Goal: Task Accomplishment & Management: Manage account settings

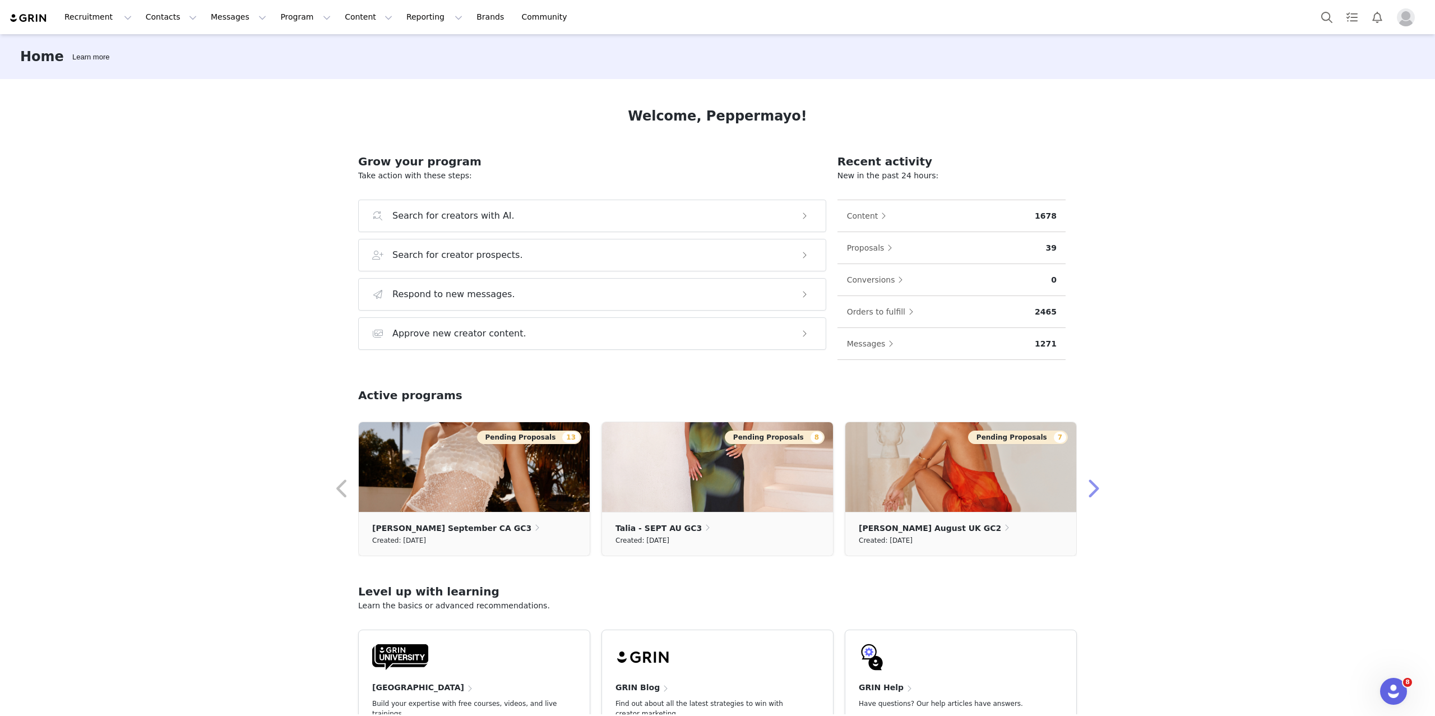
click at [1092, 486] on button "button" at bounding box center [1092, 488] width 22 height 27
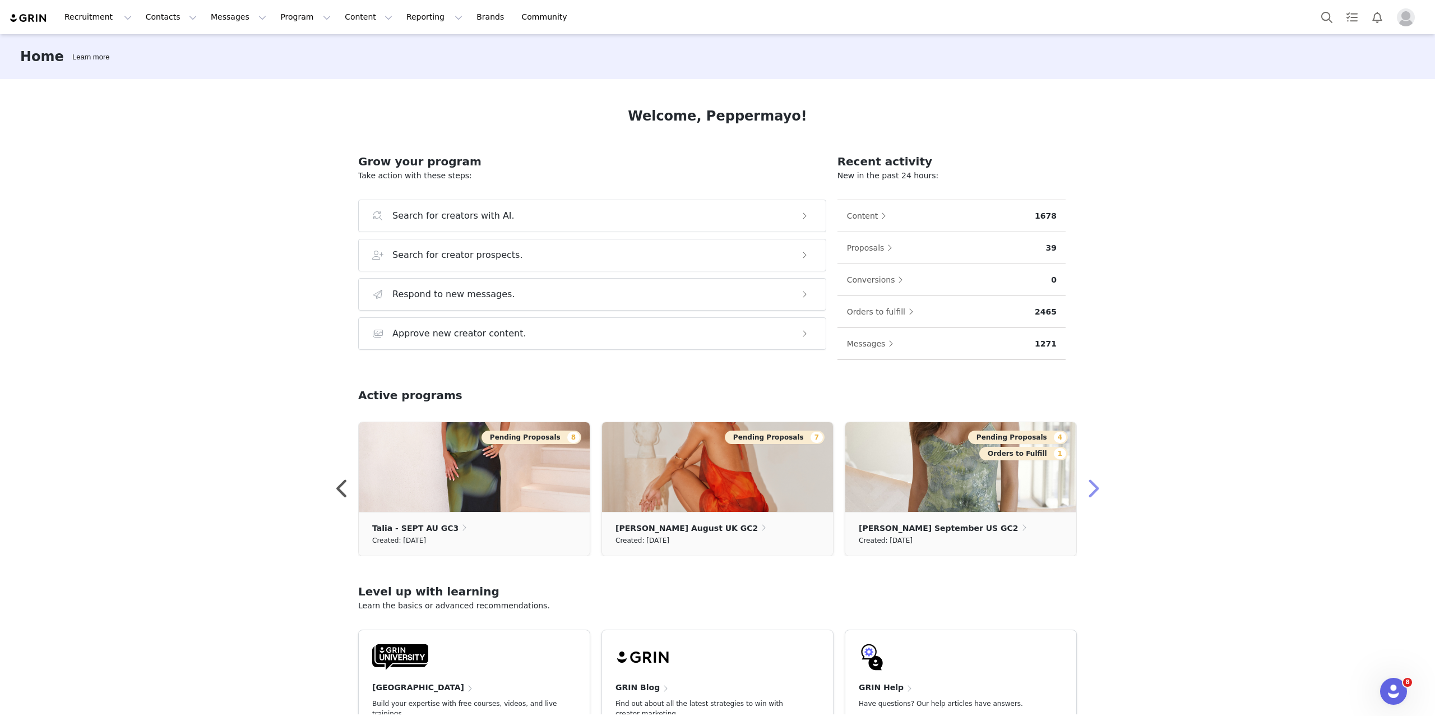
click at [1093, 488] on button "button" at bounding box center [1092, 488] width 22 height 27
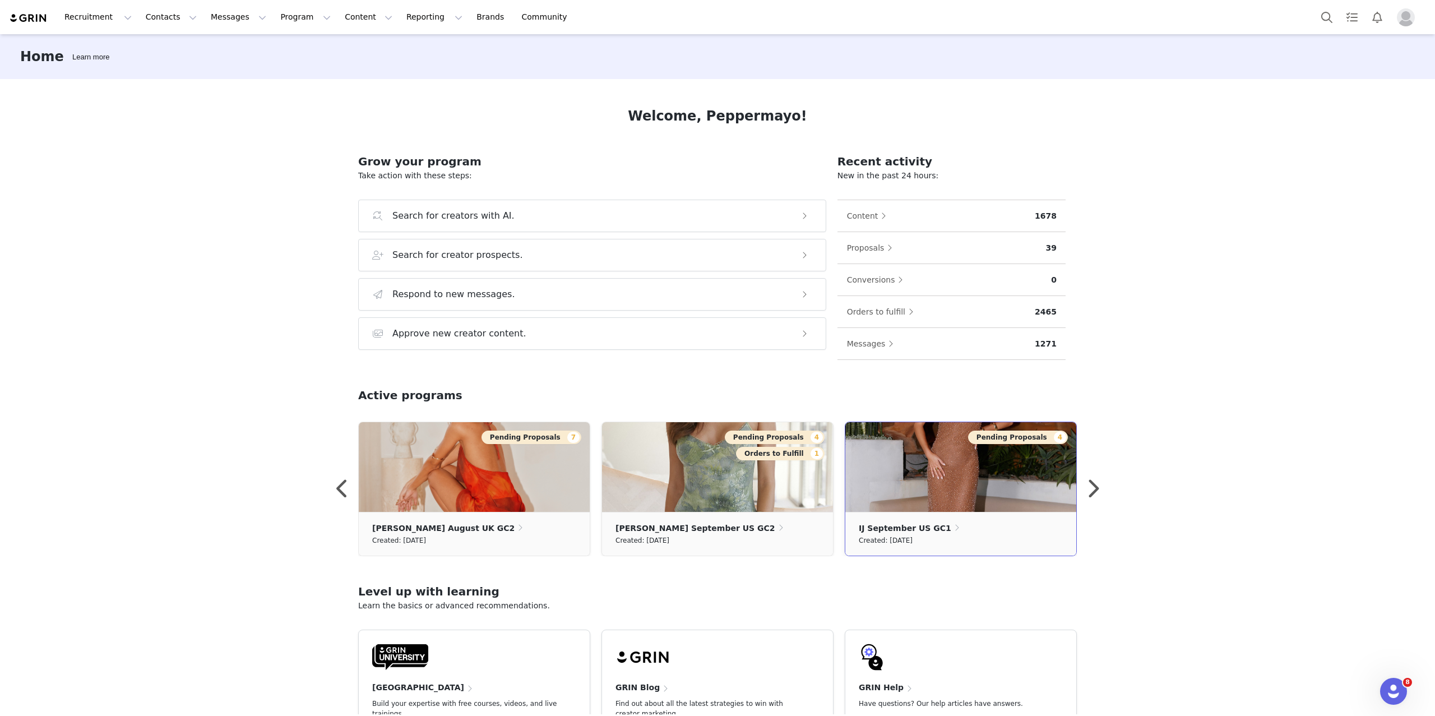
click at [1035, 492] on img at bounding box center [960, 467] width 231 height 90
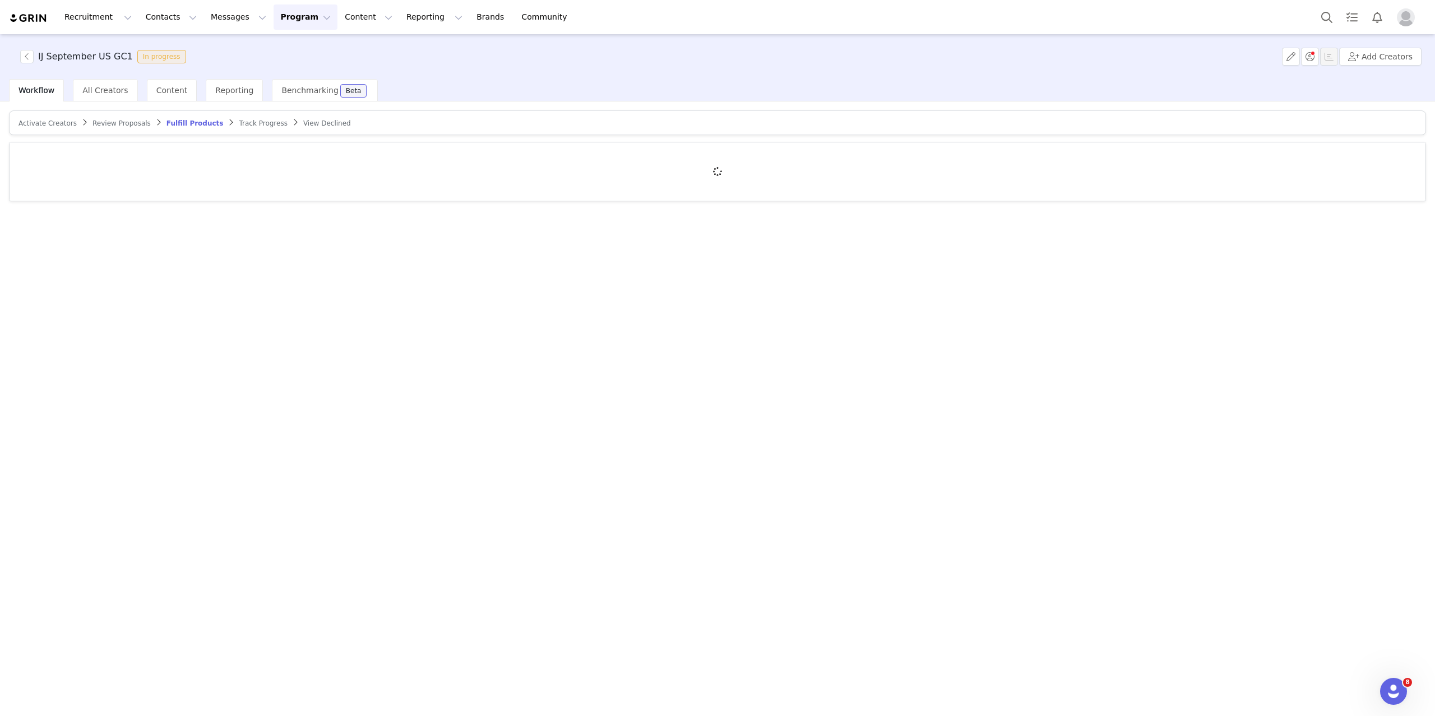
click at [1402, 16] on img "Profile" at bounding box center [1406, 17] width 18 height 18
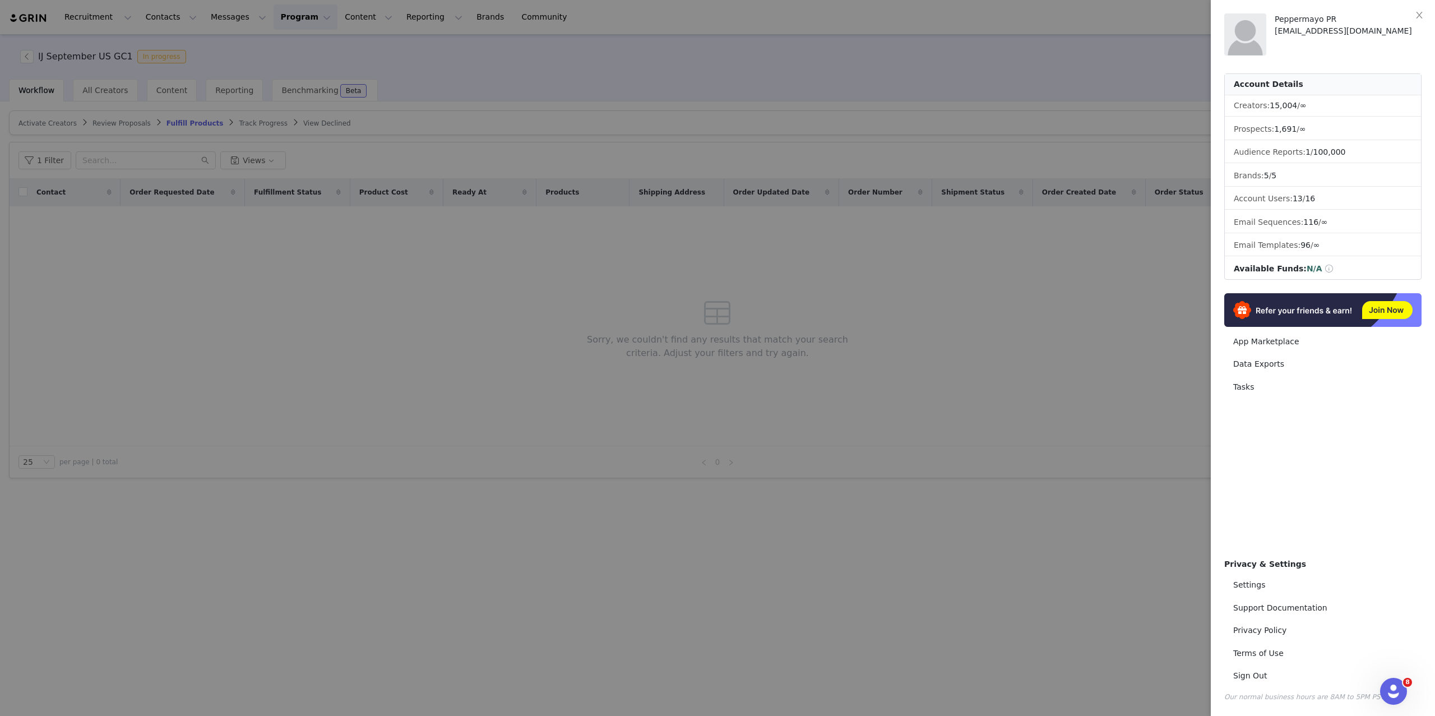
click at [1093, 291] on div at bounding box center [717, 358] width 1435 height 716
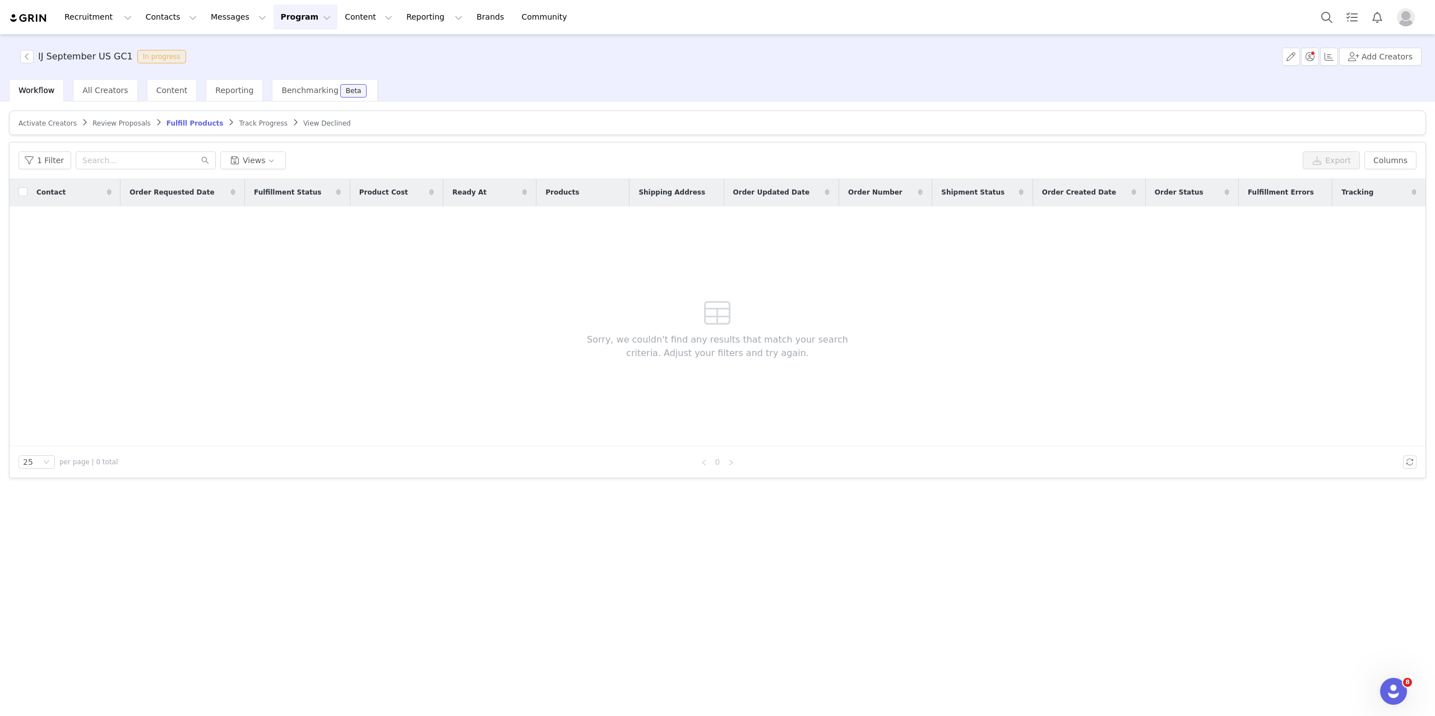
click at [59, 119] on span "Activate Creators" at bounding box center [47, 123] width 58 height 8
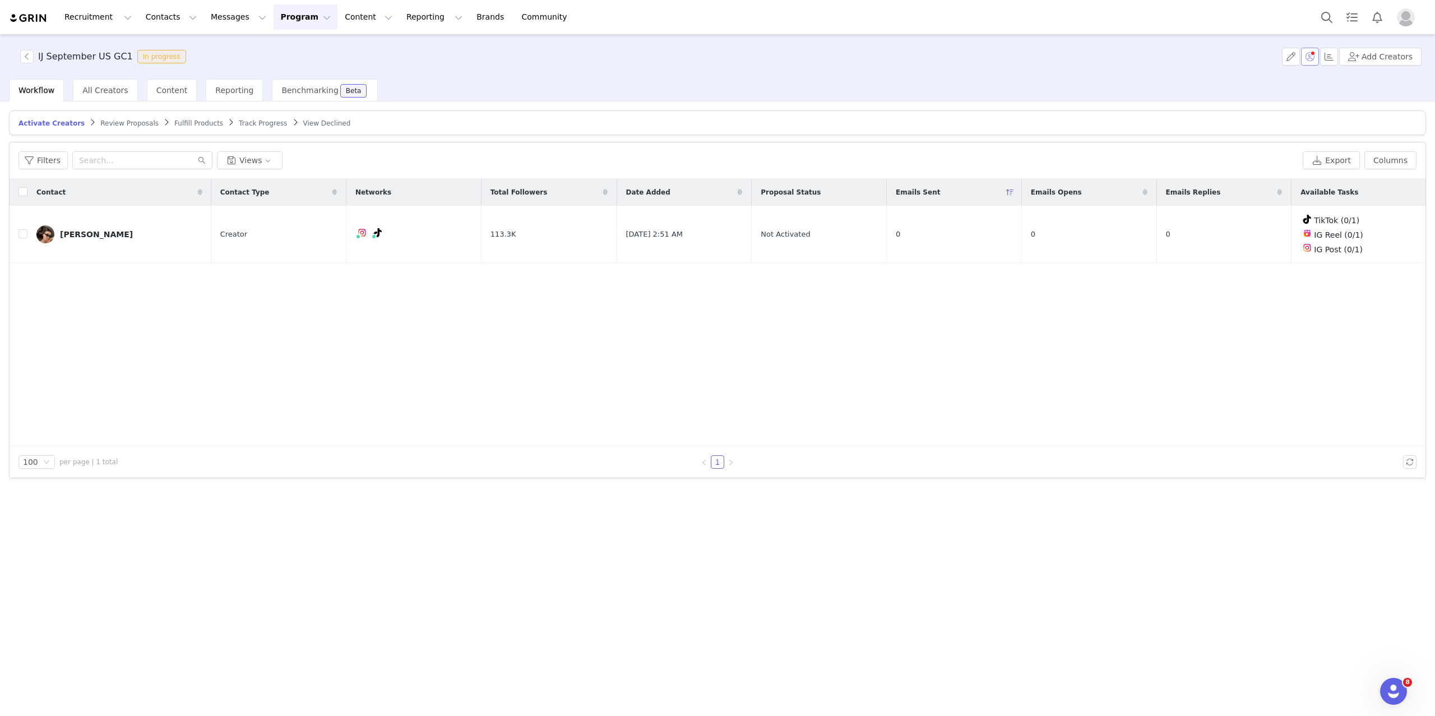
click at [1317, 58] on button "button" at bounding box center [1310, 57] width 18 height 18
click at [1378, 113] on icon "icon: close-circle" at bounding box center [1374, 112] width 7 height 7
click at [119, 123] on span "Review Proposals" at bounding box center [129, 123] width 58 height 8
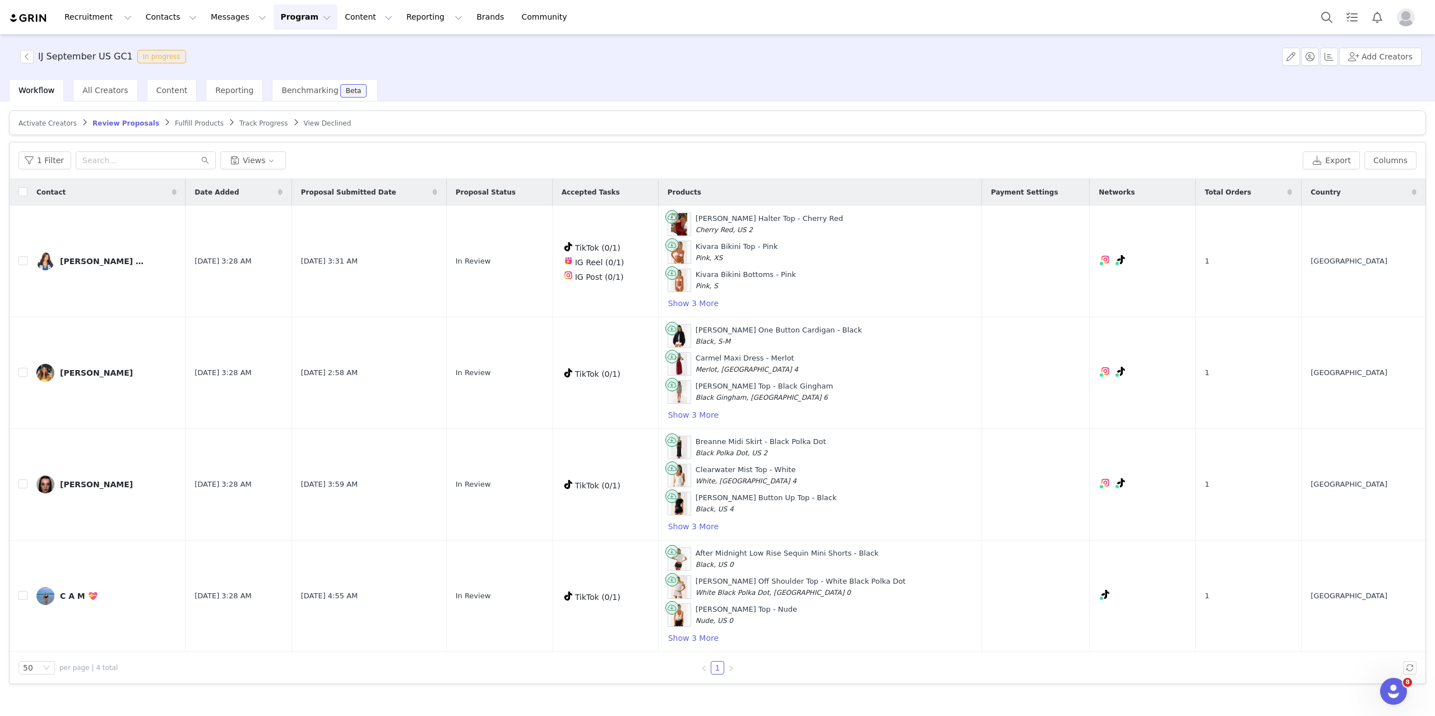
click at [50, 126] on span "Activate Creators" at bounding box center [47, 123] width 58 height 8
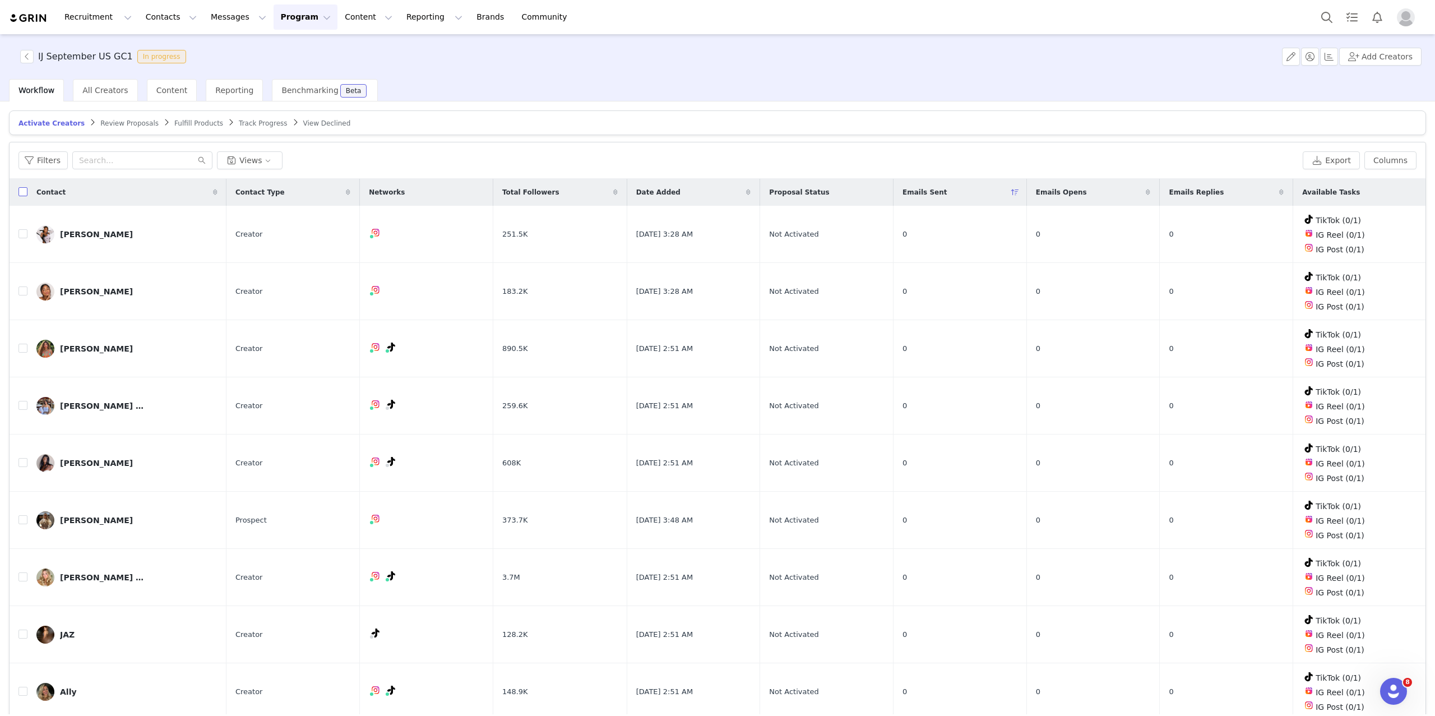
click at [23, 189] on input "checkbox" at bounding box center [22, 191] width 9 height 9
checkbox input "true"
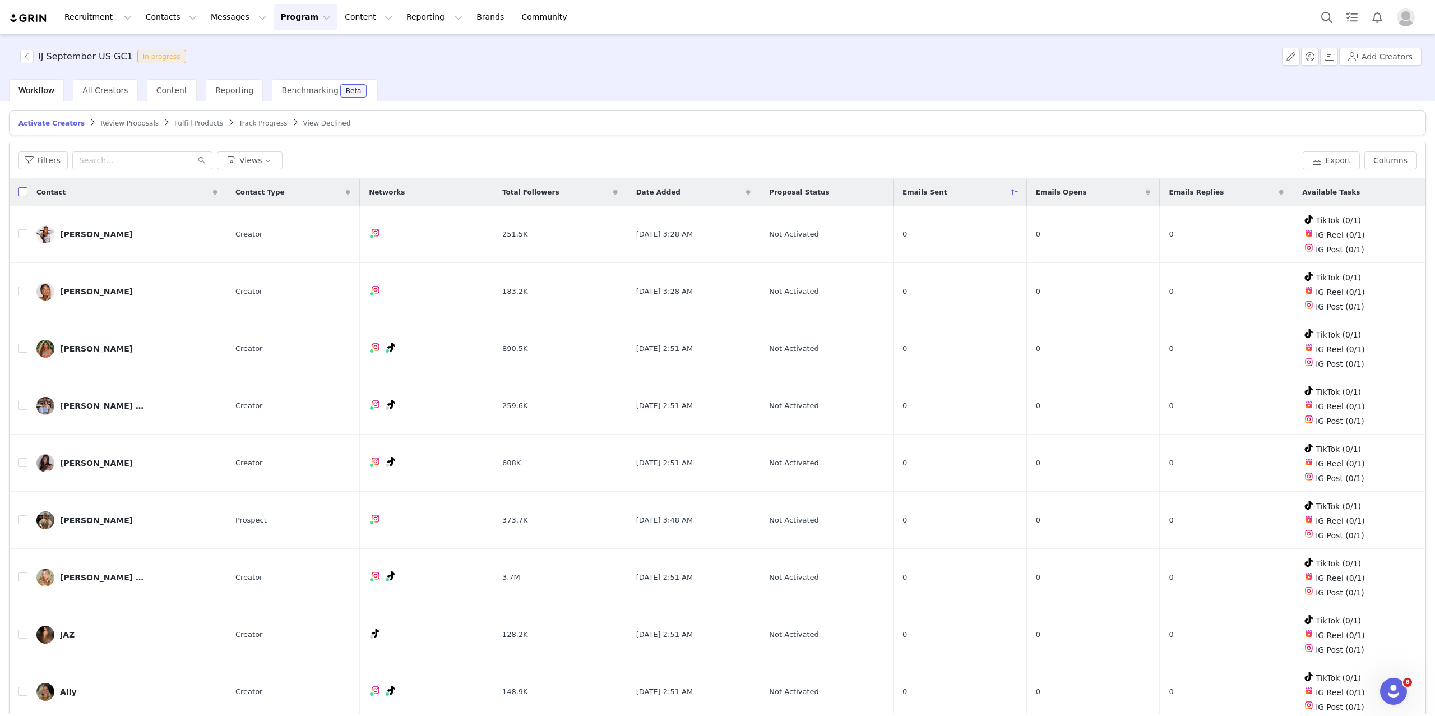
checkbox input "true"
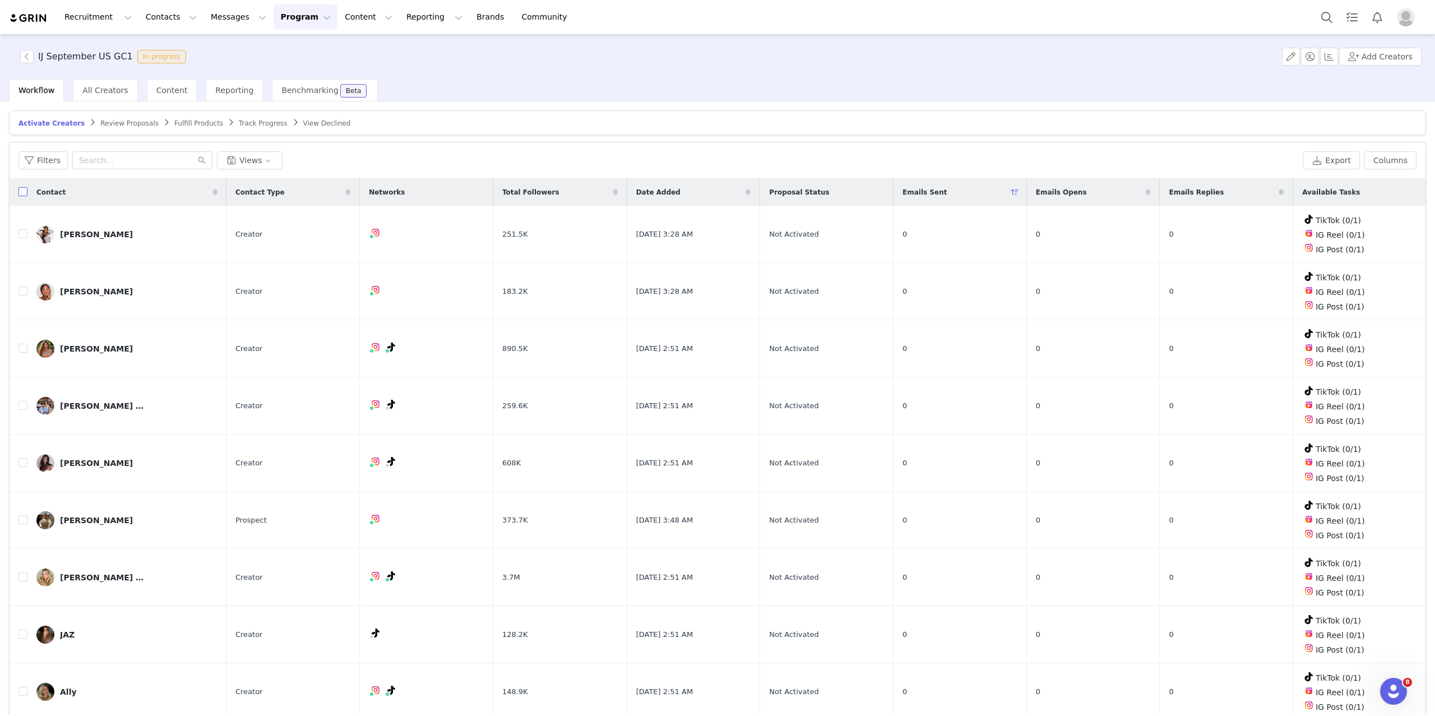
checkbox input "true"
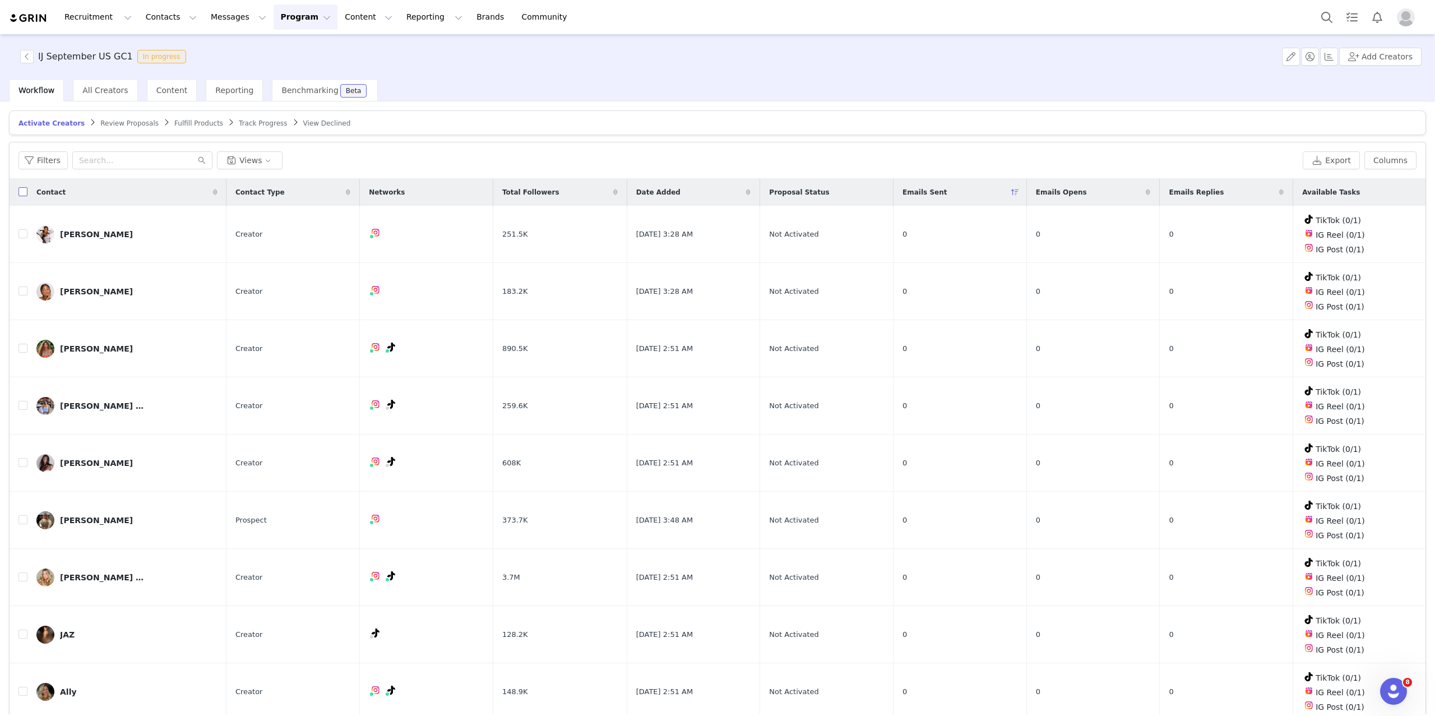
checkbox input "true"
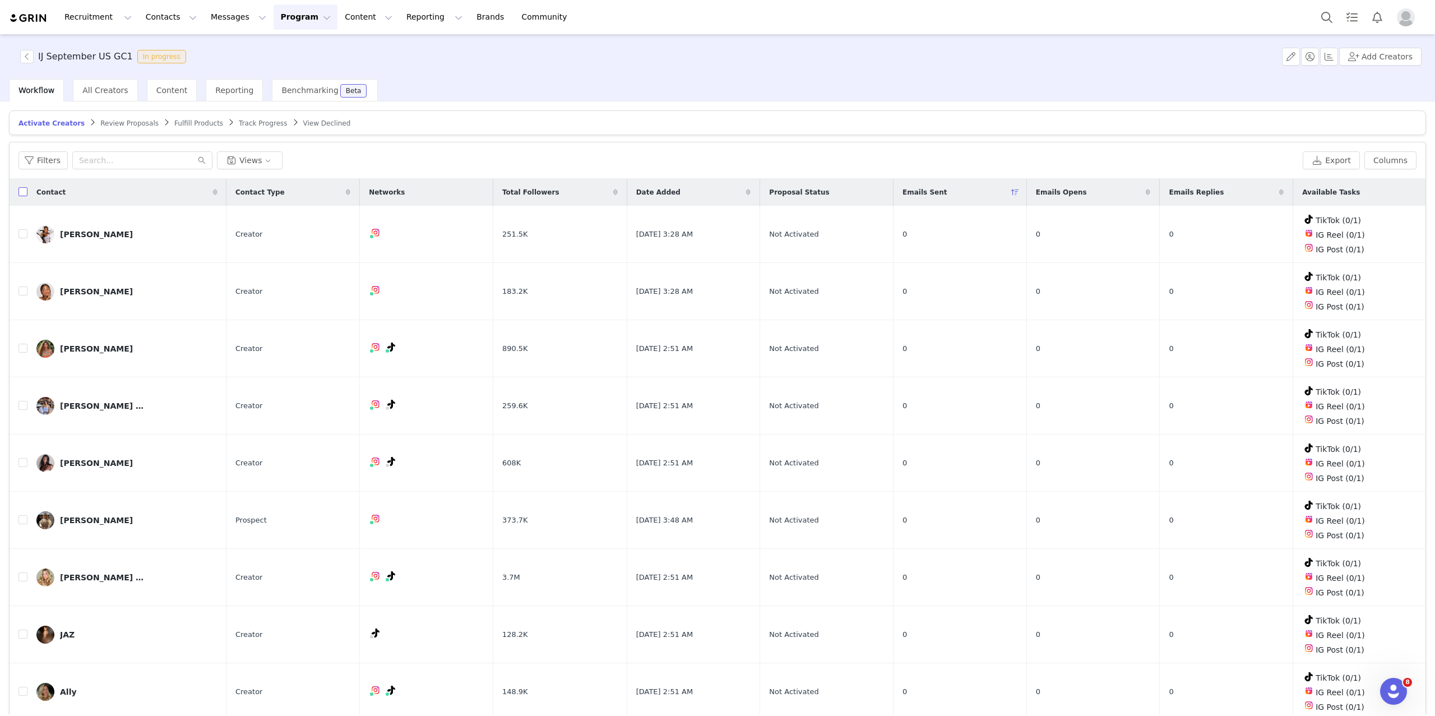
checkbox input "true"
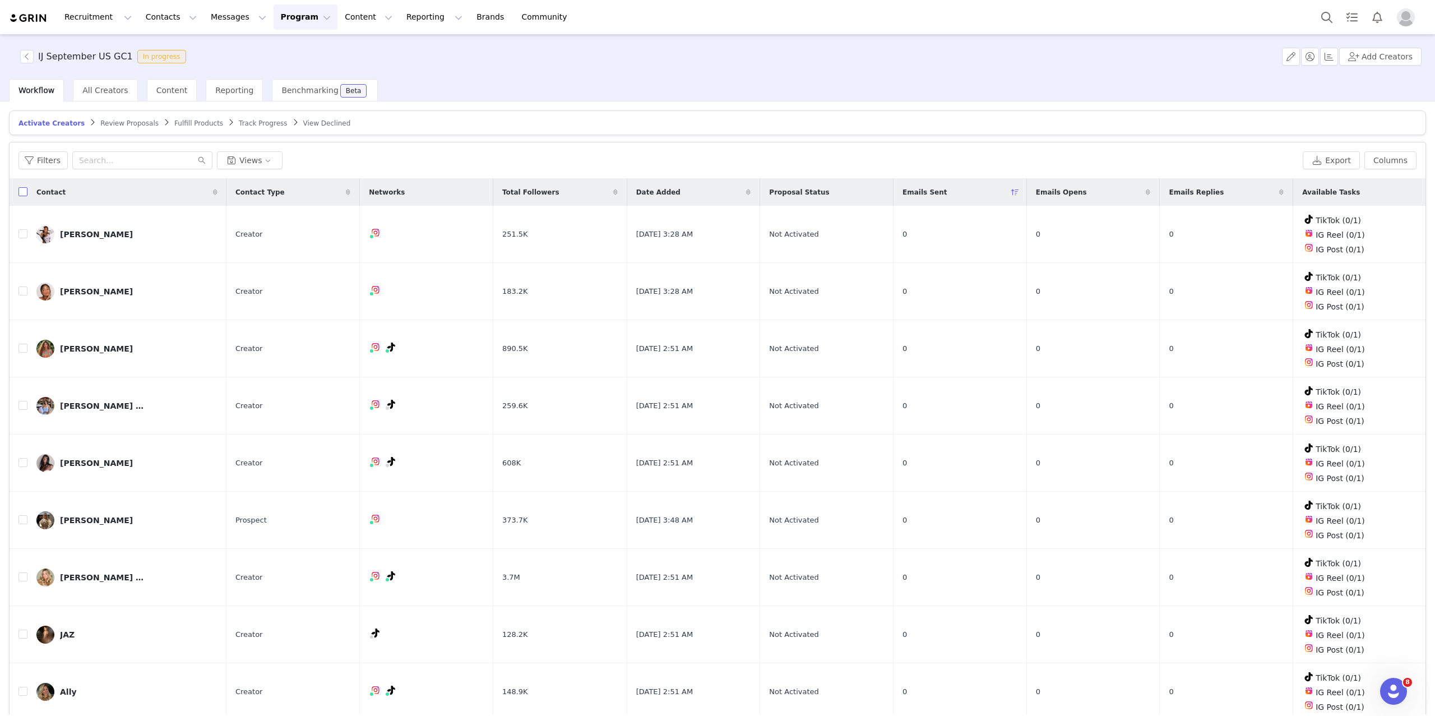
checkbox input "true"
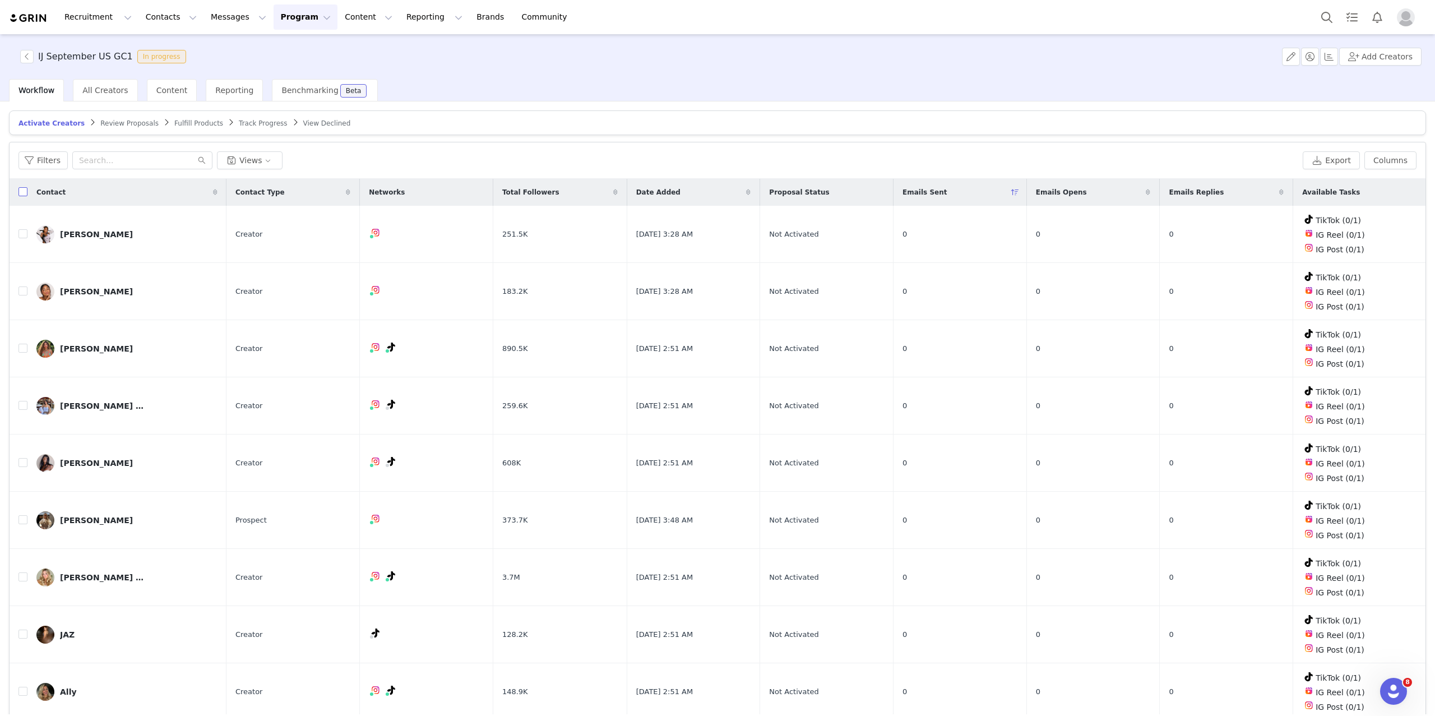
checkbox input "true"
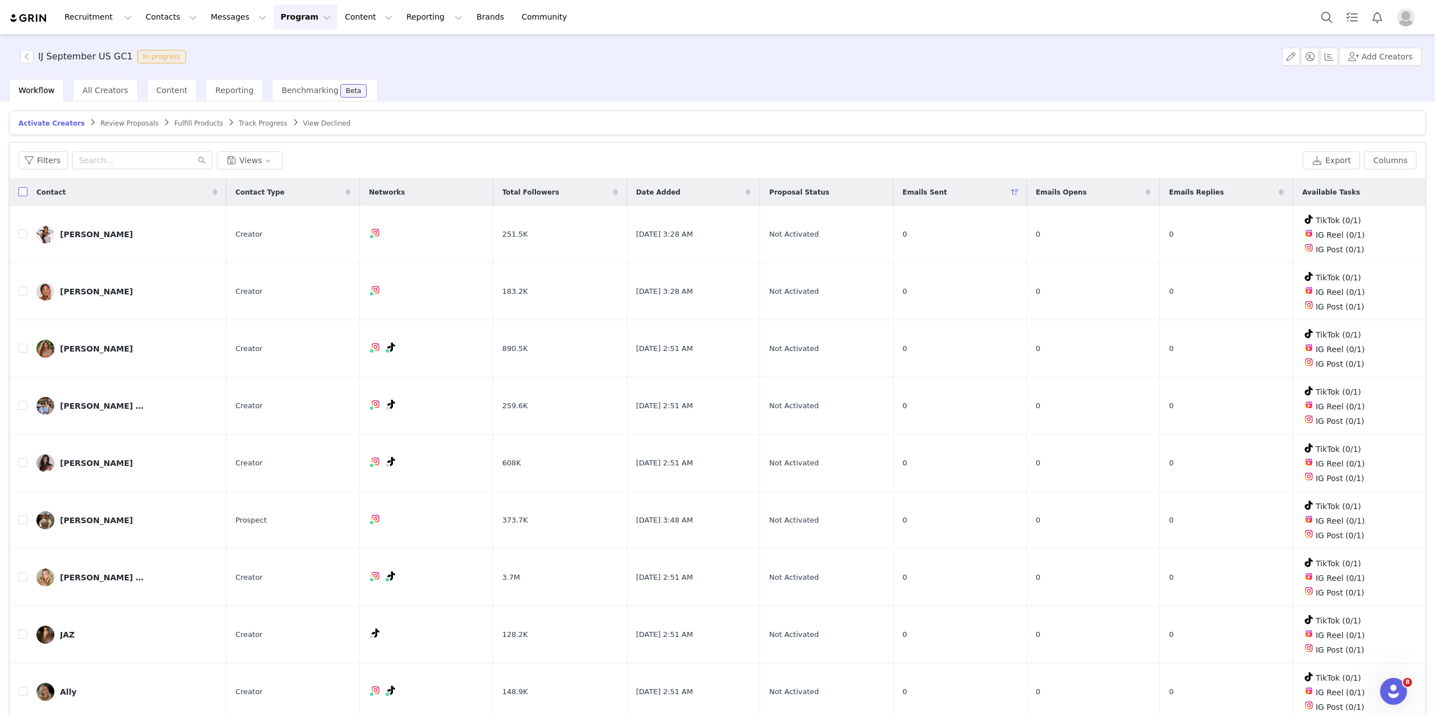
checkbox input "true"
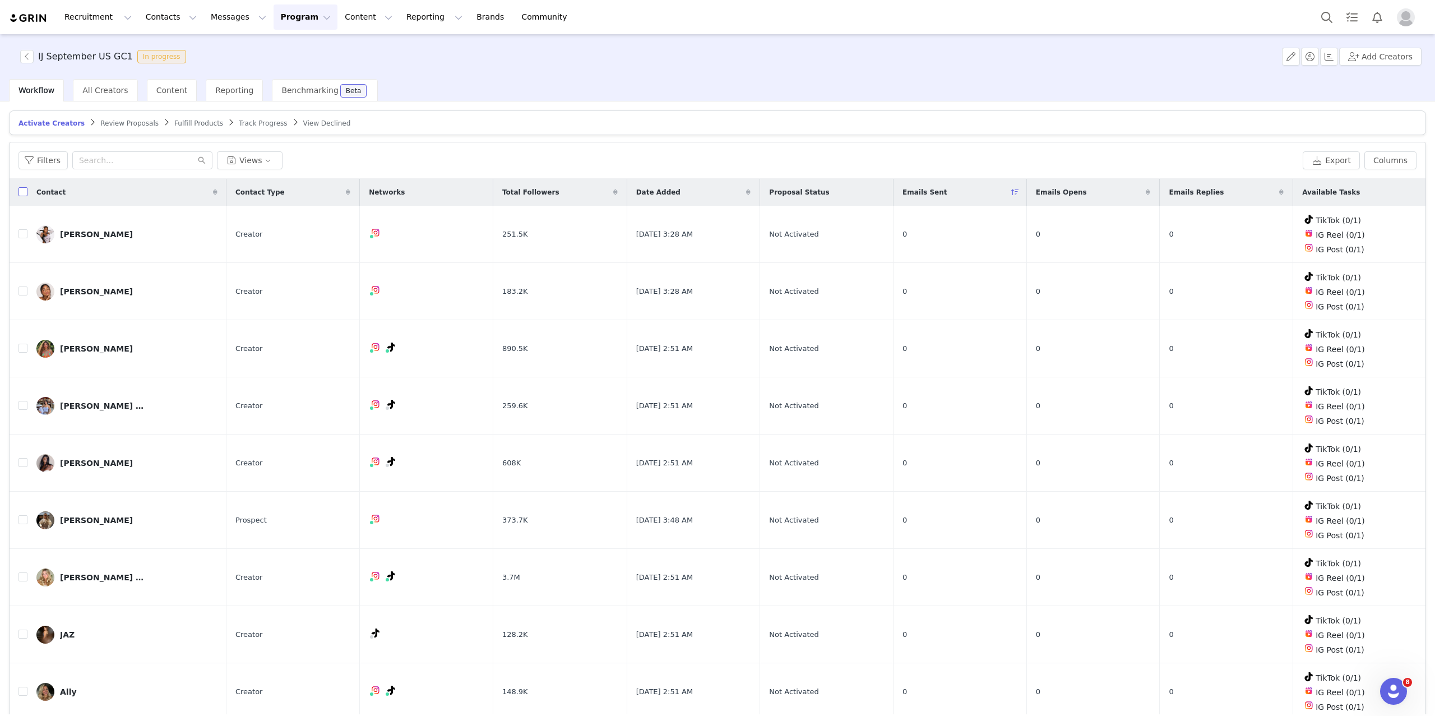
checkbox input "true"
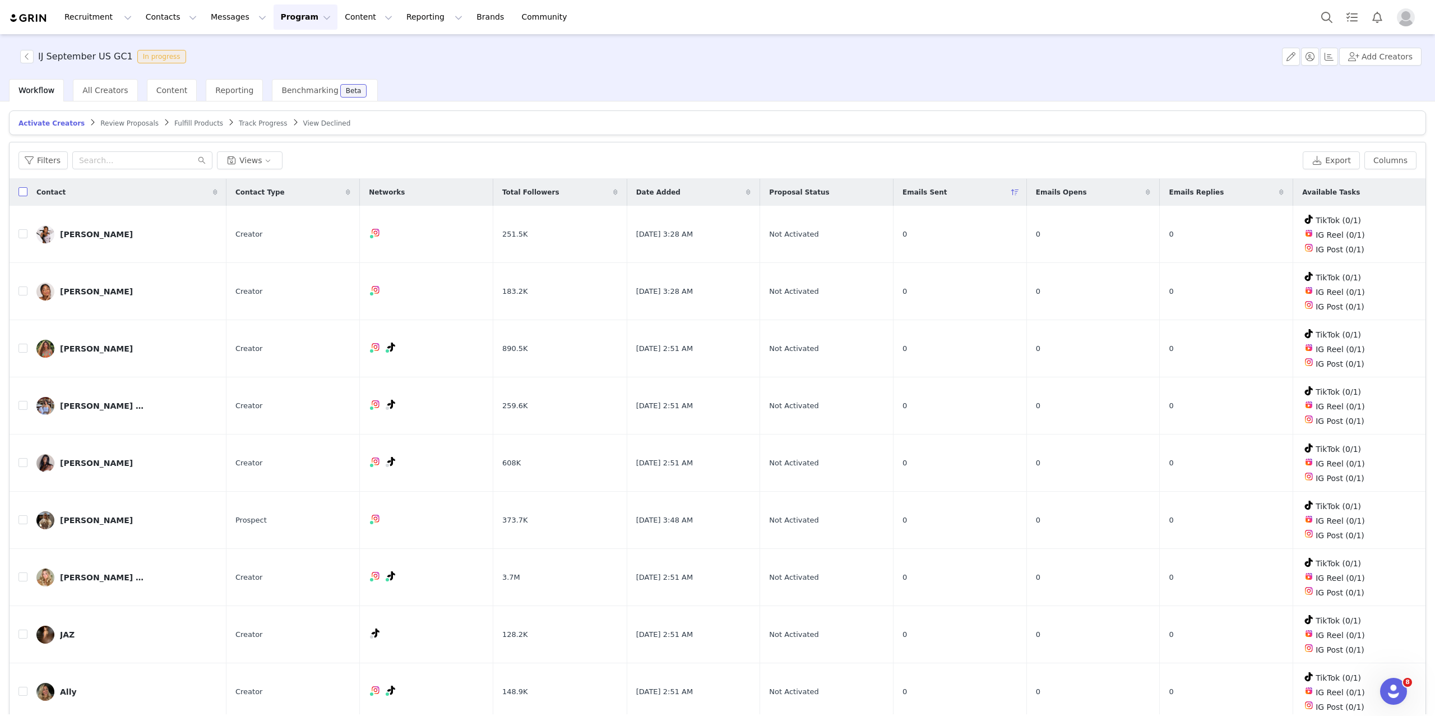
checkbox input "true"
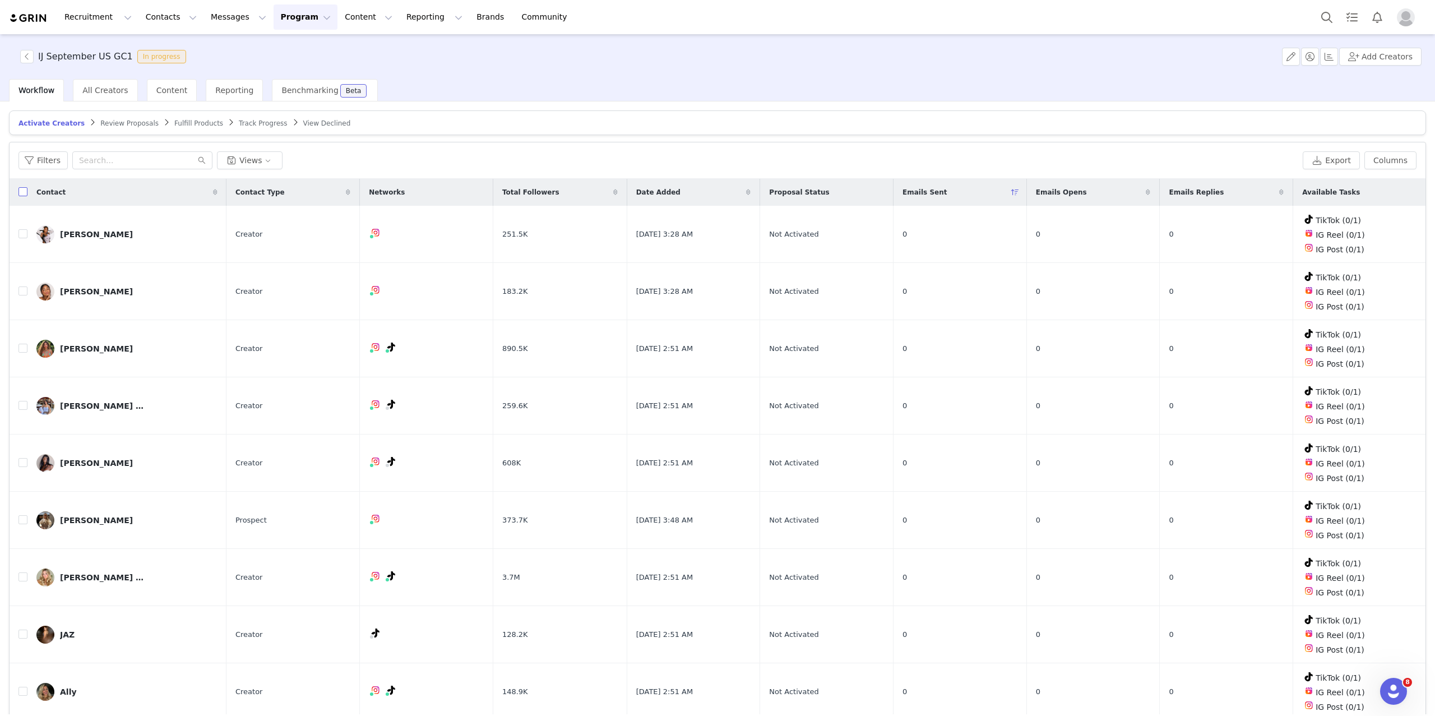
checkbox input "true"
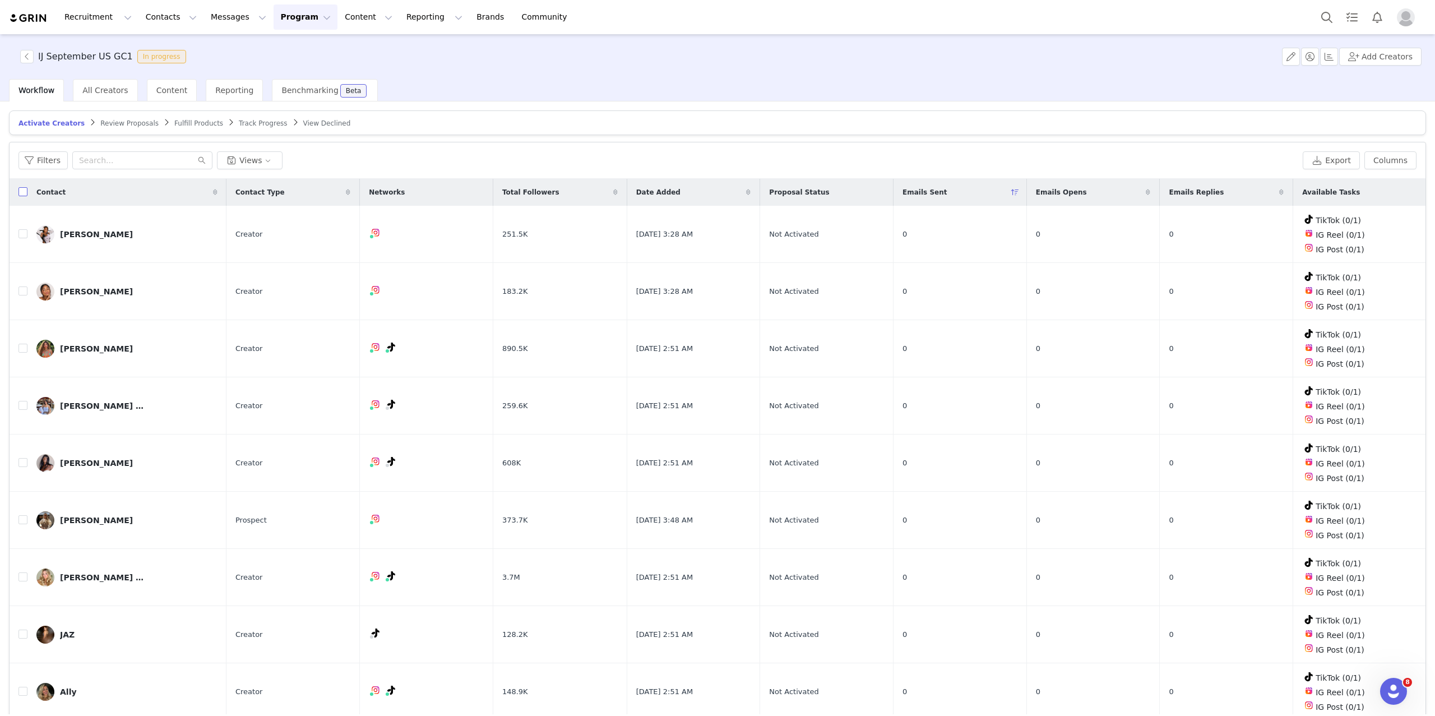
checkbox input "true"
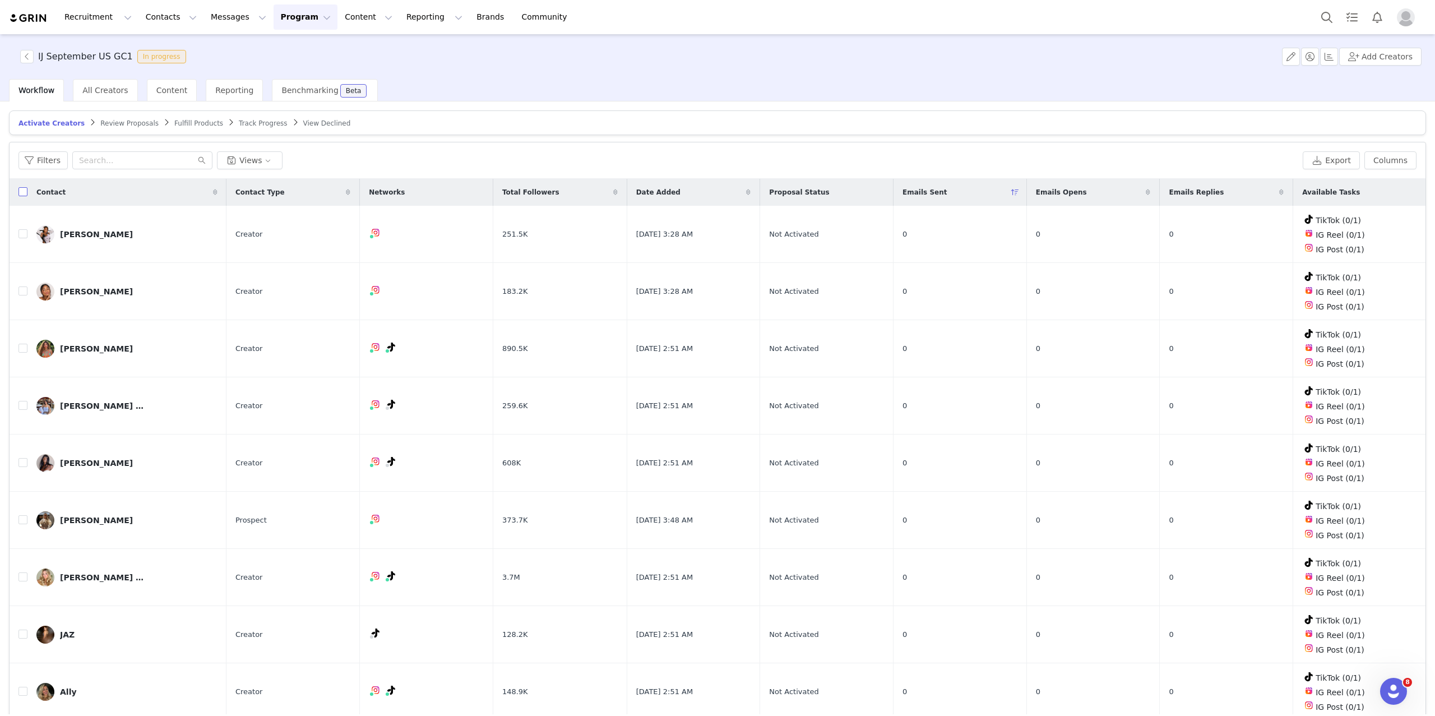
checkbox input "true"
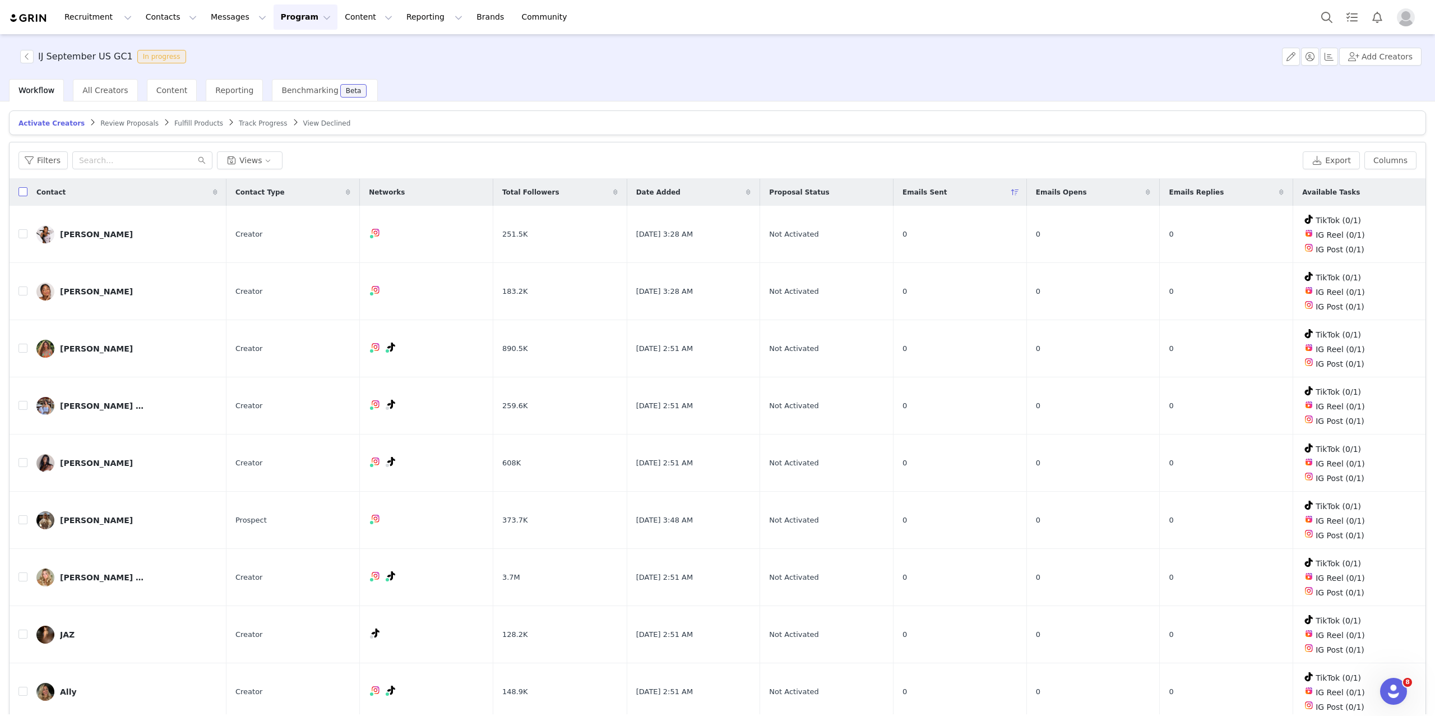
checkbox input "true"
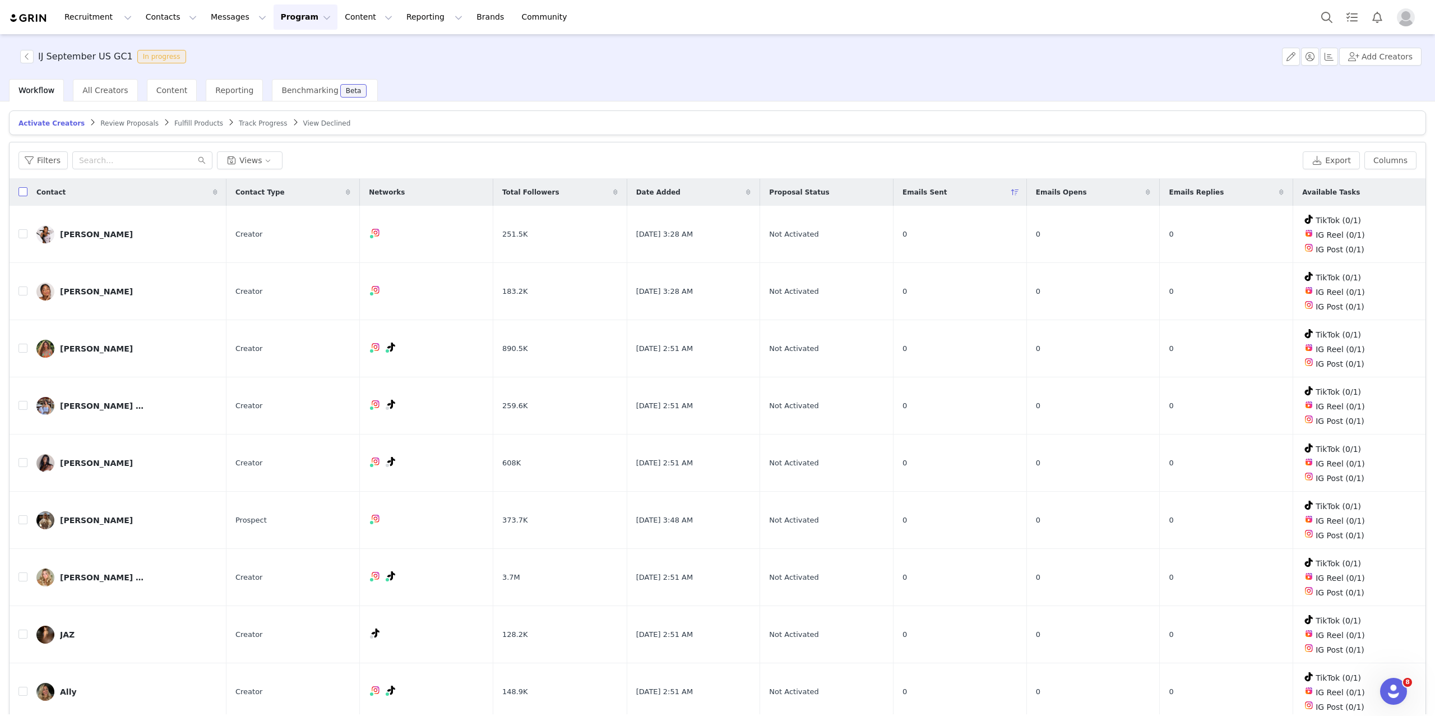
checkbox input "true"
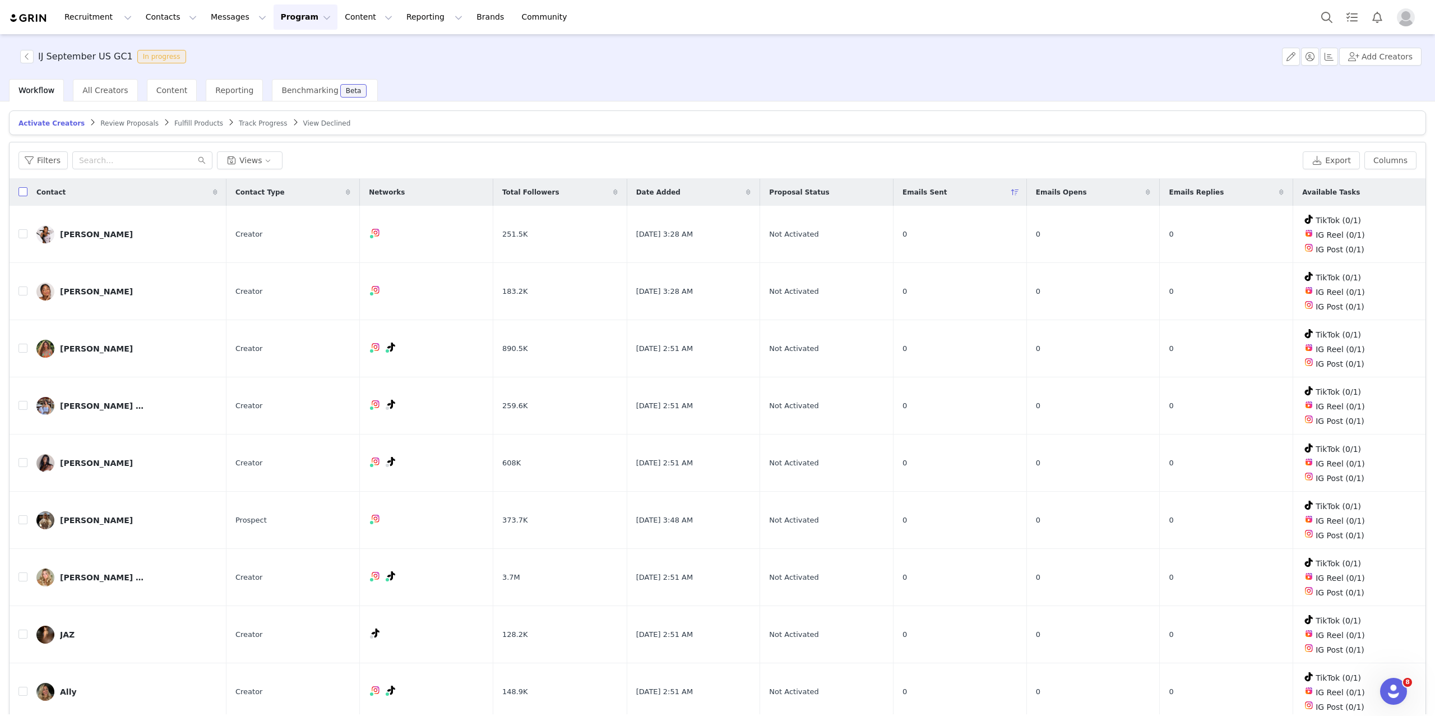
checkbox input "true"
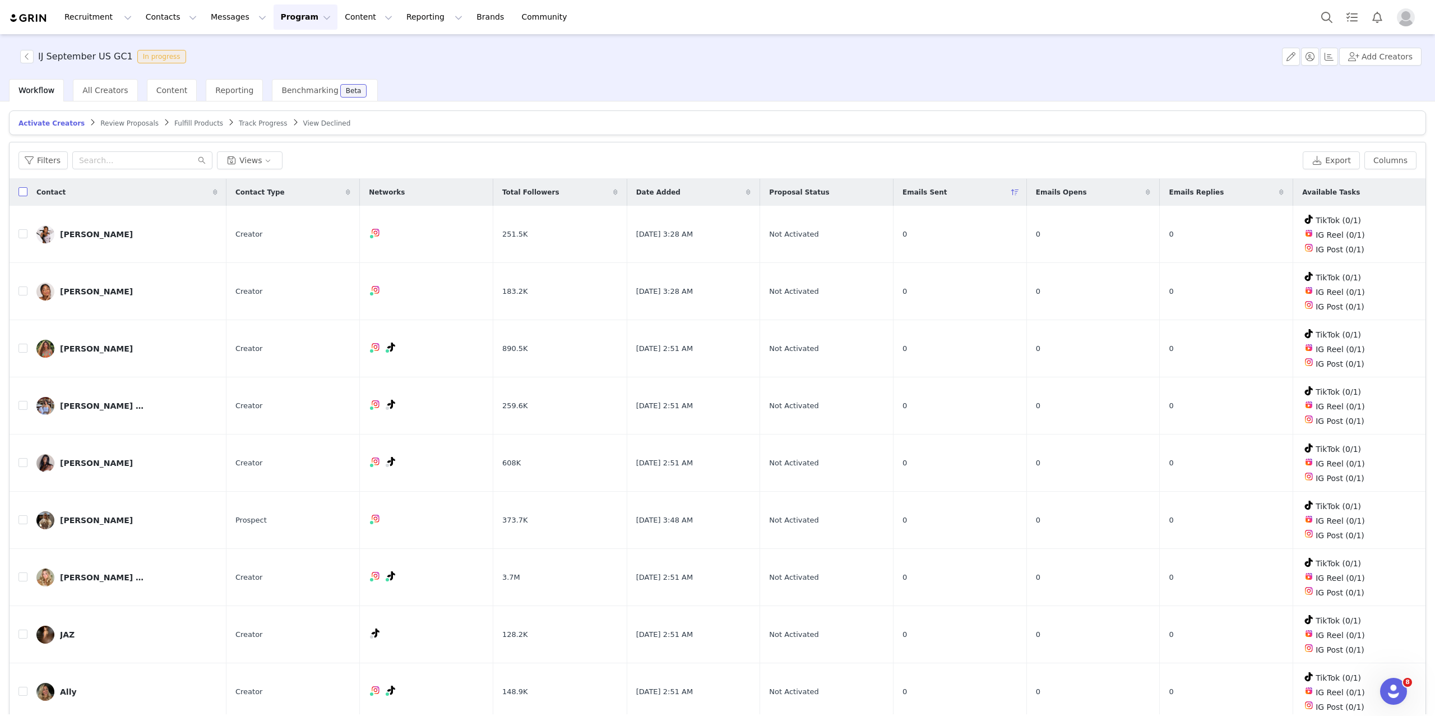
checkbox input "true"
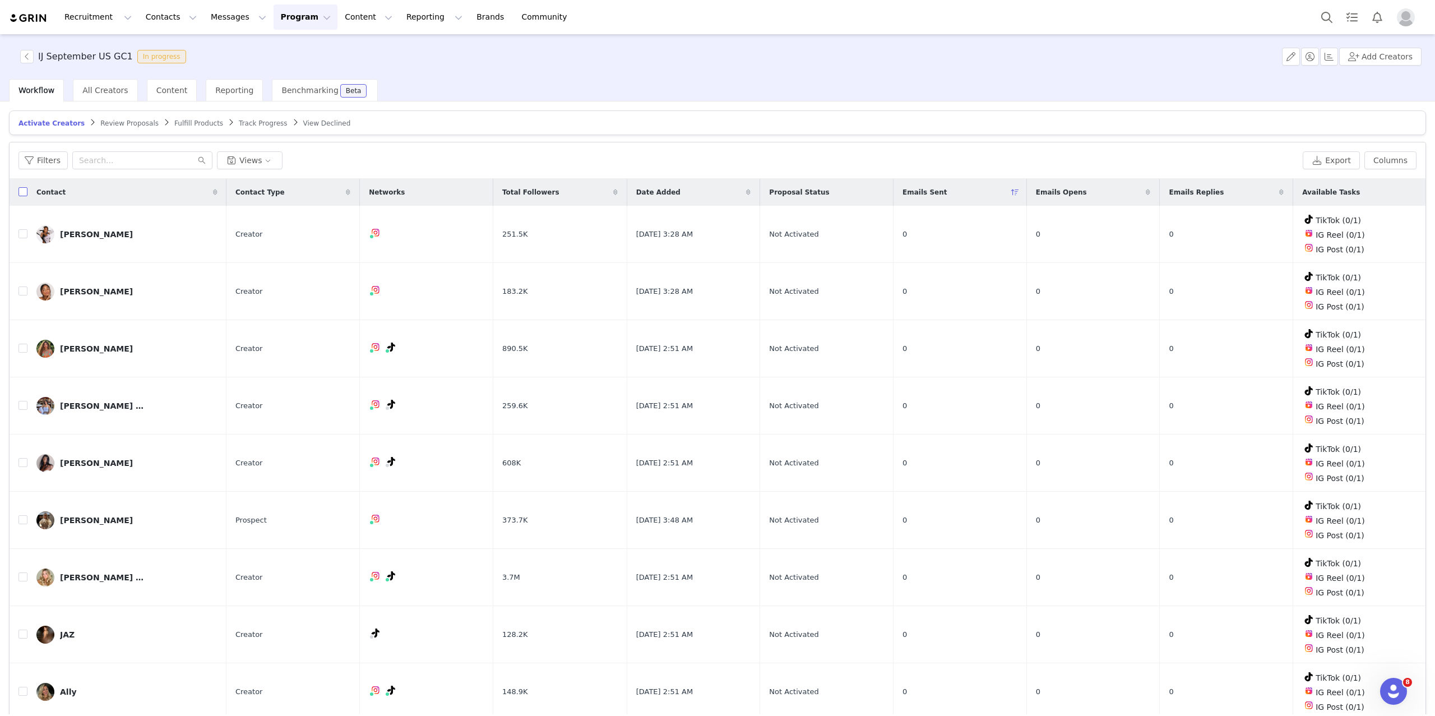
checkbox input "true"
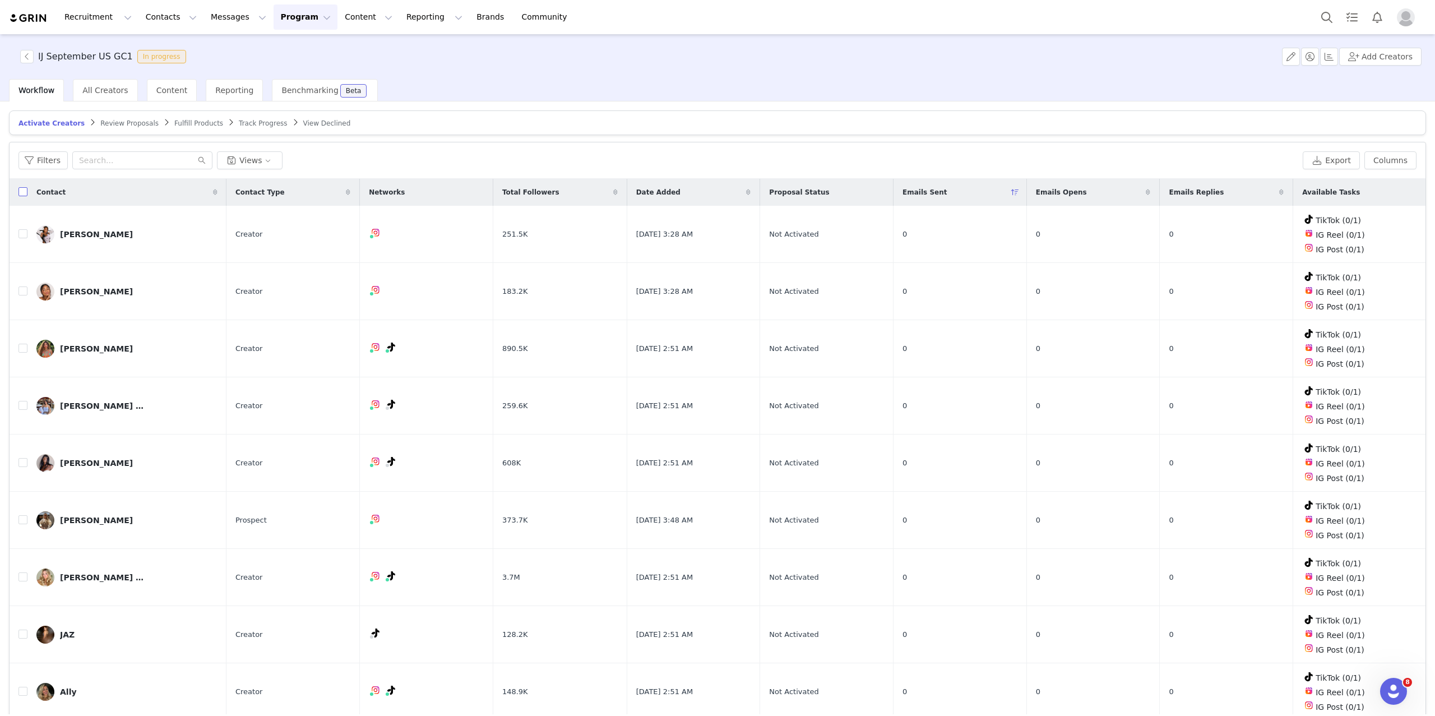
checkbox input "true"
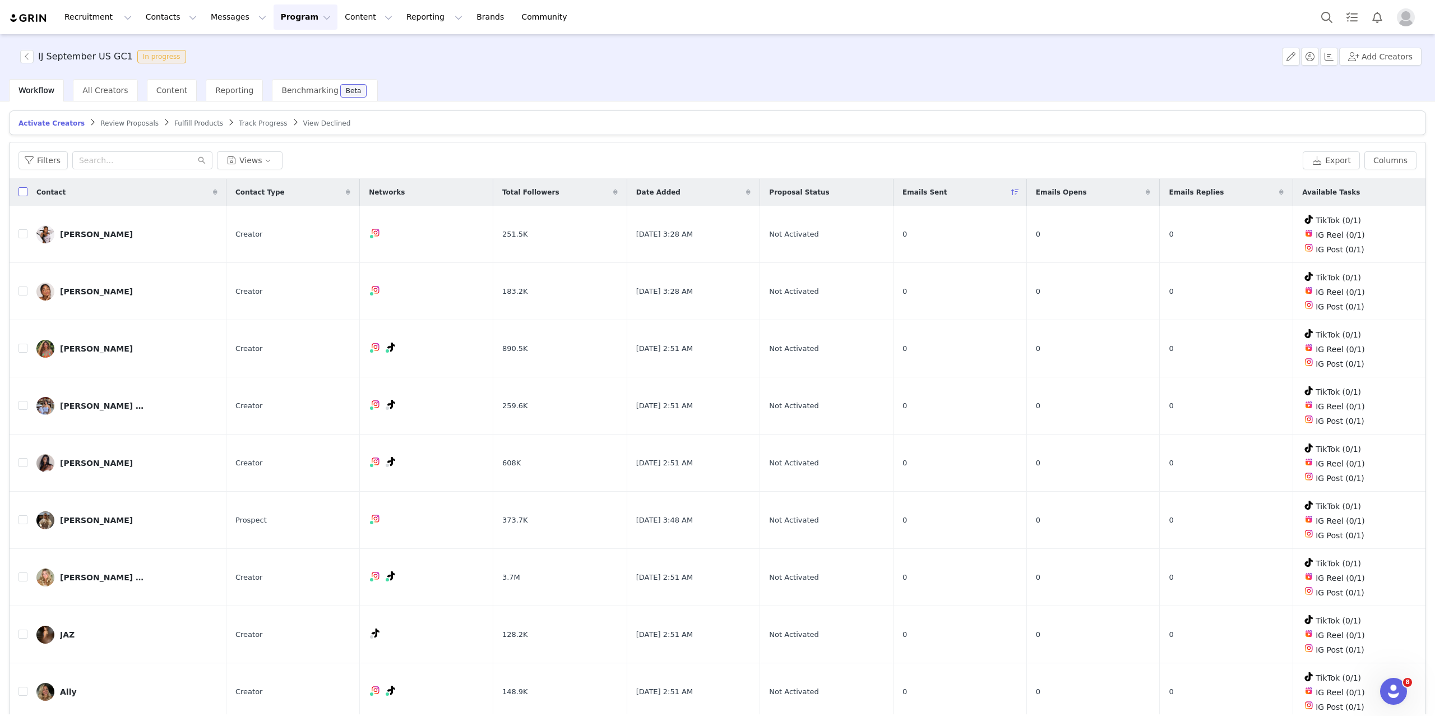
checkbox input "true"
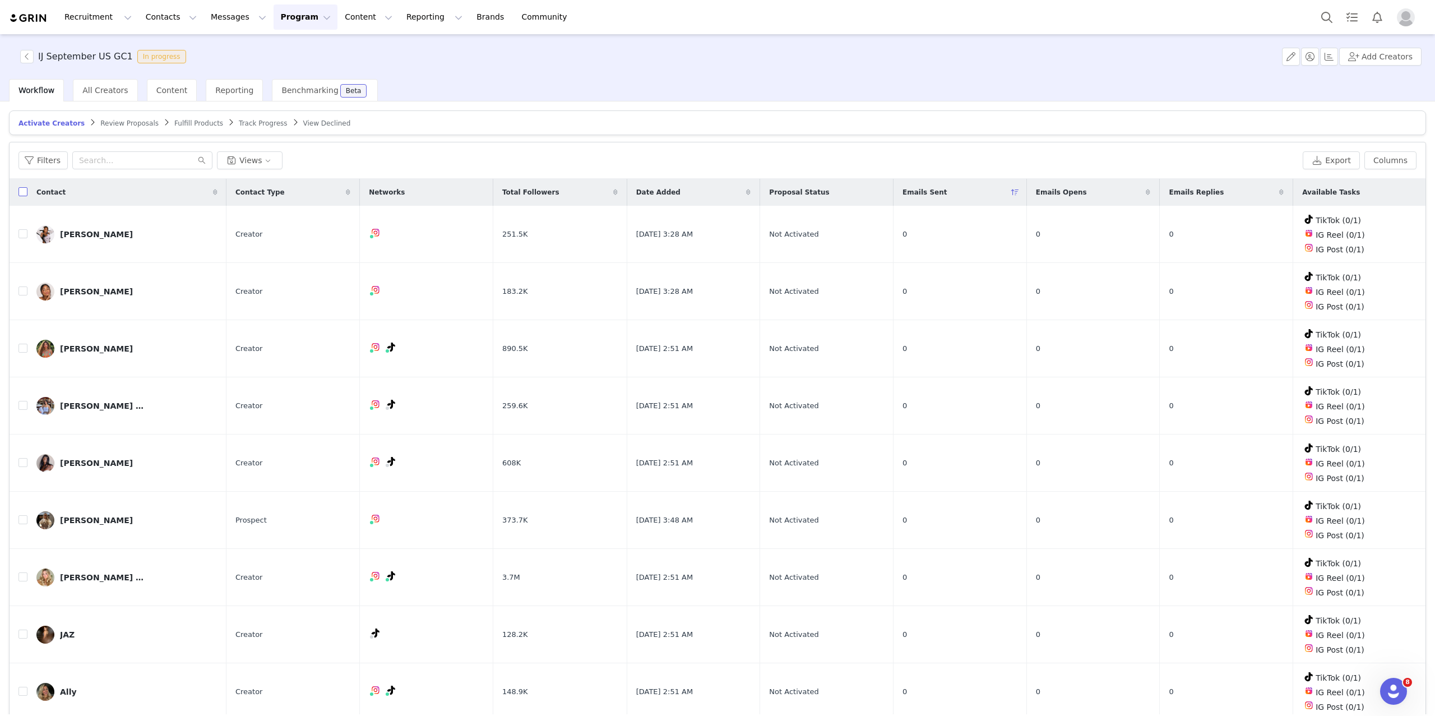
checkbox input "true"
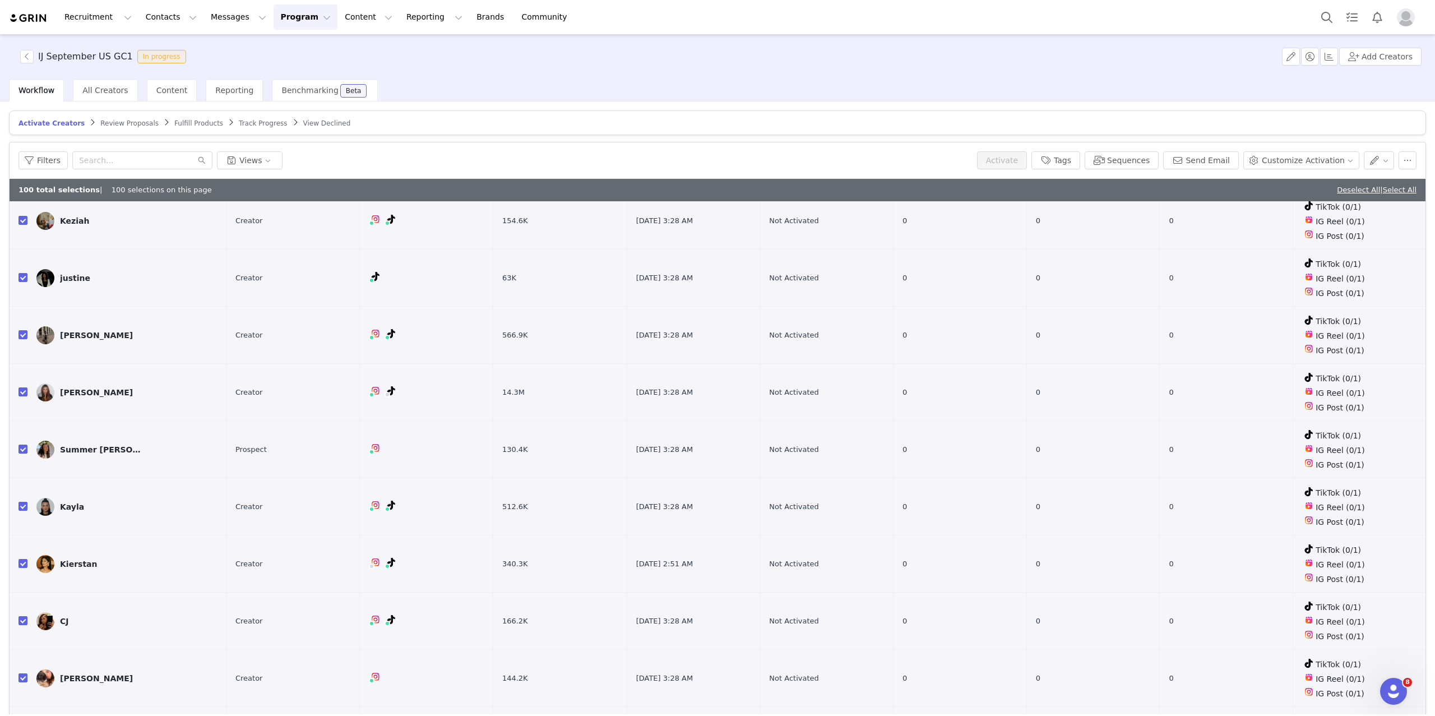
scroll to position [53, 0]
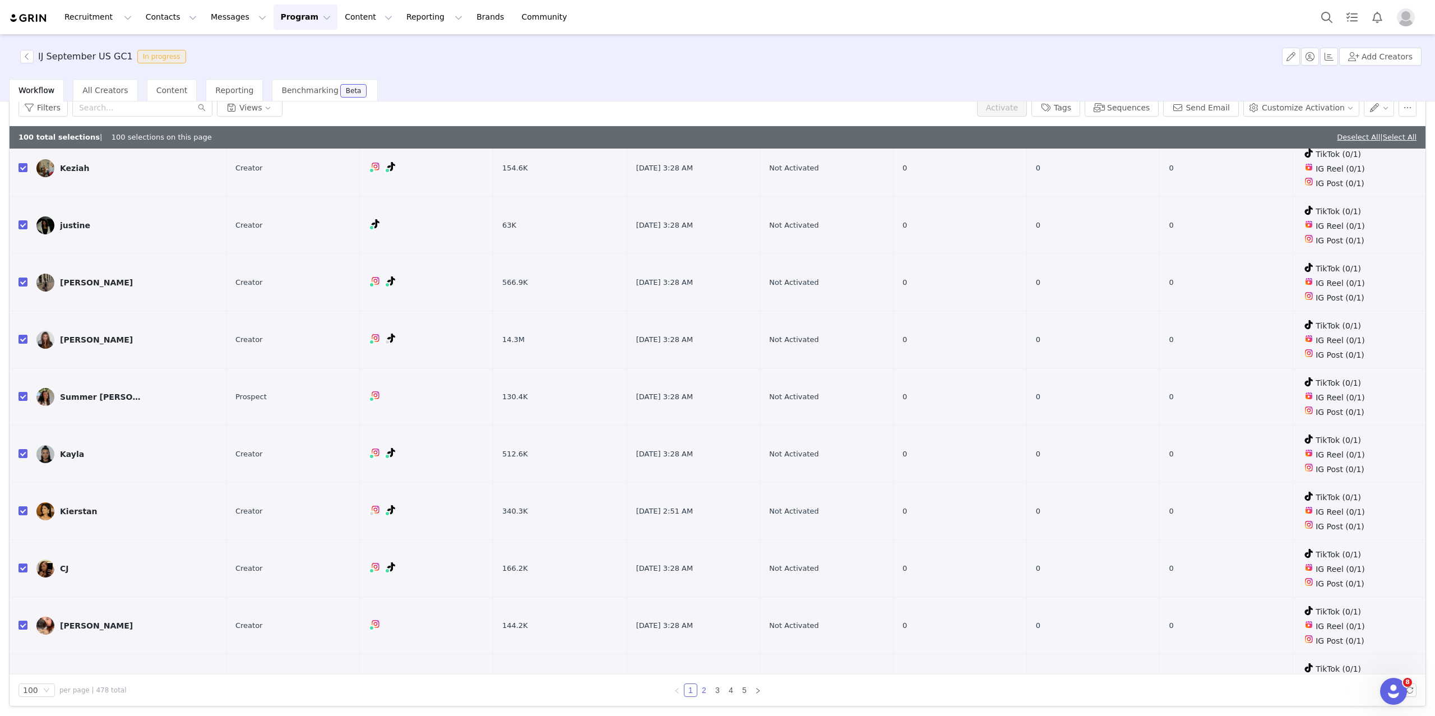
click at [705, 688] on link "2" at bounding box center [704, 690] width 12 height 12
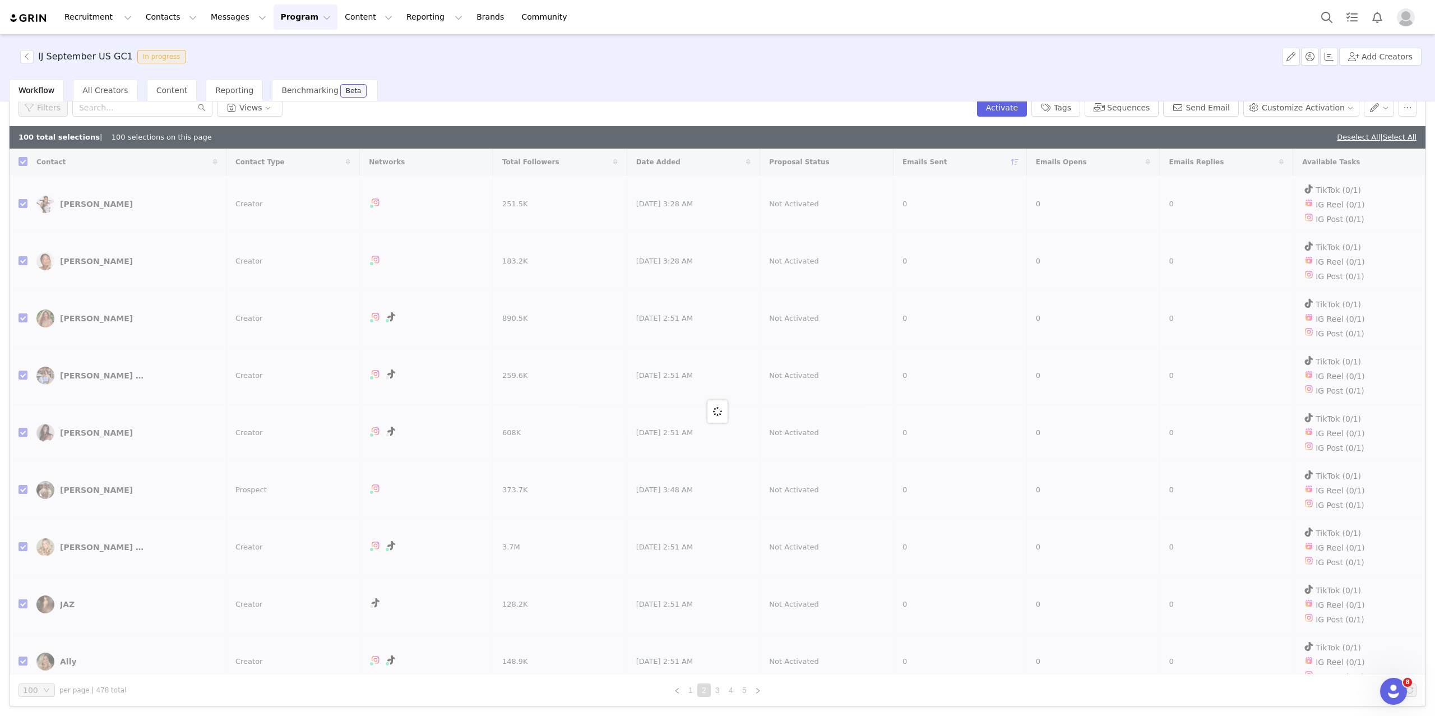
checkbox input "false"
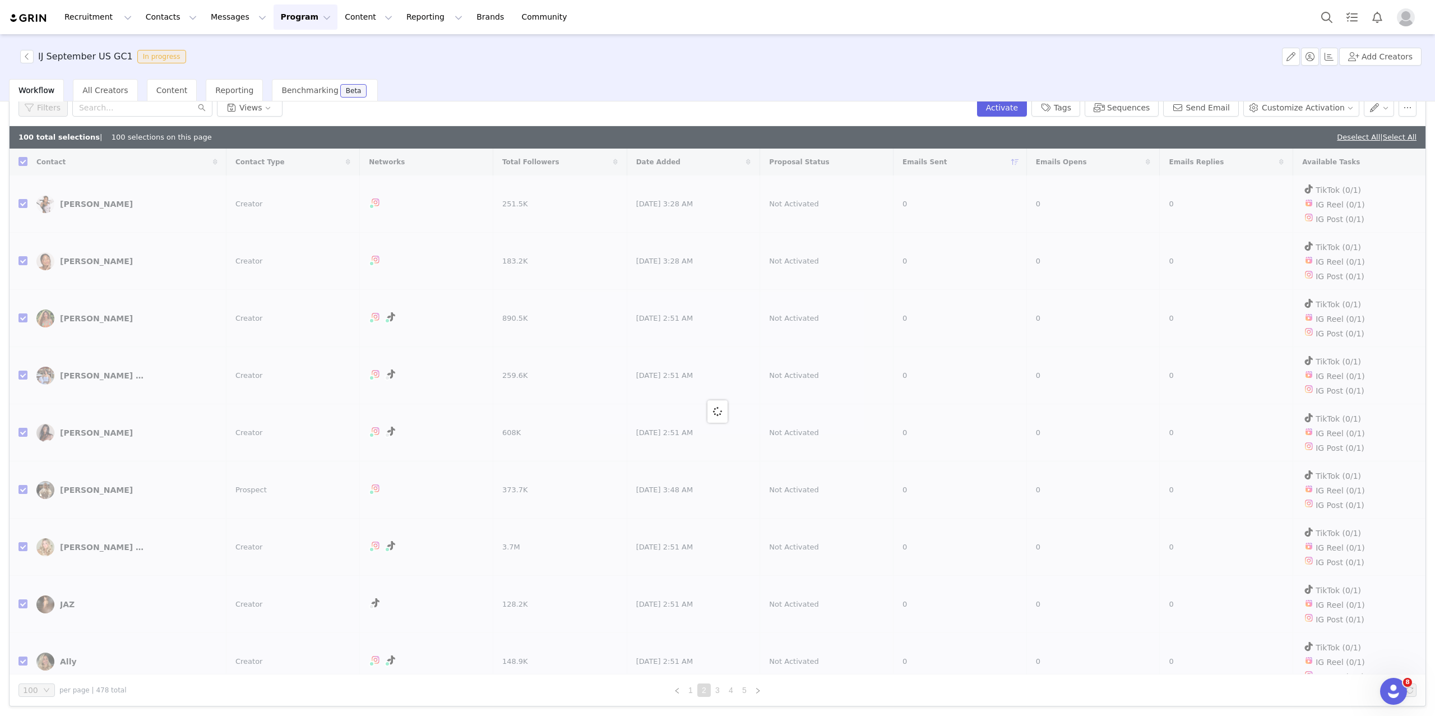
checkbox input "false"
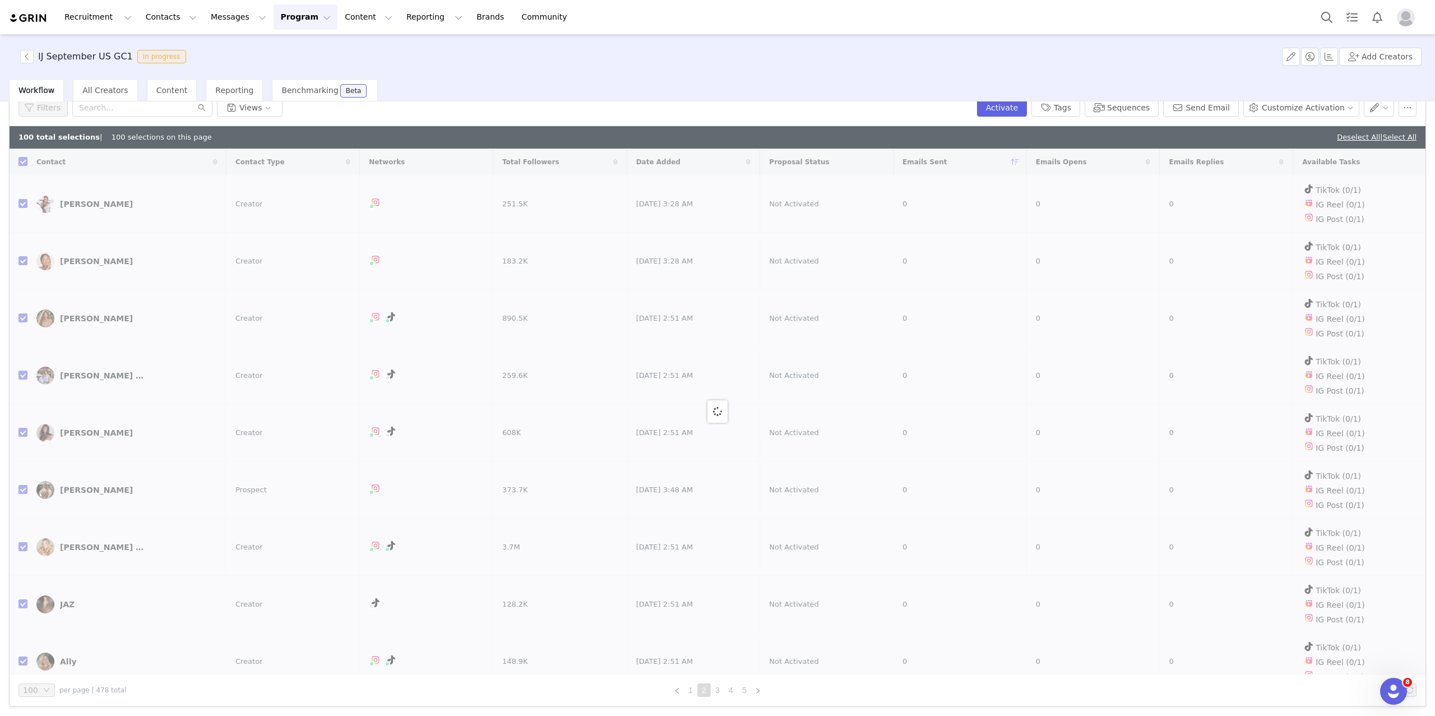
checkbox input "false"
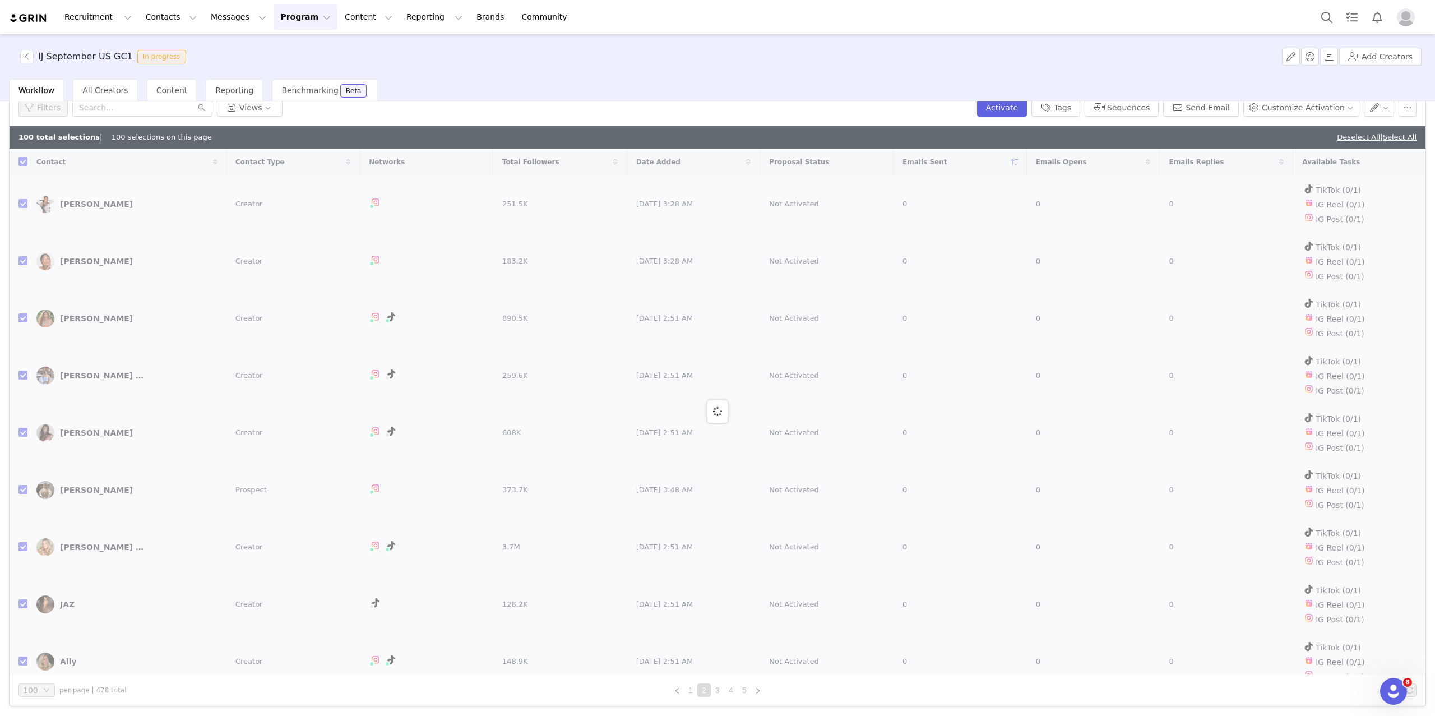
checkbox input "false"
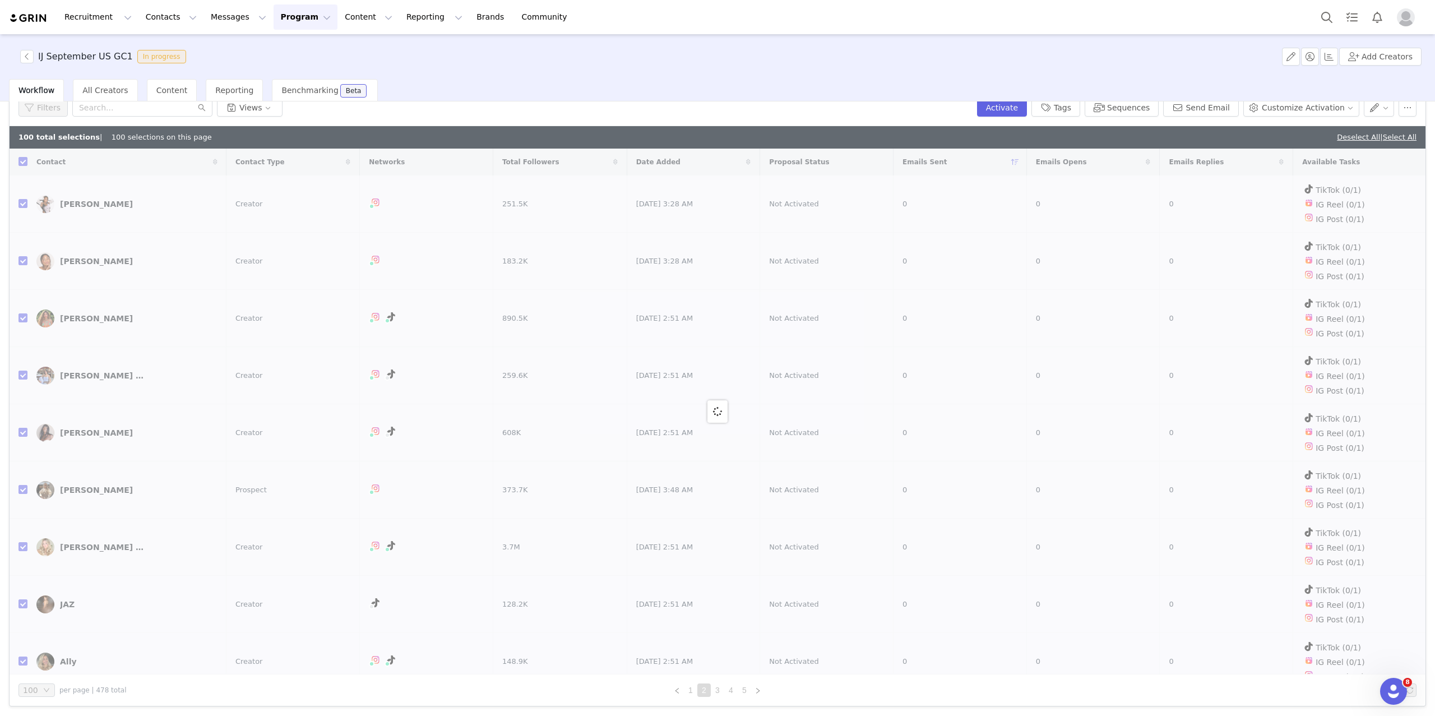
checkbox input "false"
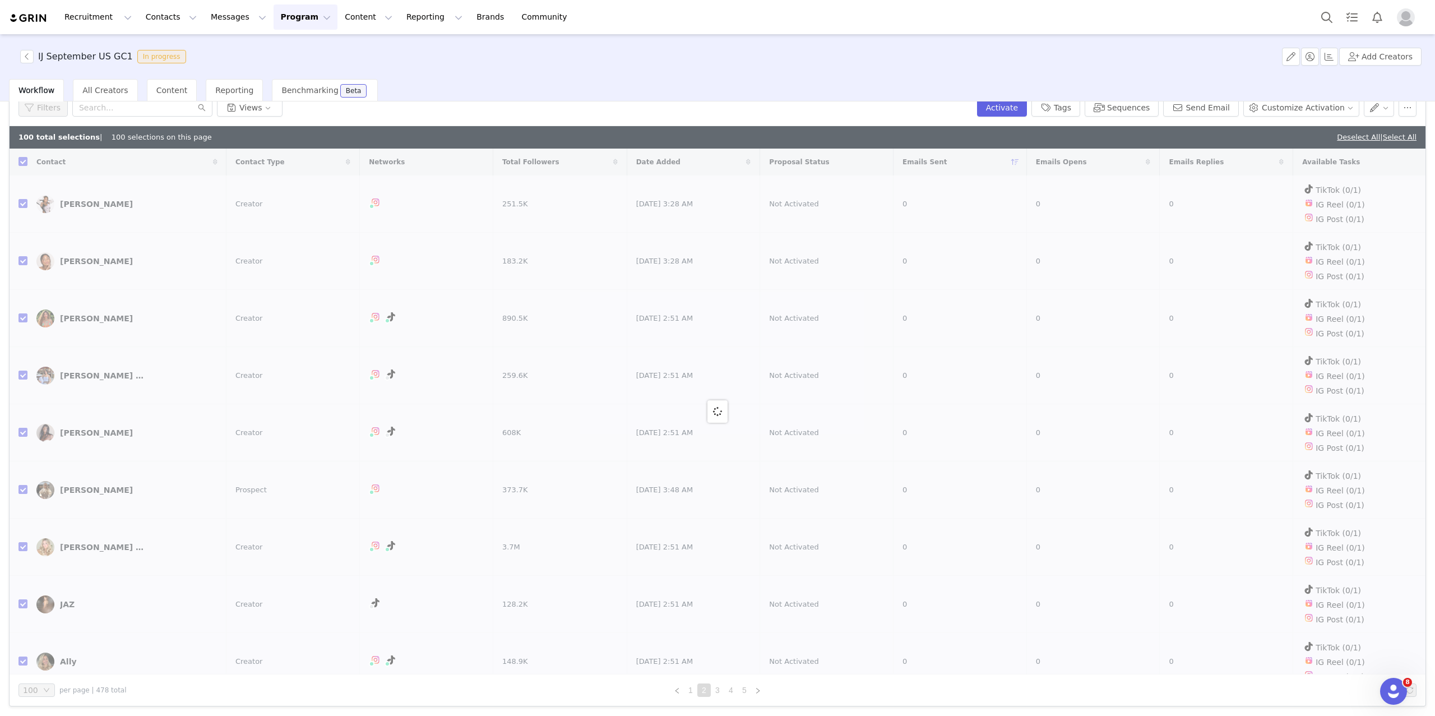
checkbox input "false"
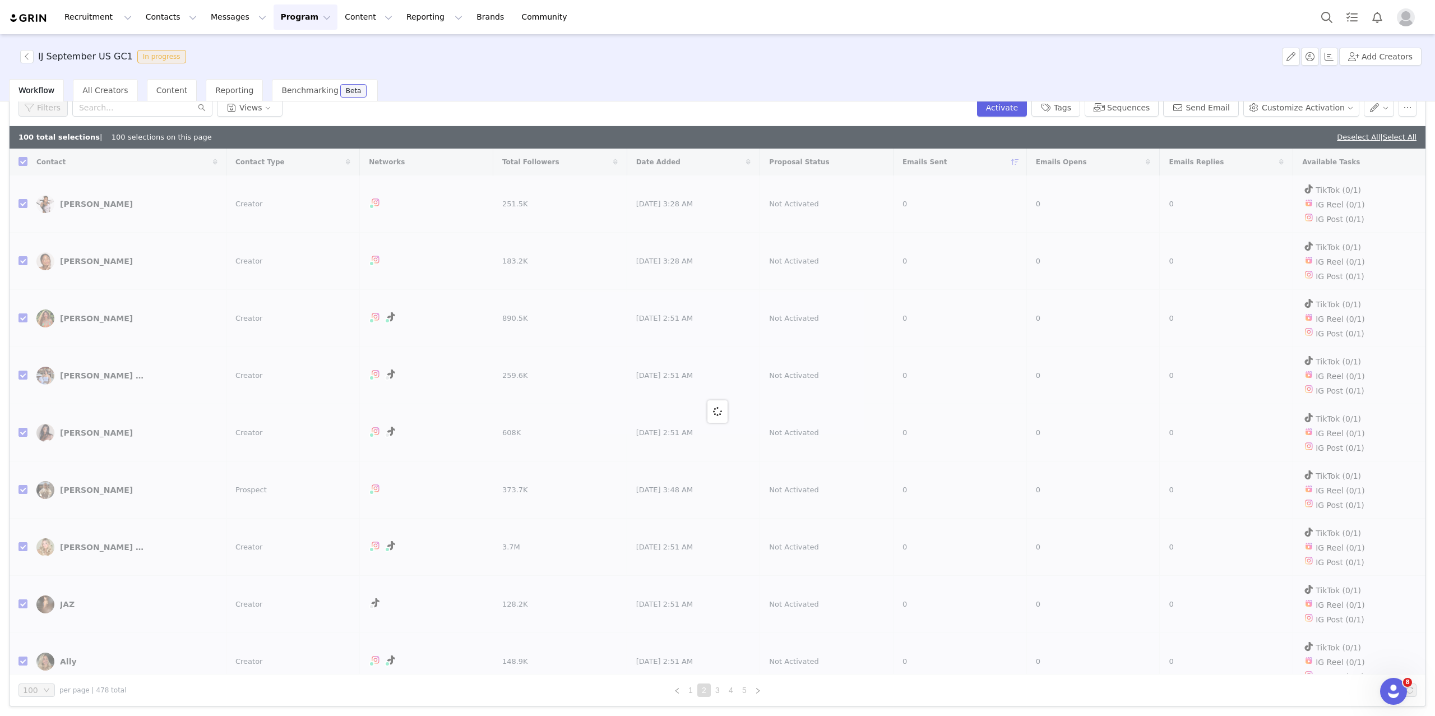
checkbox input "false"
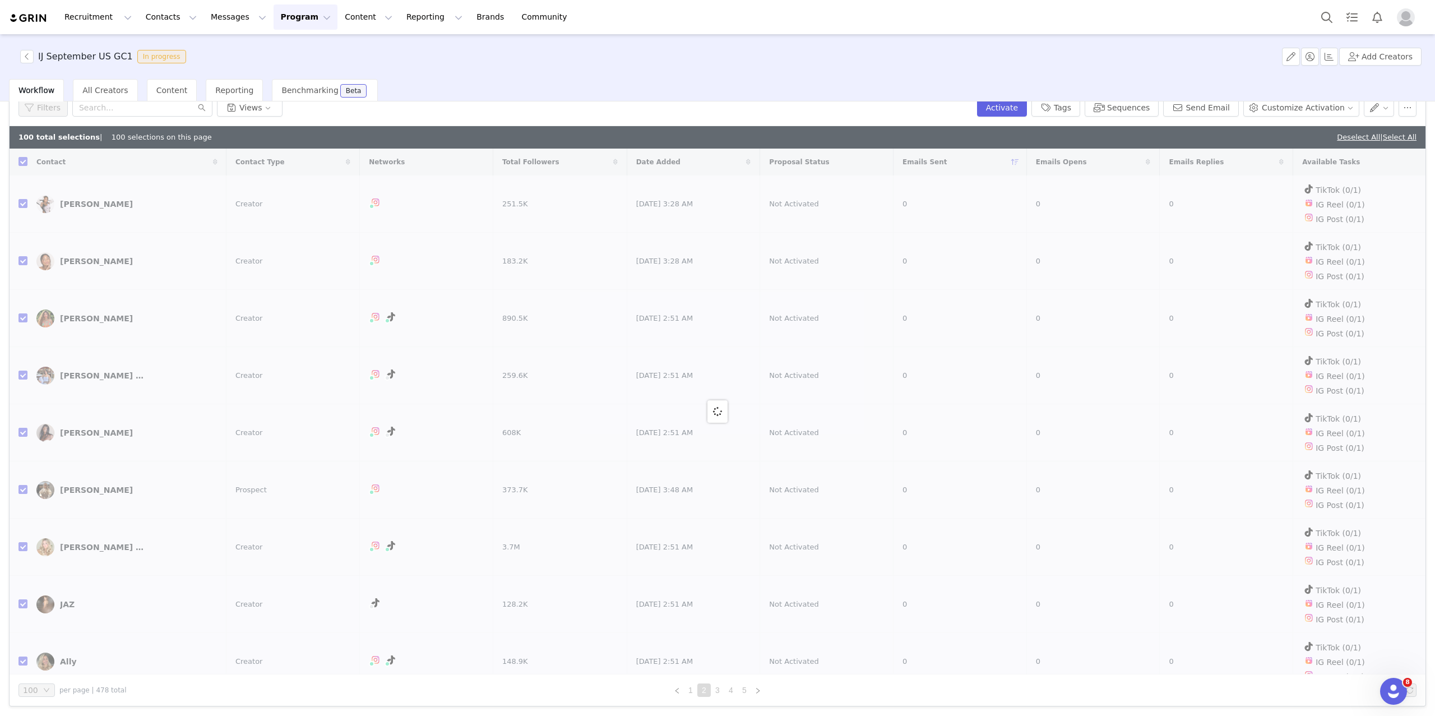
checkbox input "false"
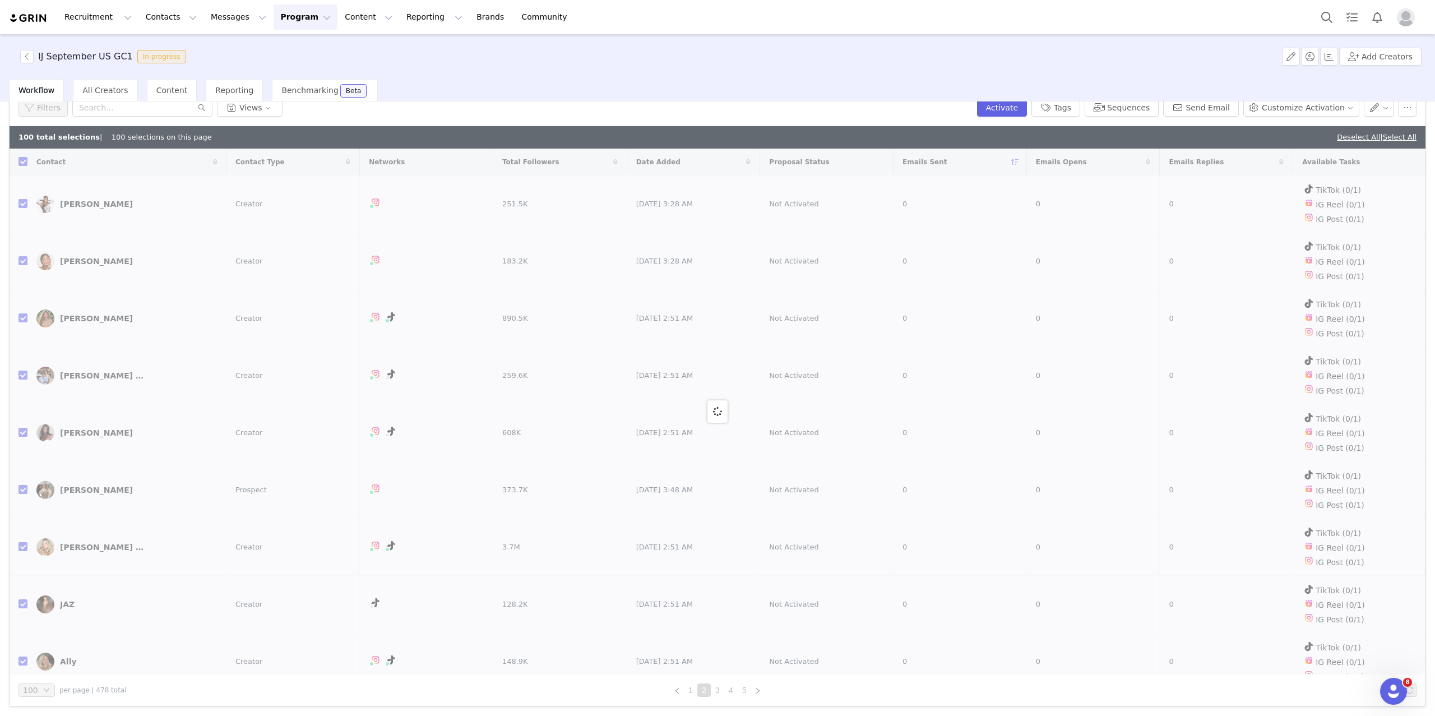
checkbox input "false"
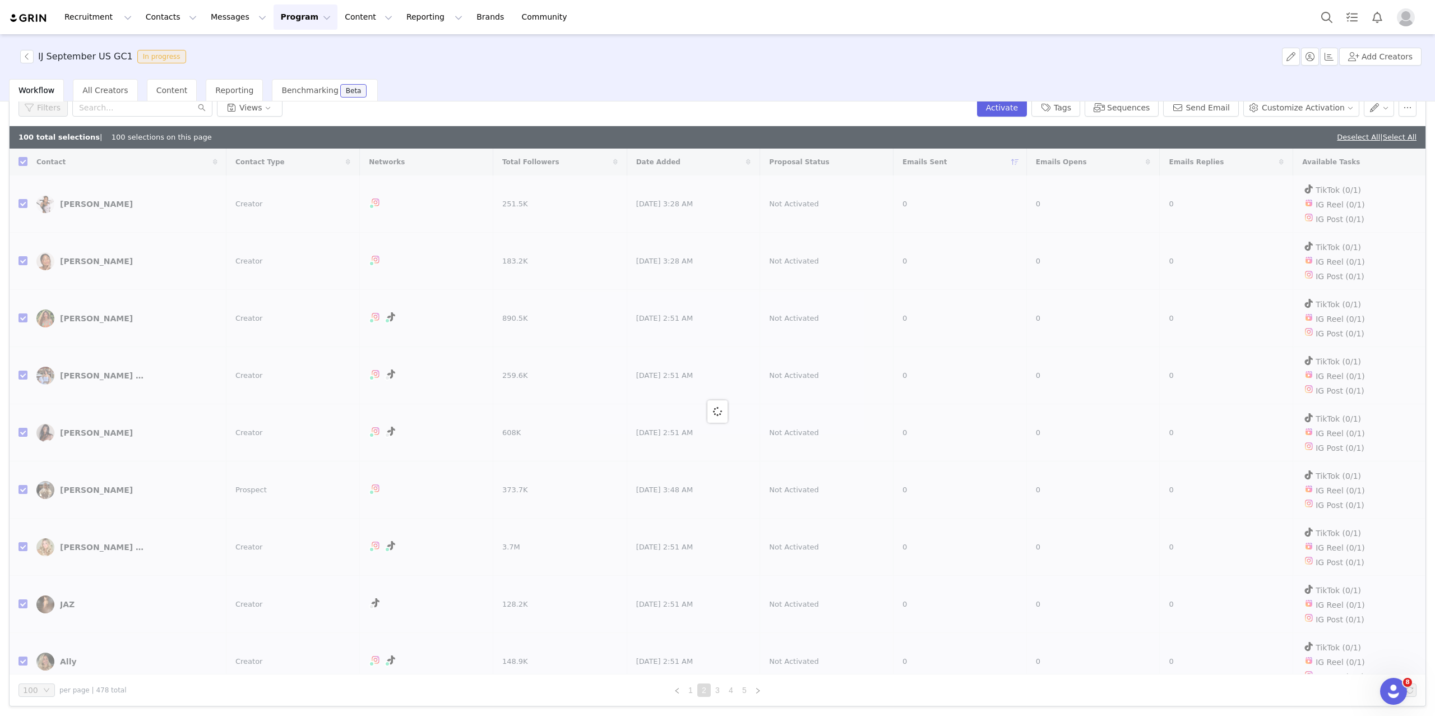
checkbox input "false"
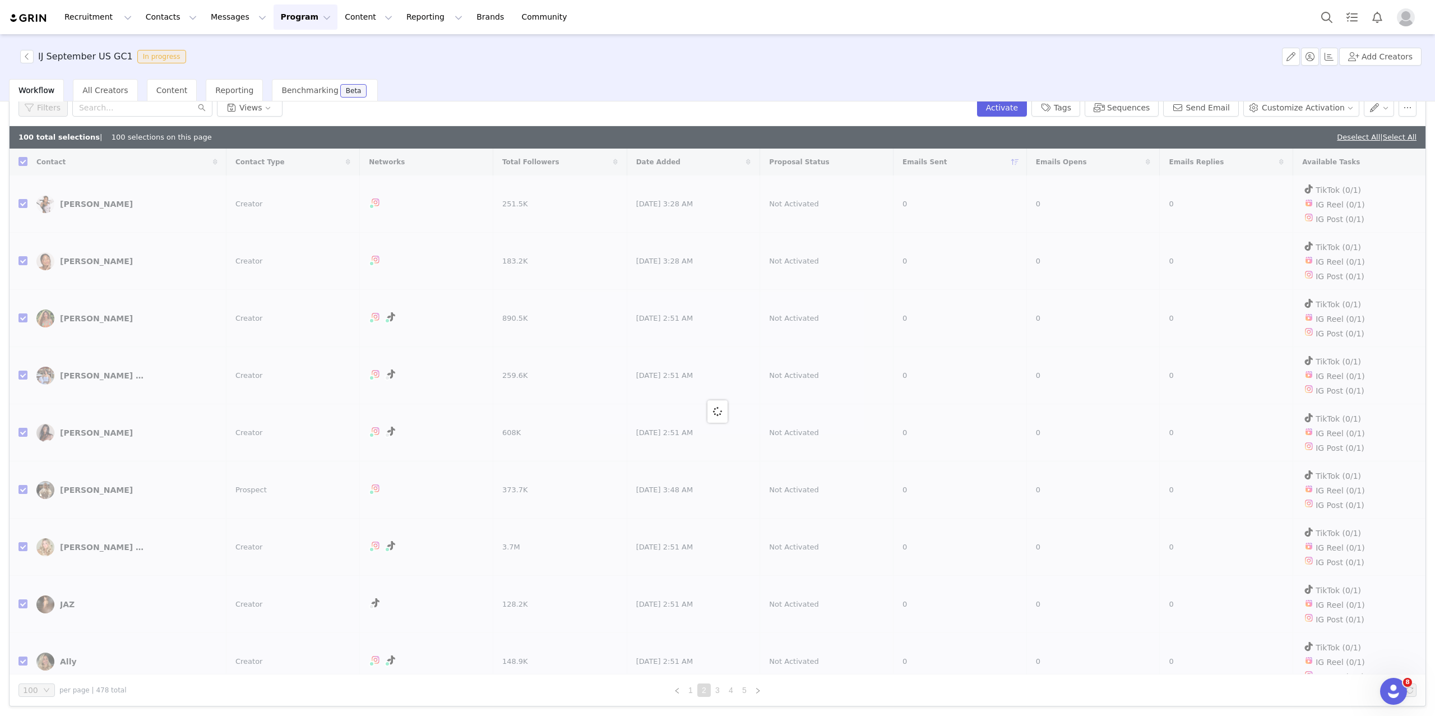
checkbox input "false"
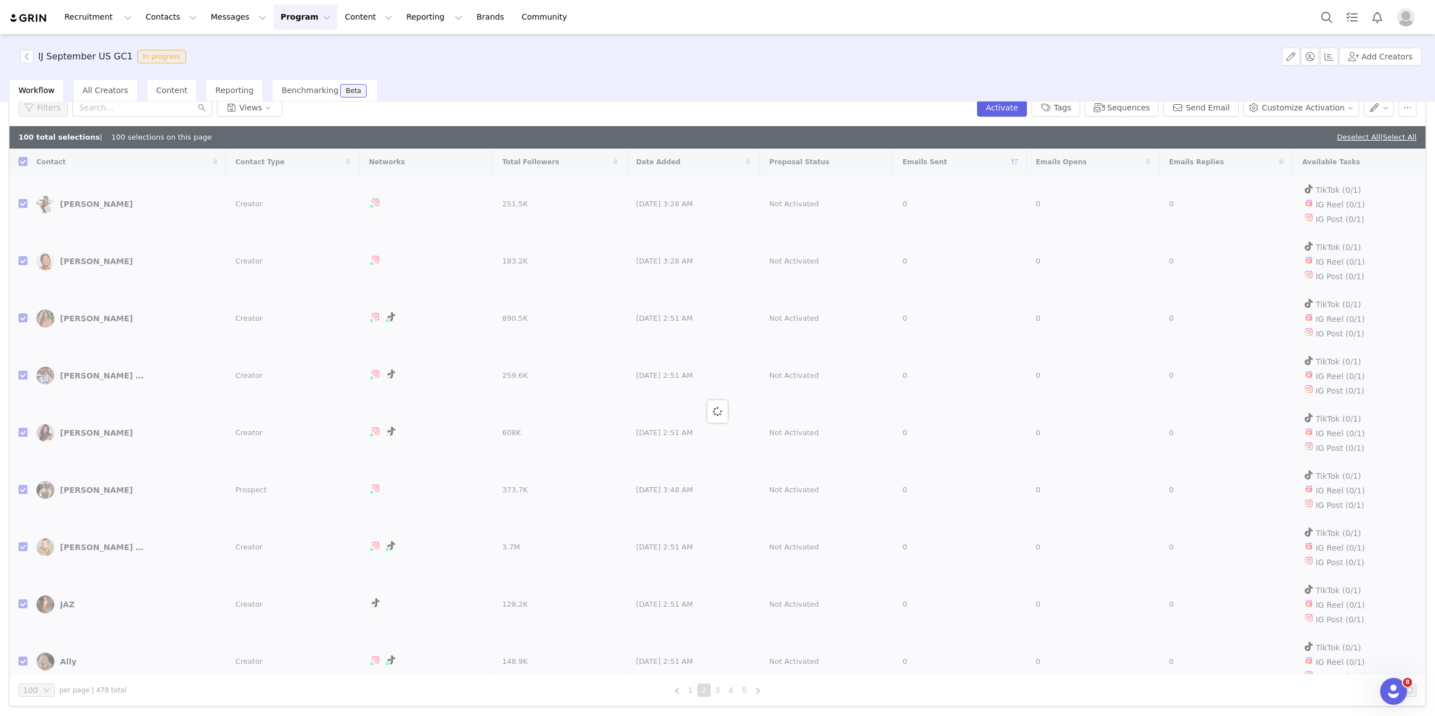
checkbox input "false"
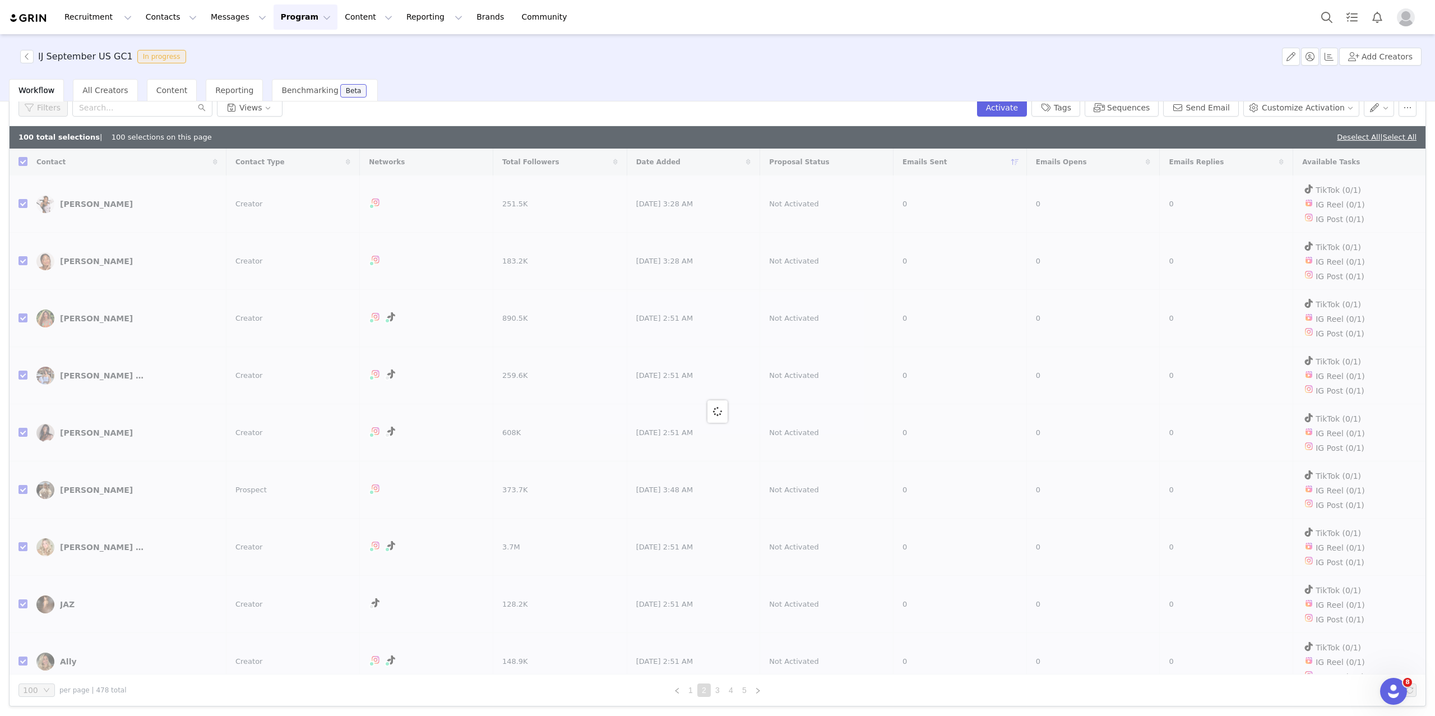
checkbox input "false"
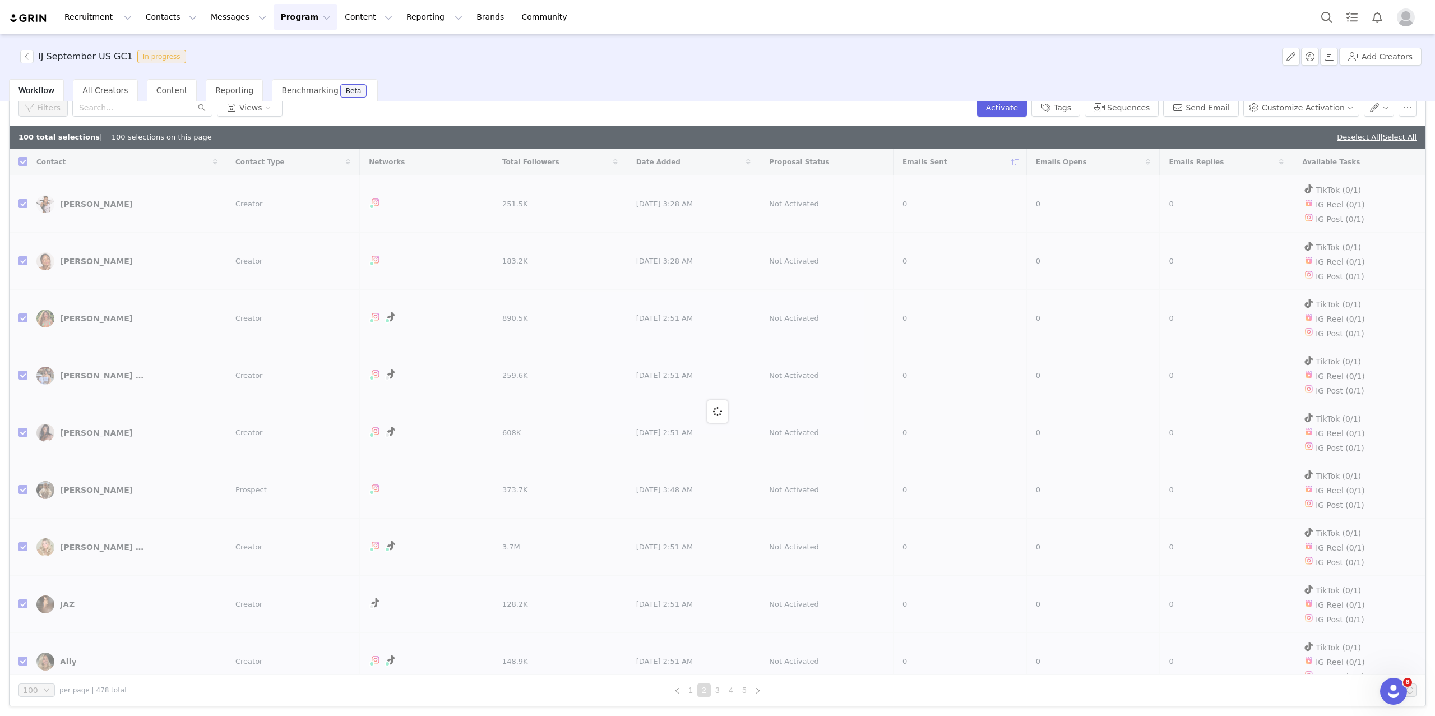
checkbox input "false"
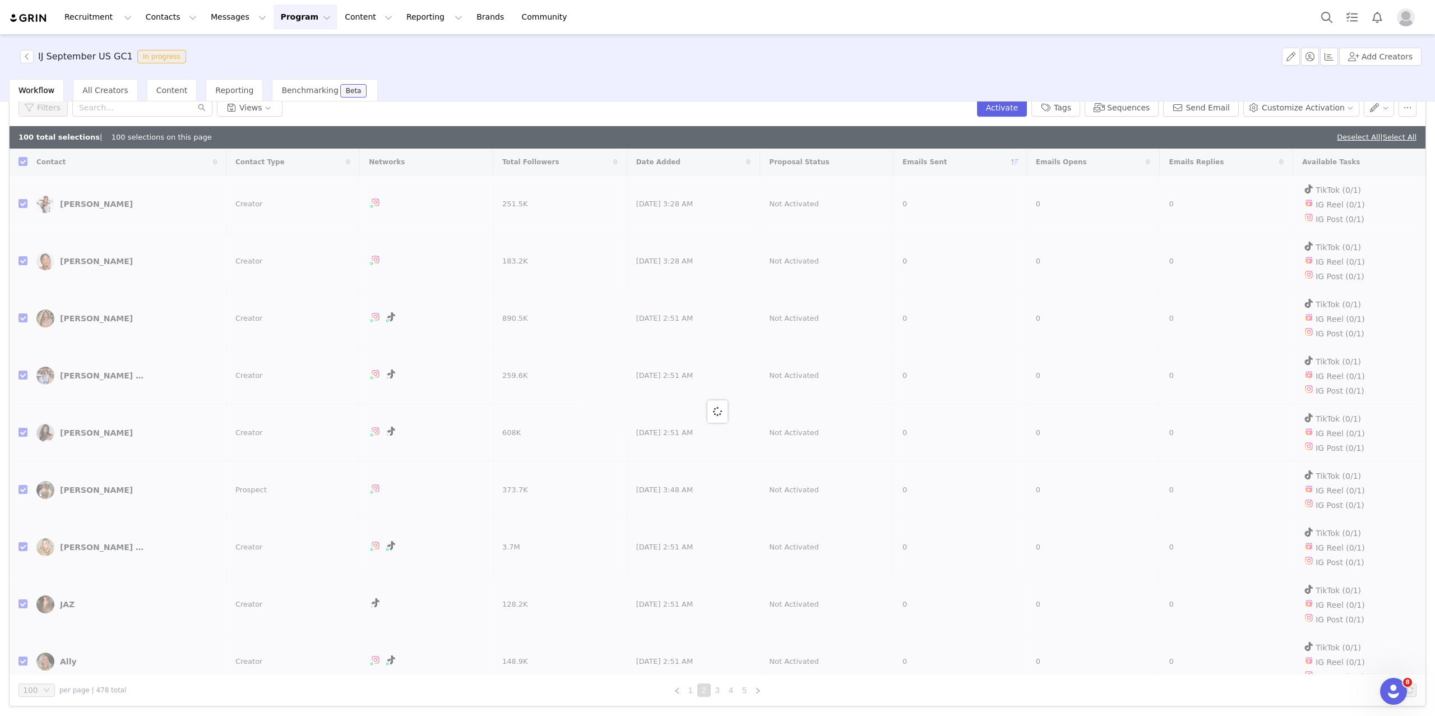
checkbox input "false"
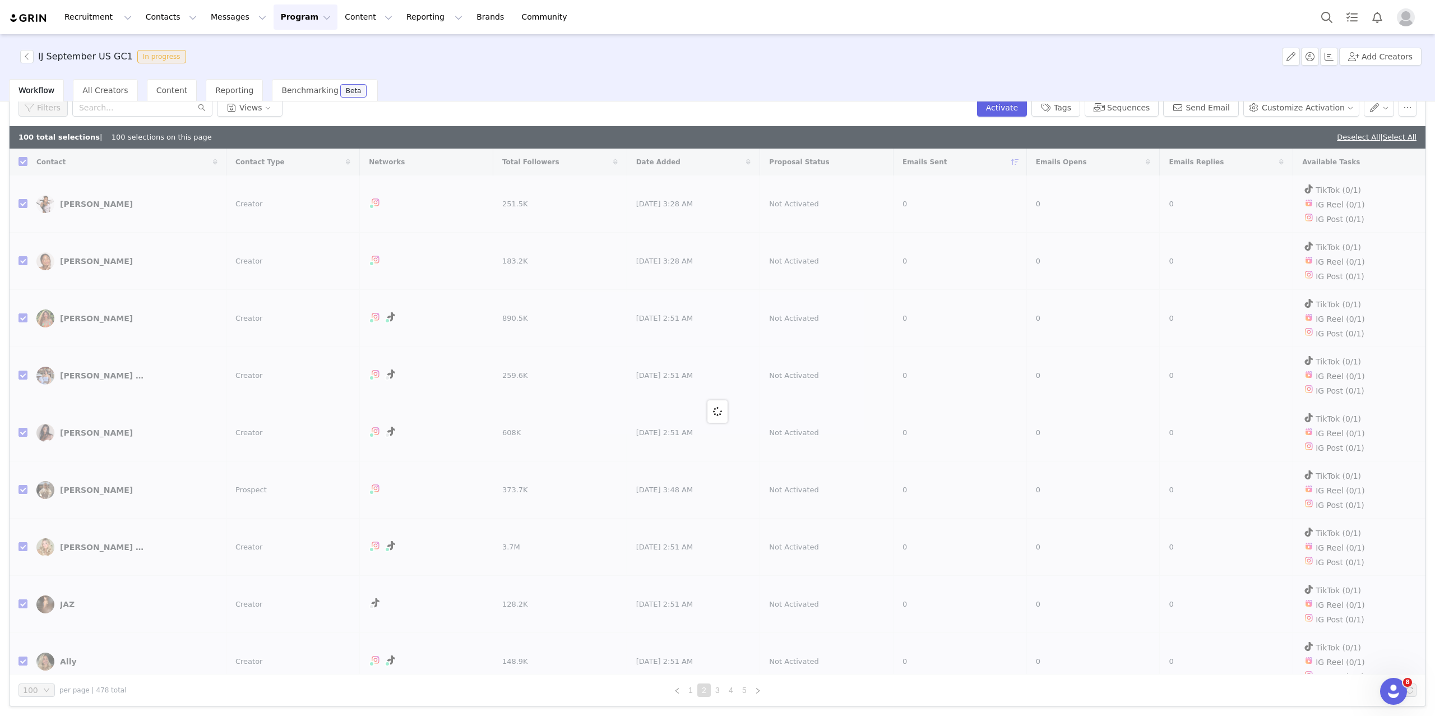
checkbox input "false"
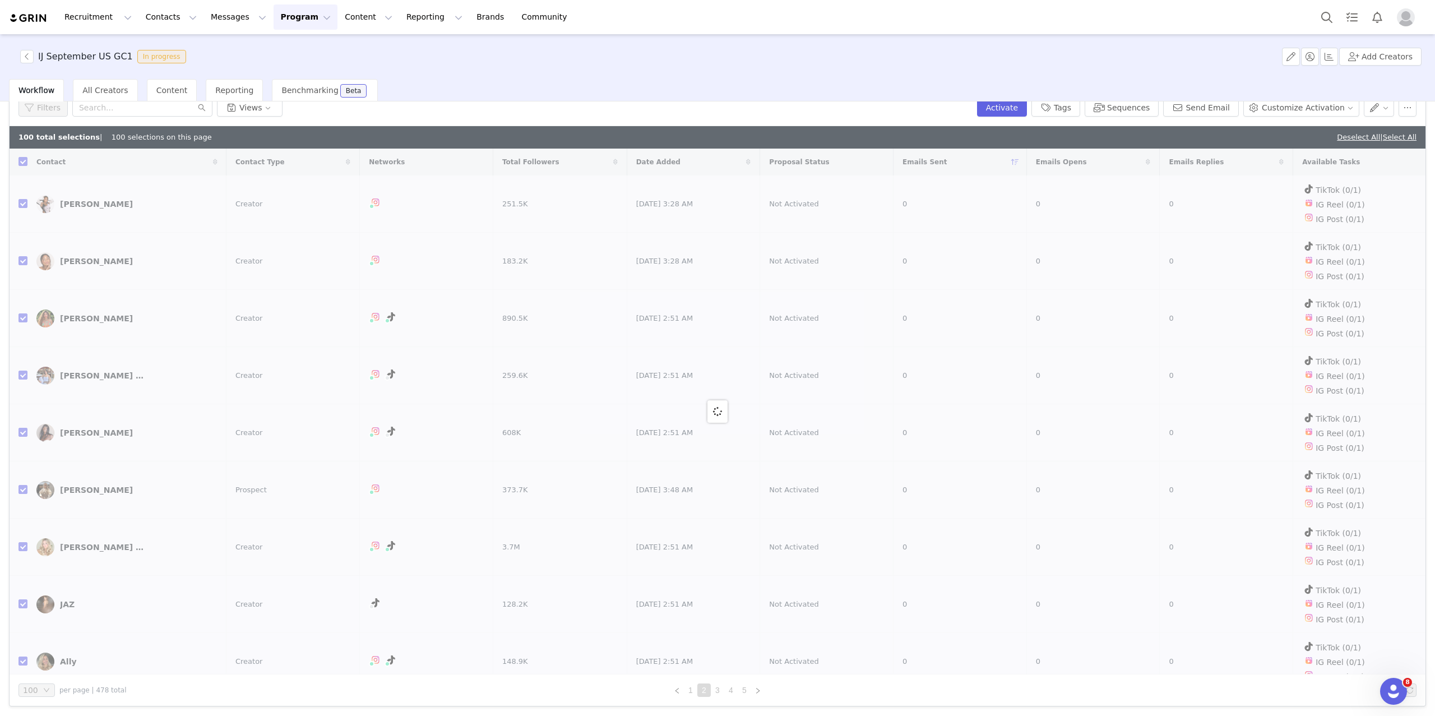
checkbox input "false"
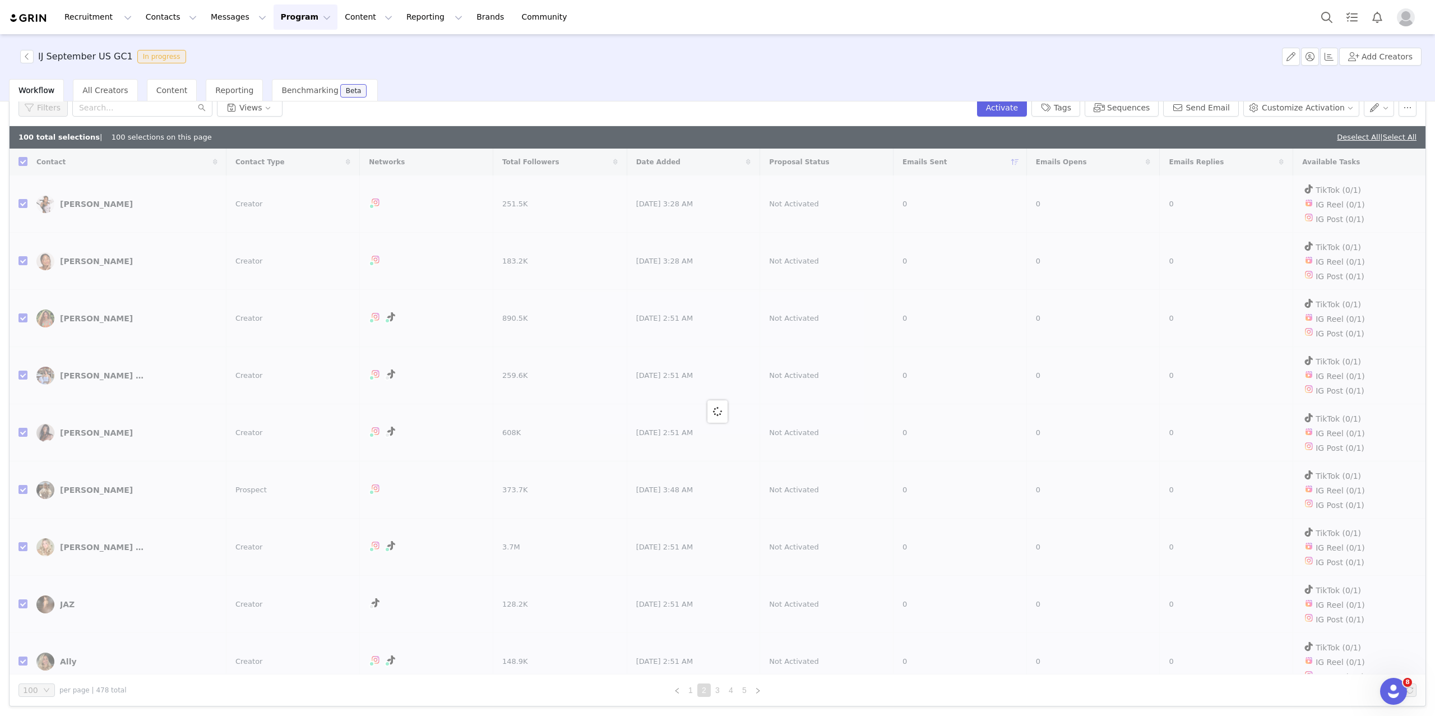
checkbox input "false"
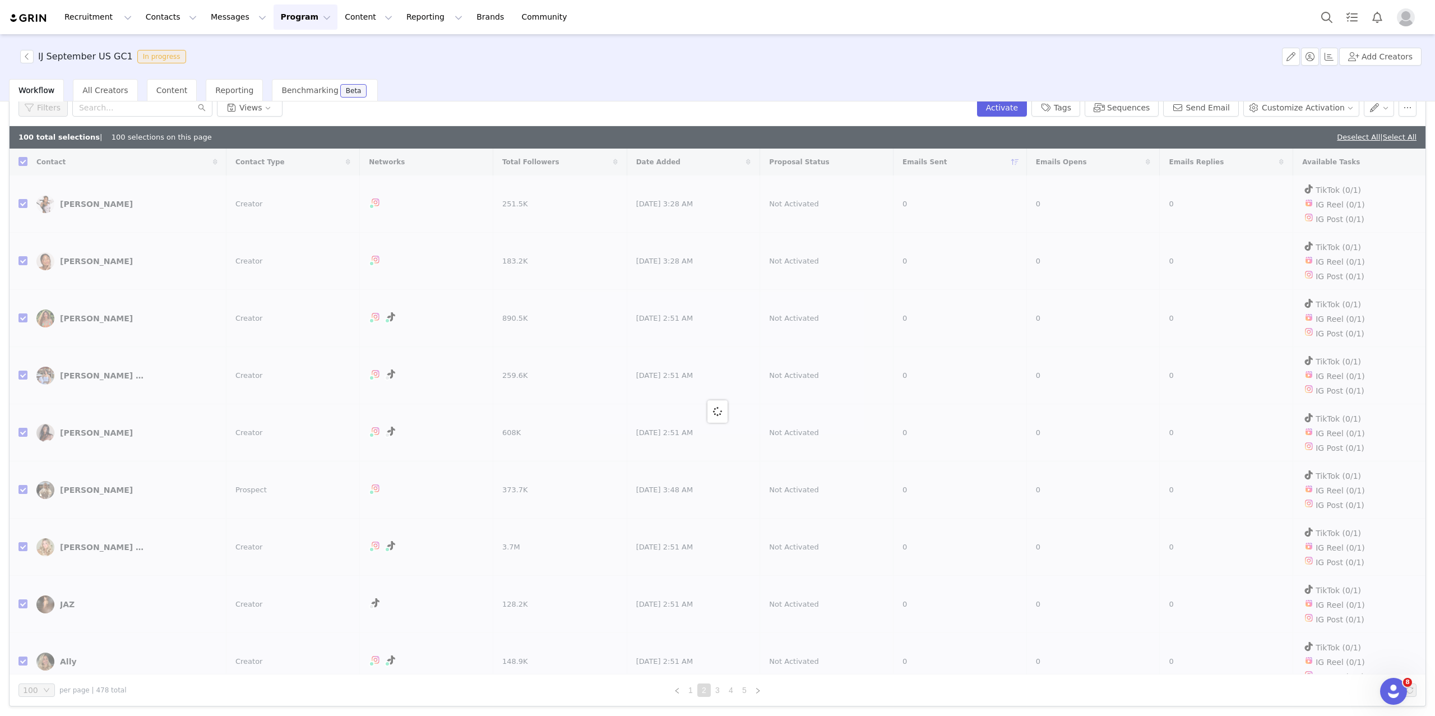
checkbox input "false"
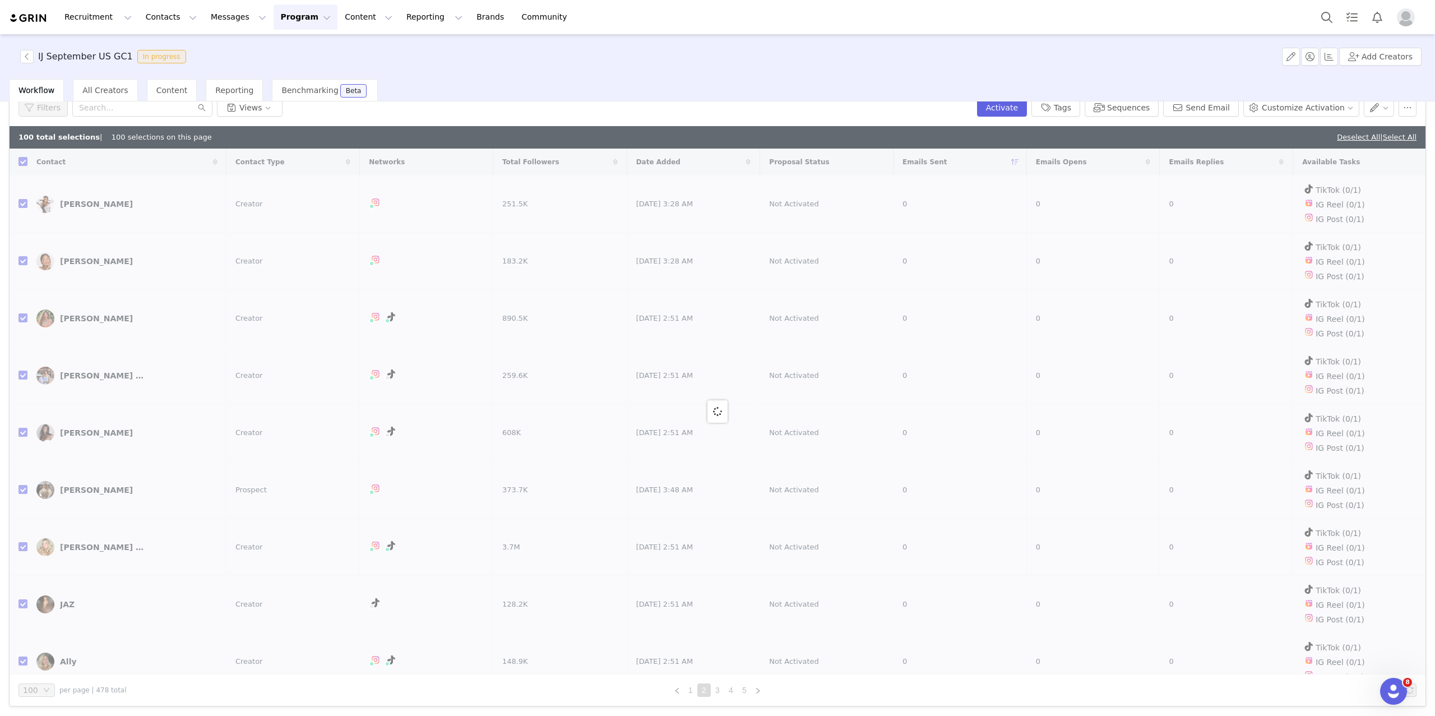
checkbox input "false"
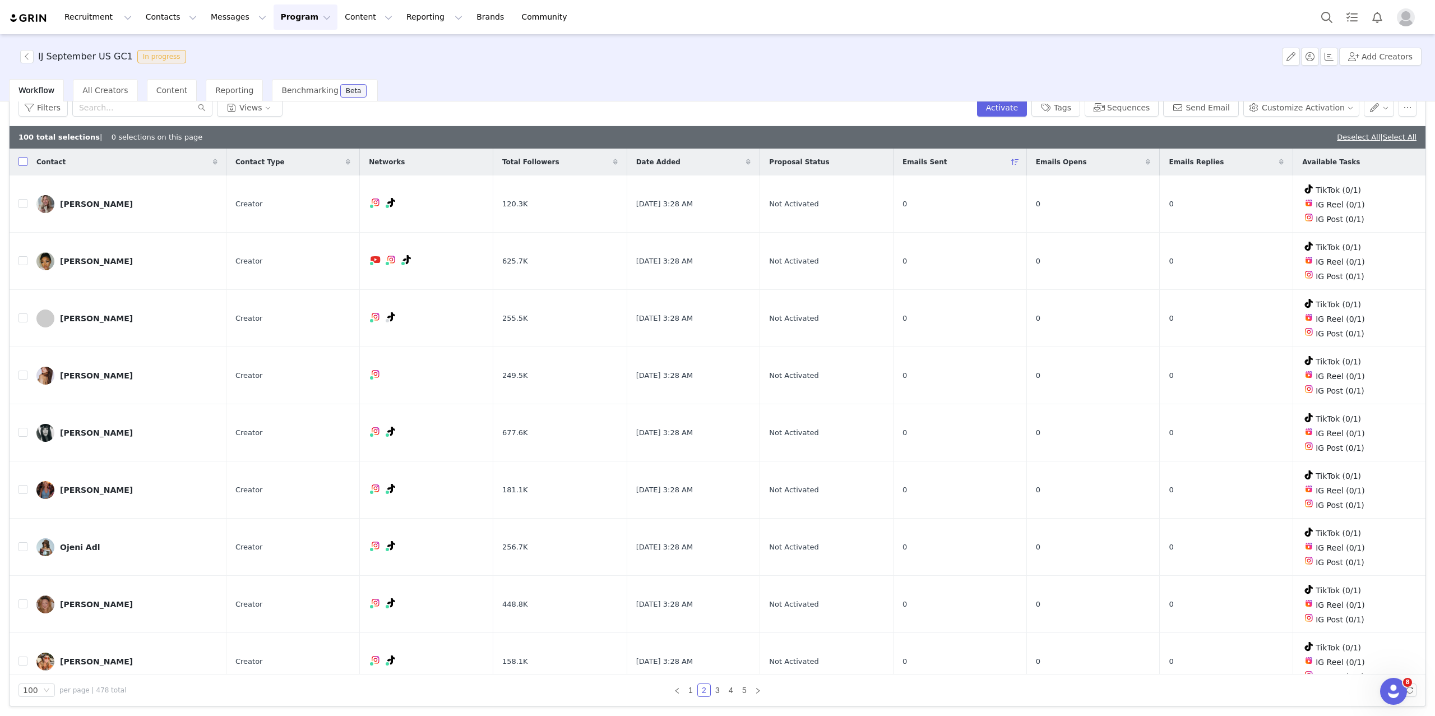
click at [21, 162] on input "checkbox" at bounding box center [22, 161] width 9 height 9
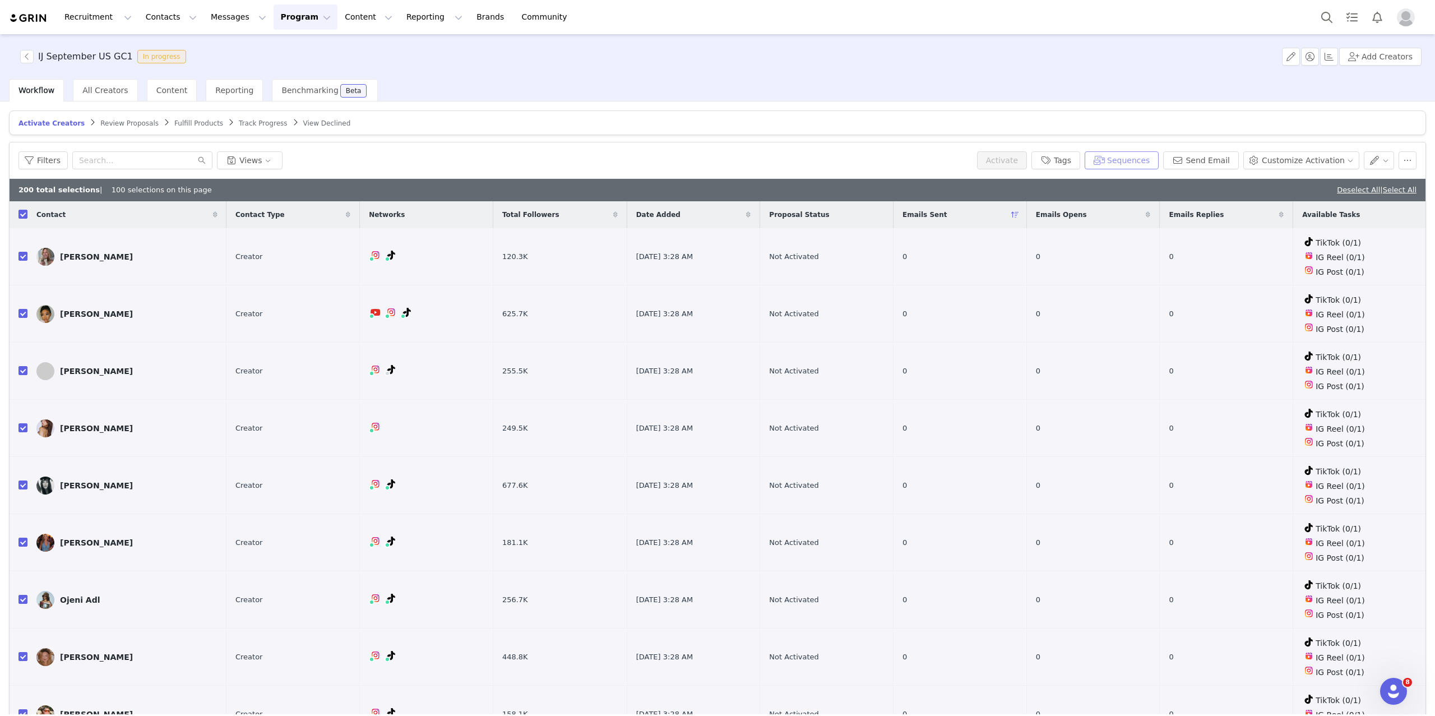
click at [1130, 156] on button "Sequences" at bounding box center [1122, 160] width 74 height 18
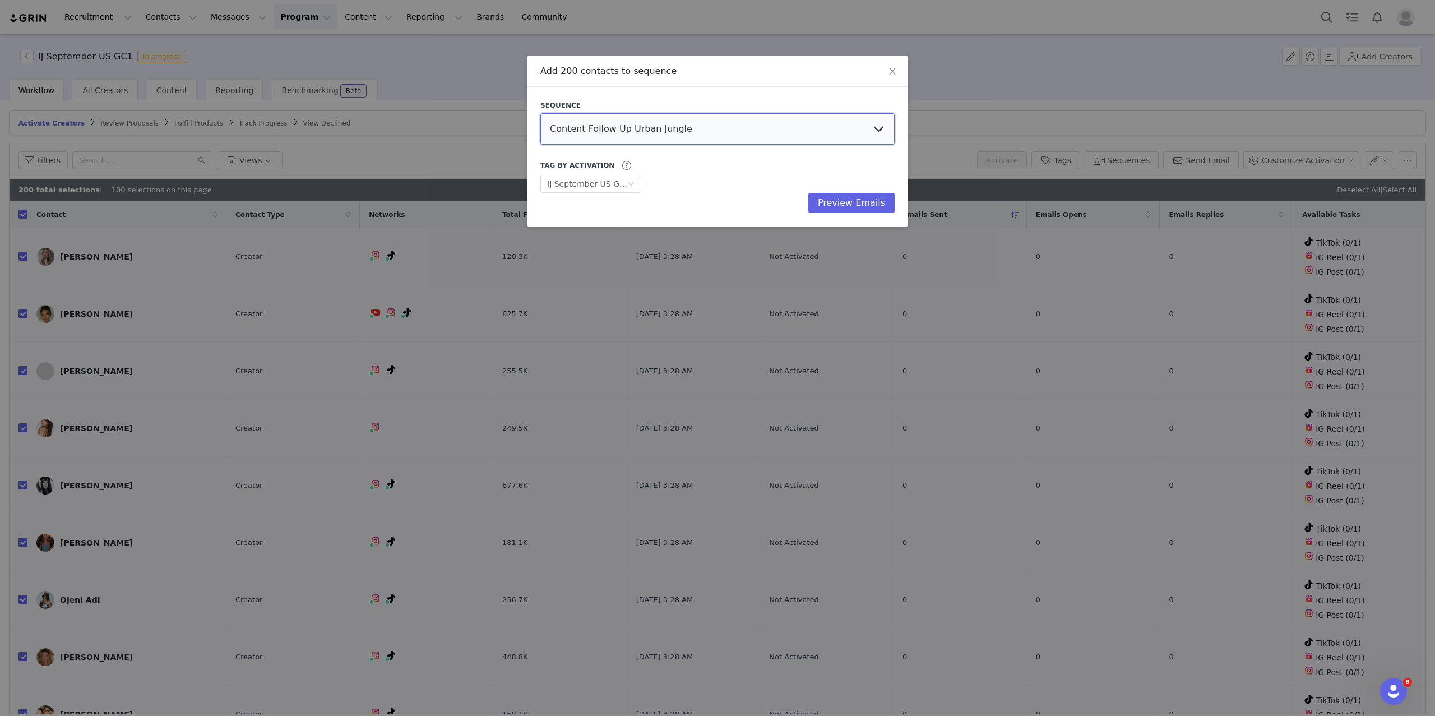
click at [819, 129] on select "Content Follow Up Urban Jungle Jess Sept US GC3 Talia Sept AU GC1 Talia Sept AU…" at bounding box center [717, 128] width 354 height 31
click at [540, 113] on select "Content Follow Up Urban Jungle Jess Sept US GC3 Talia Sept AU GC1 Talia Sept AU…" at bounding box center [717, 128] width 354 height 31
click at [870, 200] on button "Preview Emails" at bounding box center [851, 203] width 86 height 20
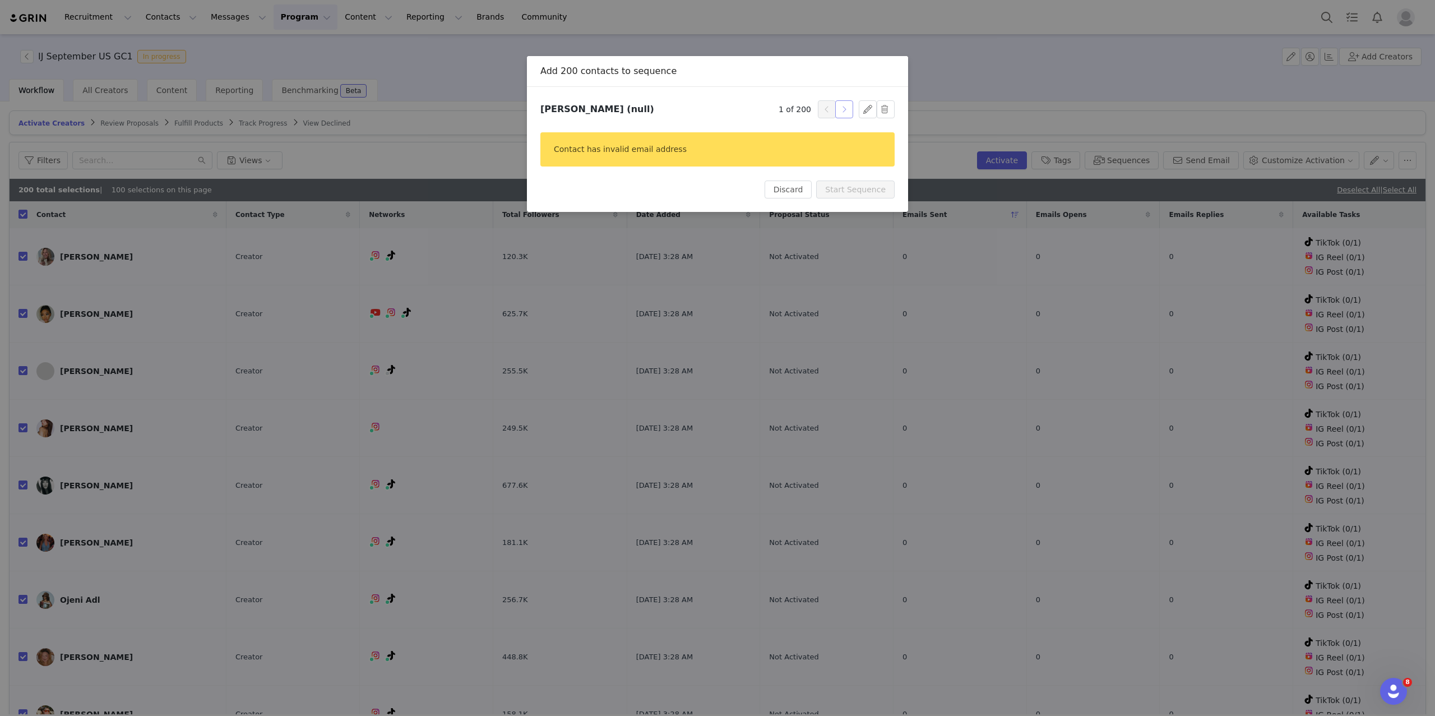
click at [847, 108] on button "button" at bounding box center [844, 109] width 18 height 18
click at [971, 85] on div "Add 200 contacts to sequence Sequence Content Follow Up Urban Jungle Jess Sept …" at bounding box center [717, 358] width 1435 height 716
click at [788, 194] on button "Discard" at bounding box center [788, 189] width 48 height 18
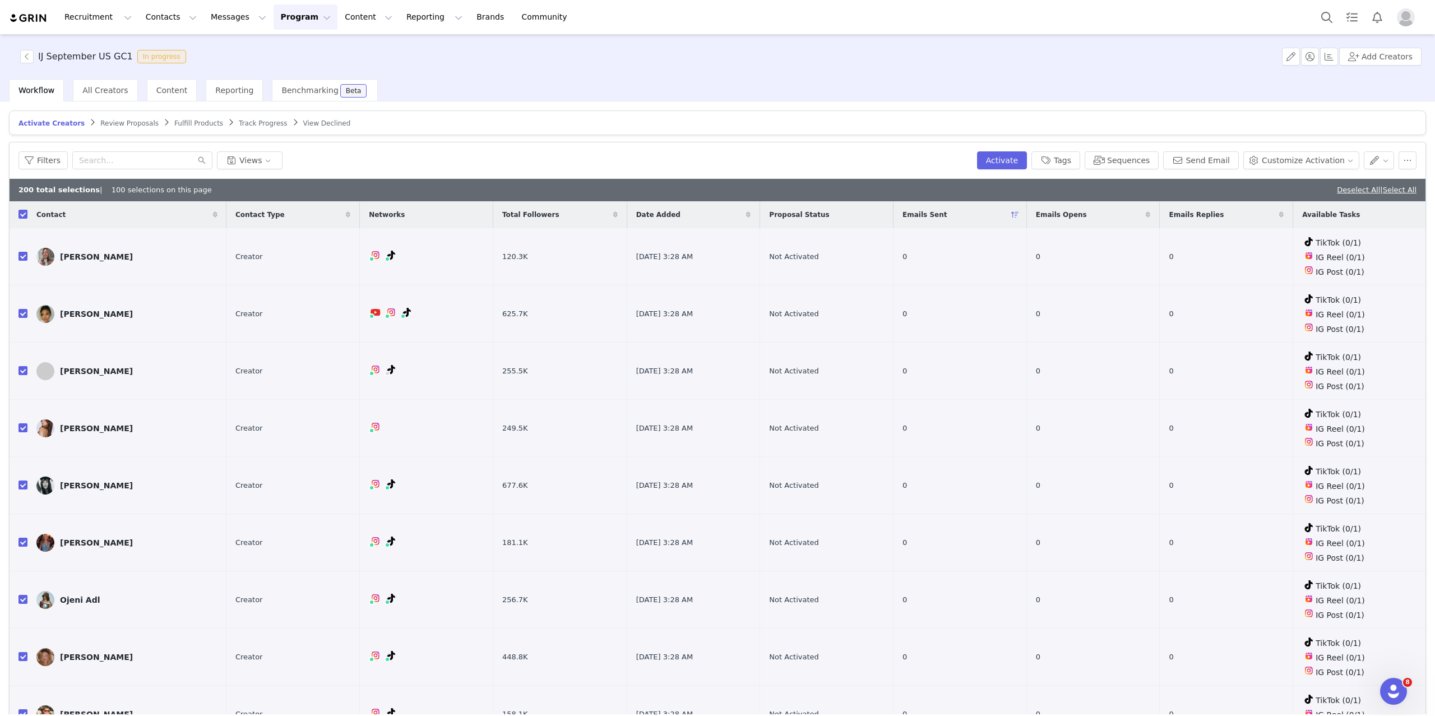
click at [1408, 15] on img "Profile" at bounding box center [1406, 17] width 18 height 18
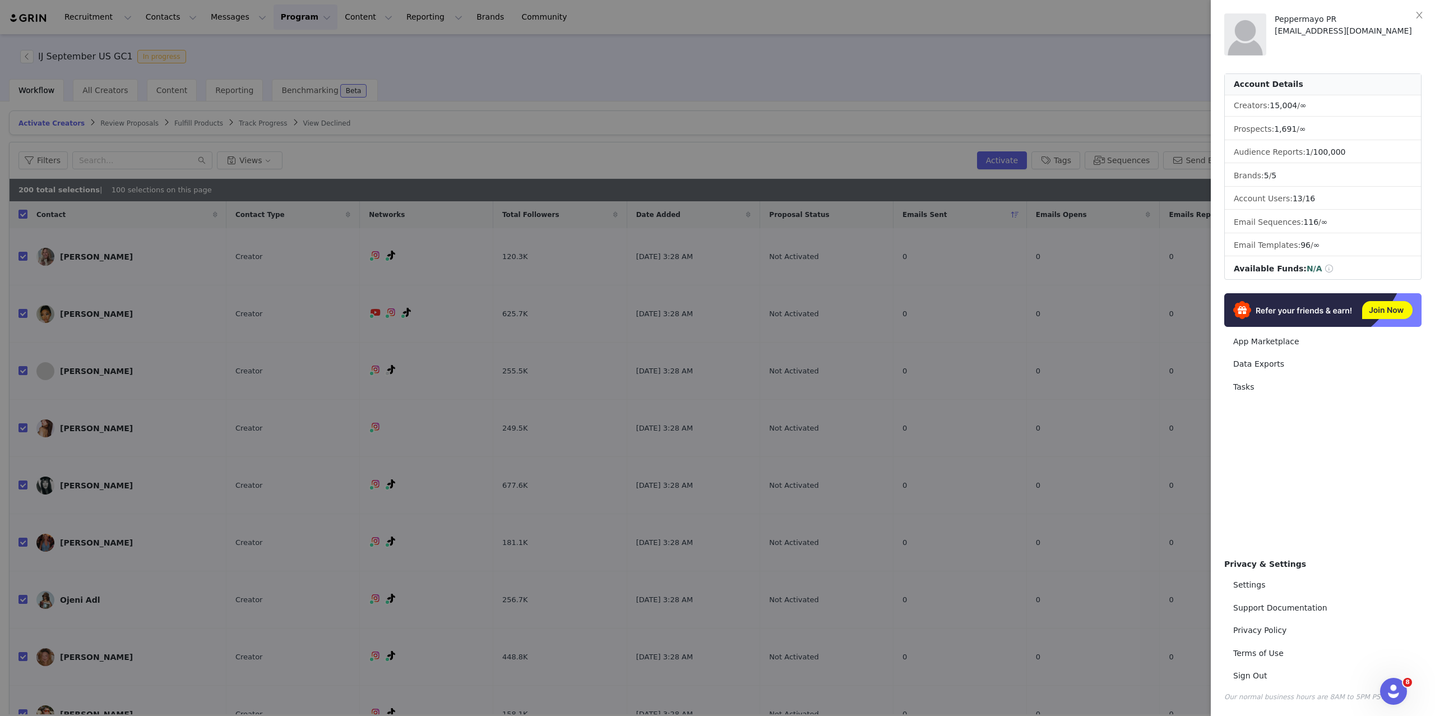
click at [557, 128] on div at bounding box center [717, 358] width 1435 height 716
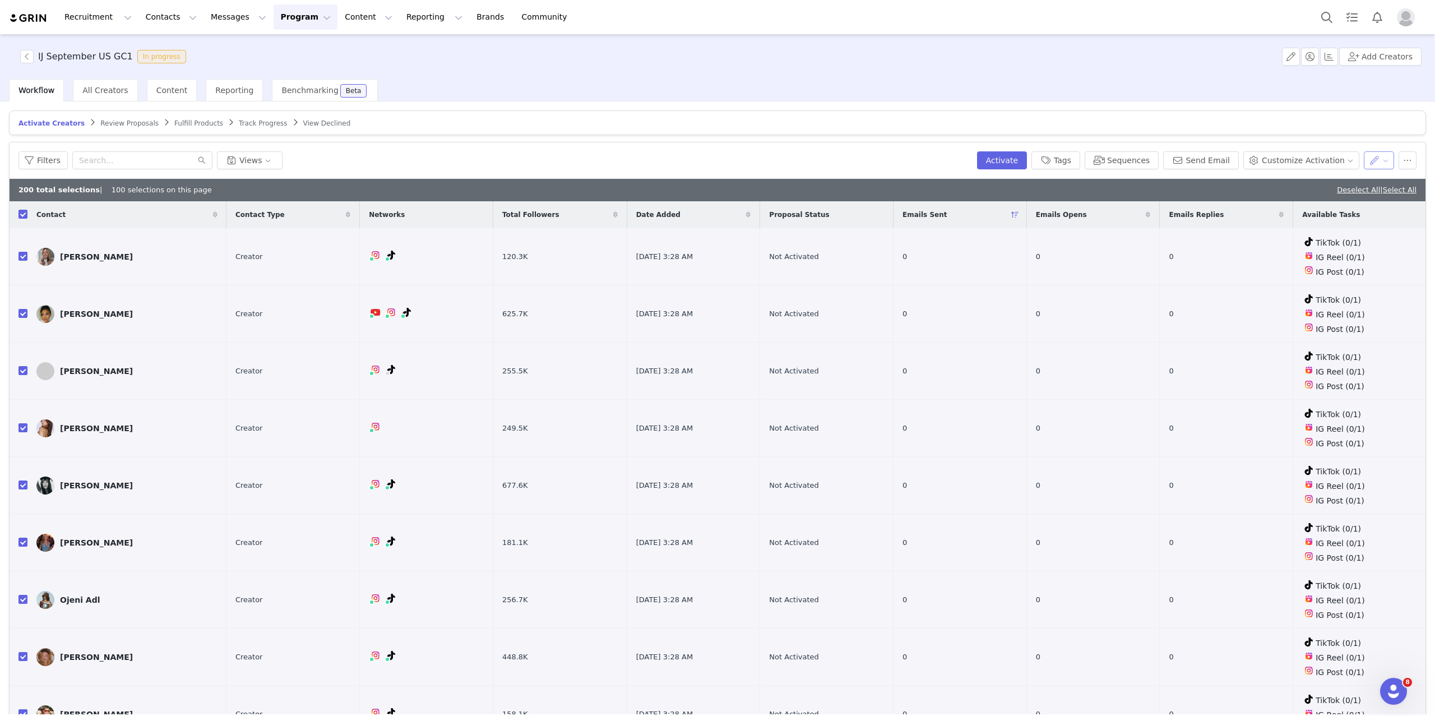
click at [1385, 161] on button "button" at bounding box center [1379, 160] width 31 height 18
click at [1345, 216] on span "Change Owner" at bounding box center [1335, 218] width 58 height 12
click at [1288, 203] on div "Select Owner" at bounding box center [1318, 201] width 104 height 11
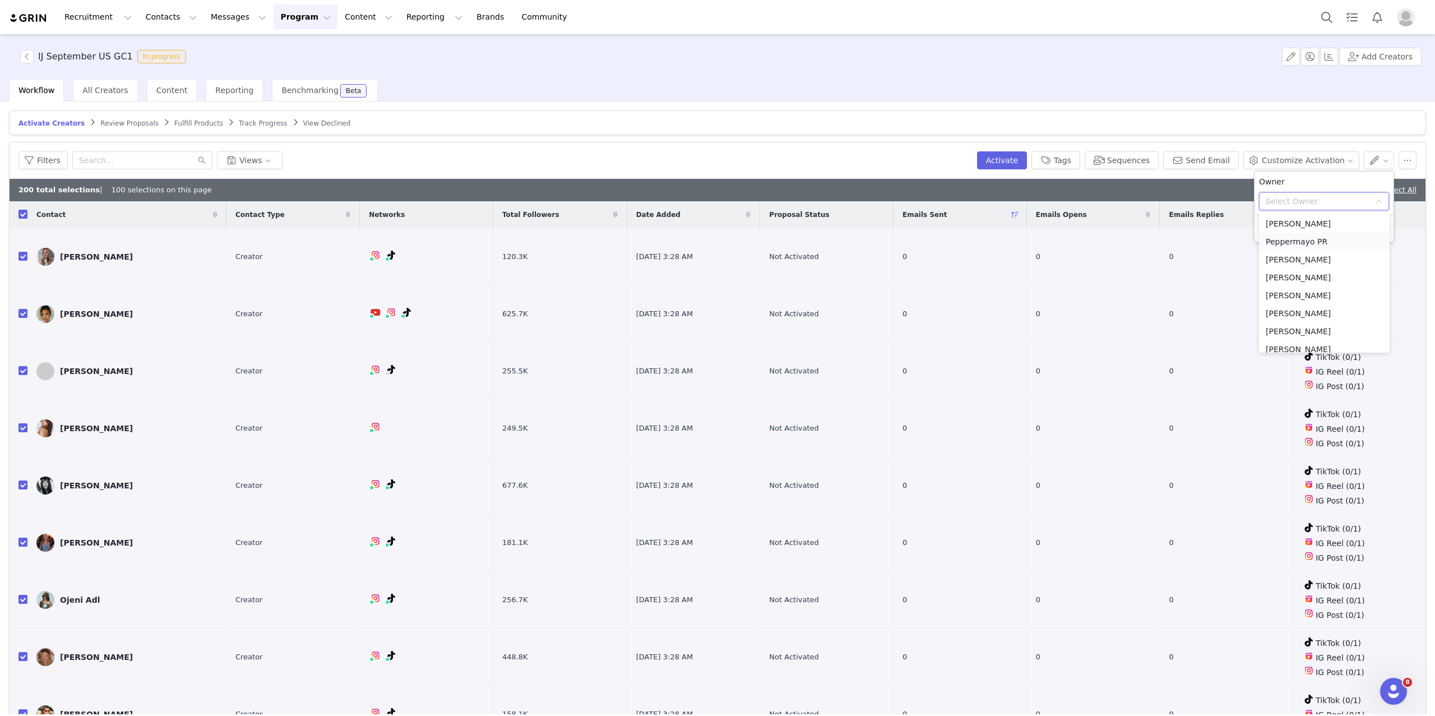
click at [1288, 239] on li "Peppermayo PR" at bounding box center [1324, 242] width 131 height 18
click at [1282, 223] on button "Apply" at bounding box center [1279, 229] width 40 height 18
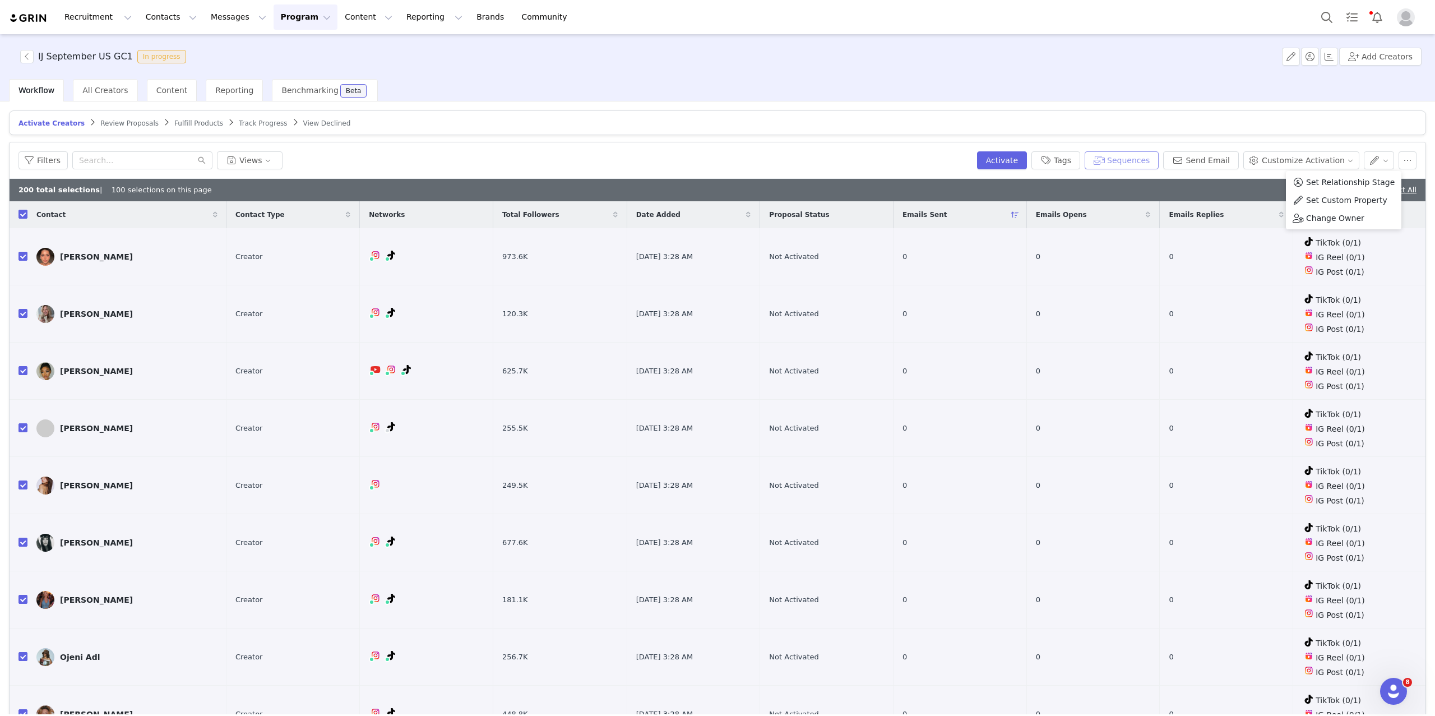
click at [1128, 160] on button "Sequences" at bounding box center [1122, 160] width 74 height 18
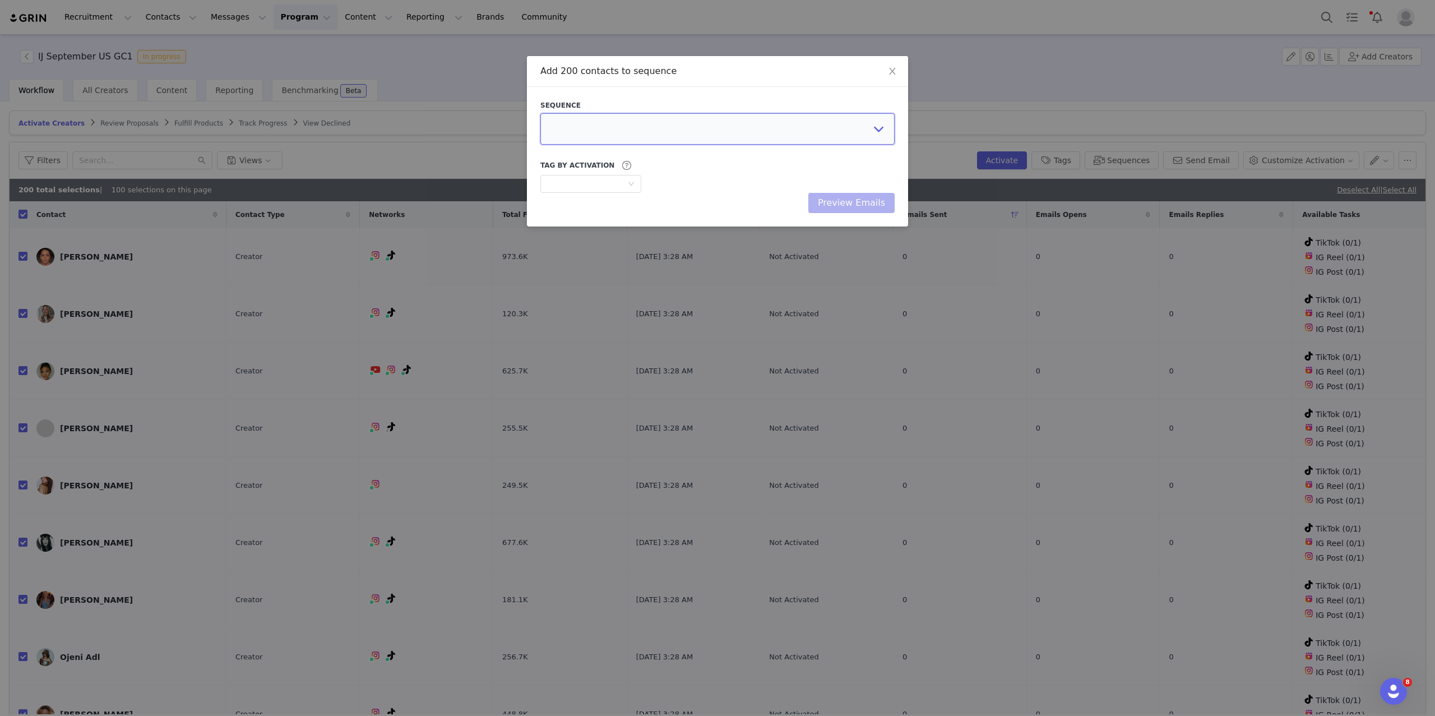
click at [750, 119] on select at bounding box center [717, 128] width 354 height 31
click at [744, 134] on select "Content Follow Up Urban Jungle Jess Sept US GC3 Talia Sept AU GC1 Talia Sept AU…" at bounding box center [717, 128] width 354 height 31
click at [540, 113] on select "Content Follow Up Urban Jungle Jess Sept US GC3 Talia Sept AU GC1 Talia Sept AU…" at bounding box center [717, 128] width 354 height 31
click at [831, 206] on button "Preview Emails" at bounding box center [851, 203] width 86 height 20
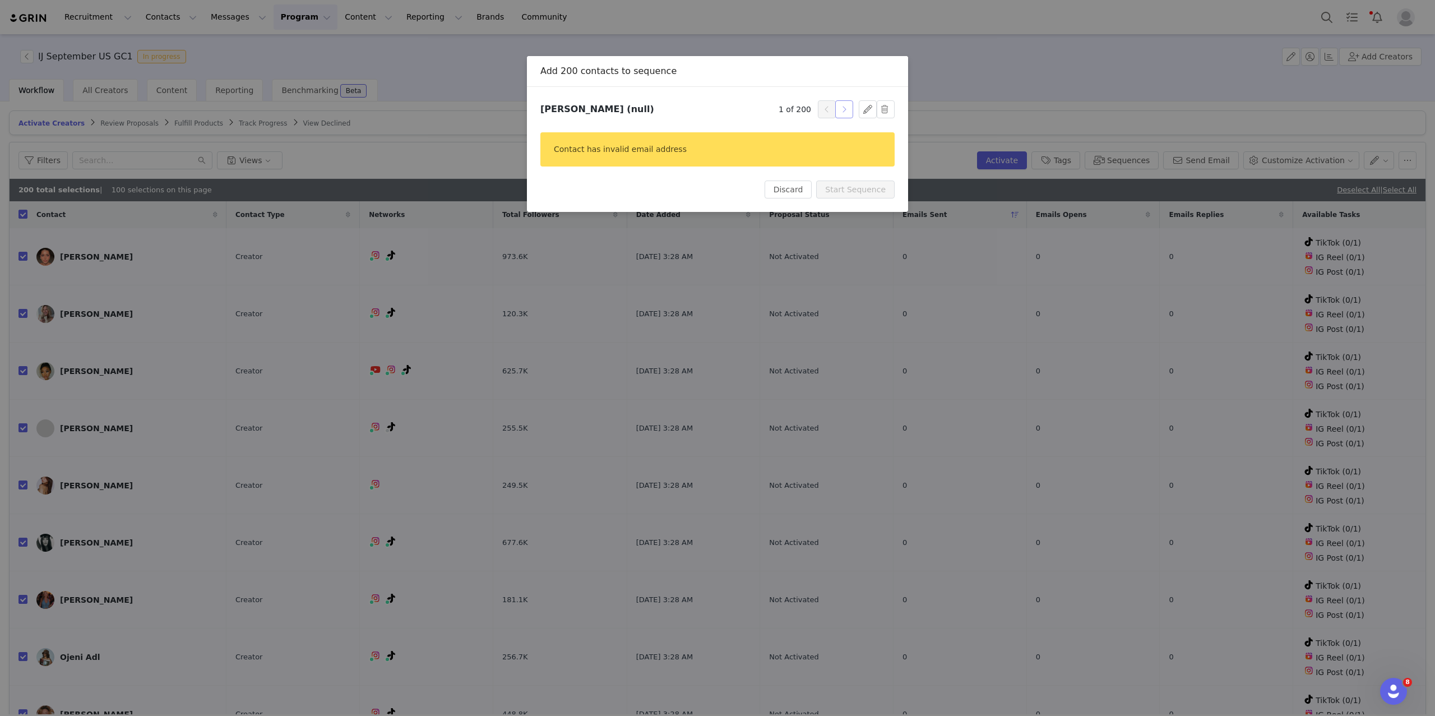
click at [840, 101] on button "button" at bounding box center [844, 109] width 18 height 18
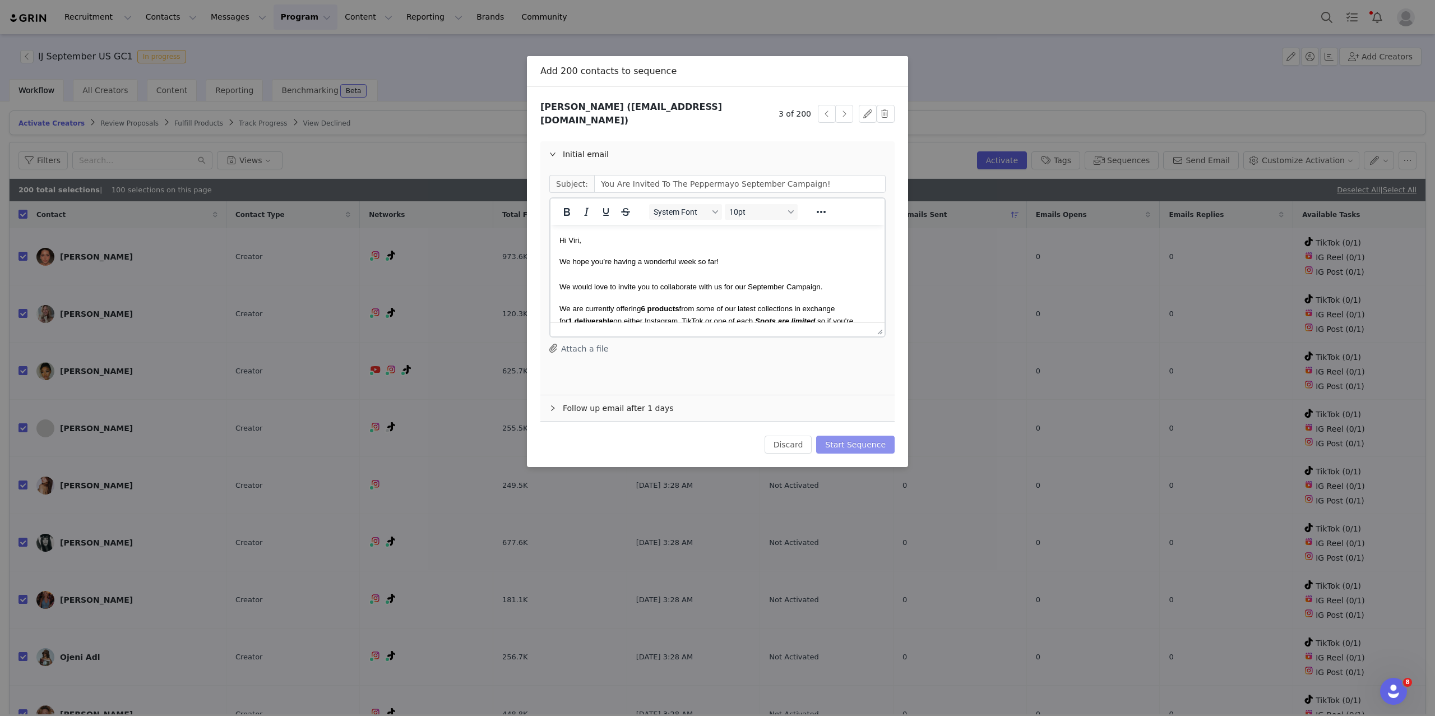
click at [844, 435] on button "Start Sequence" at bounding box center [855, 444] width 78 height 18
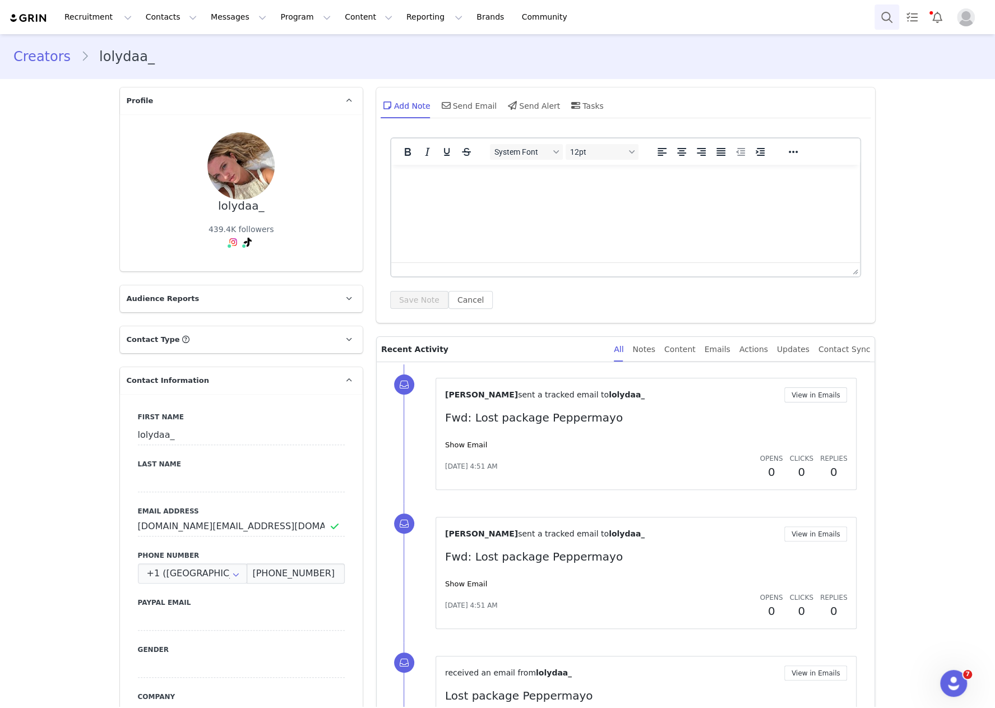
scroll to position [1355, 0]
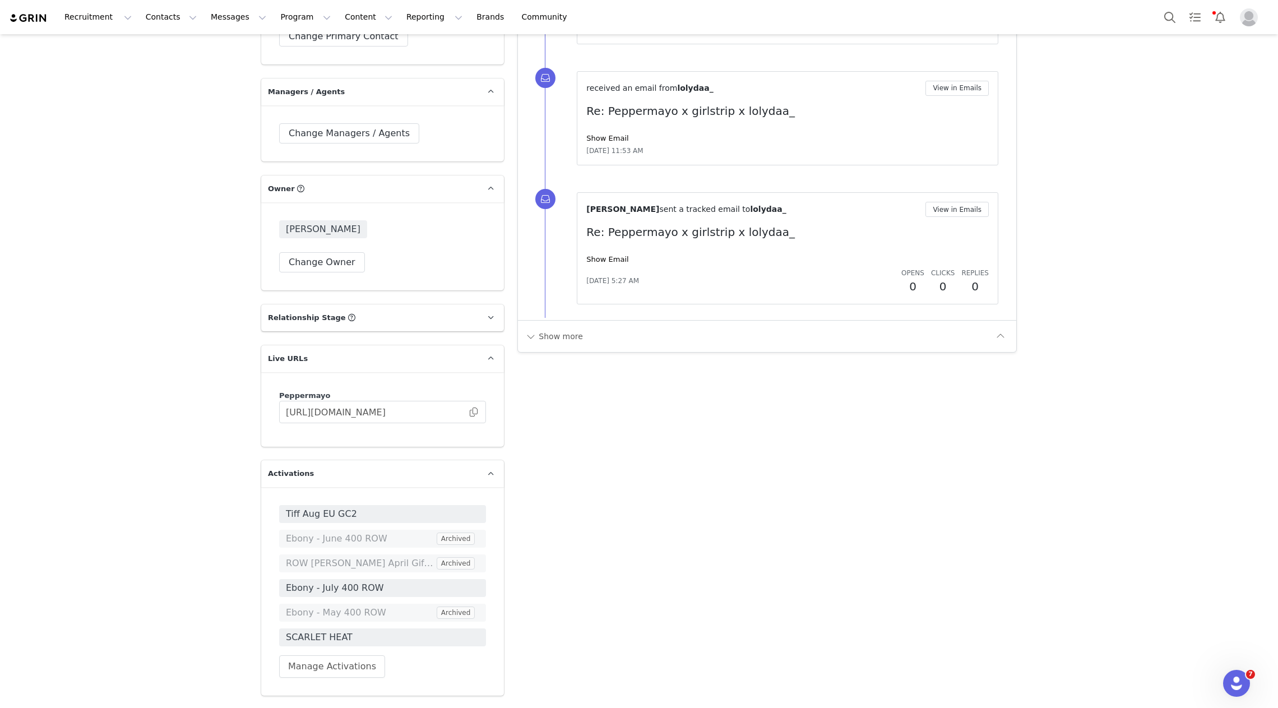
click at [994, 17] on img "Profile" at bounding box center [1249, 17] width 18 height 18
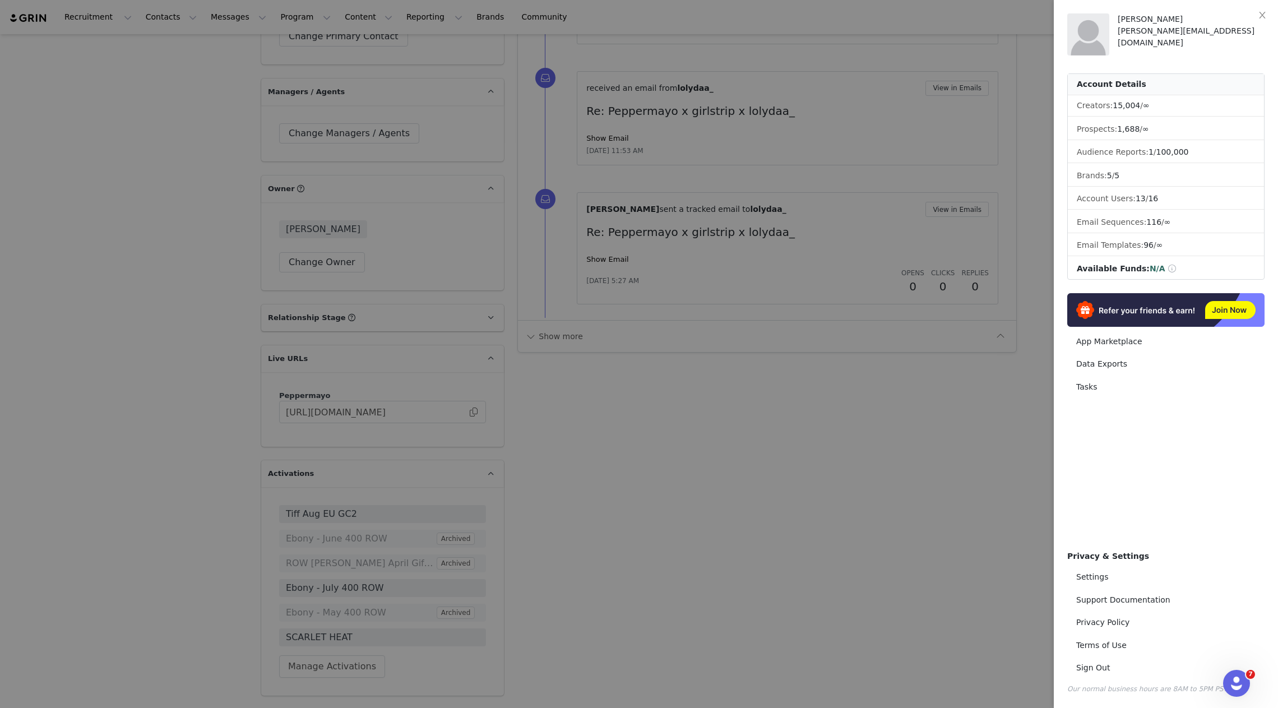
click at [342, 35] on div at bounding box center [639, 354] width 1278 height 708
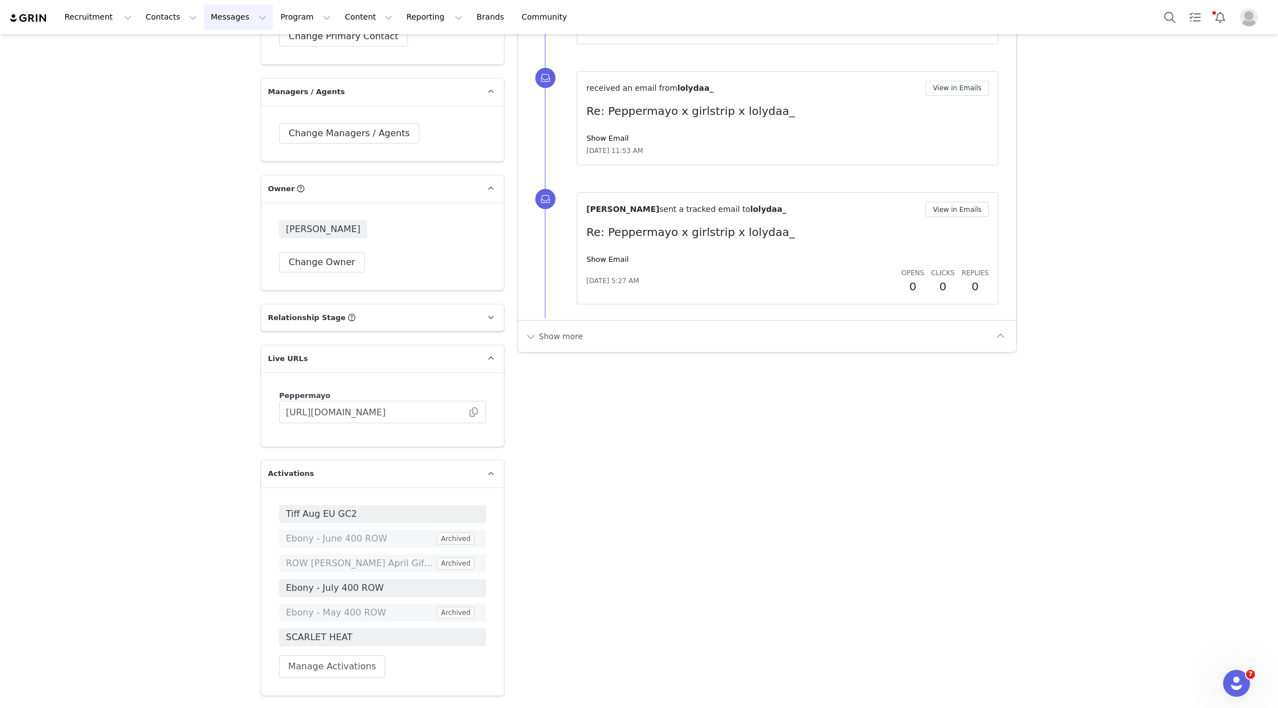
click at [234, 13] on button "Messages Messages" at bounding box center [238, 16] width 69 height 25
click at [285, 16] on button "Program Program" at bounding box center [306, 16] width 64 height 25
click at [277, 48] on p "Activations" at bounding box center [286, 50] width 43 height 12
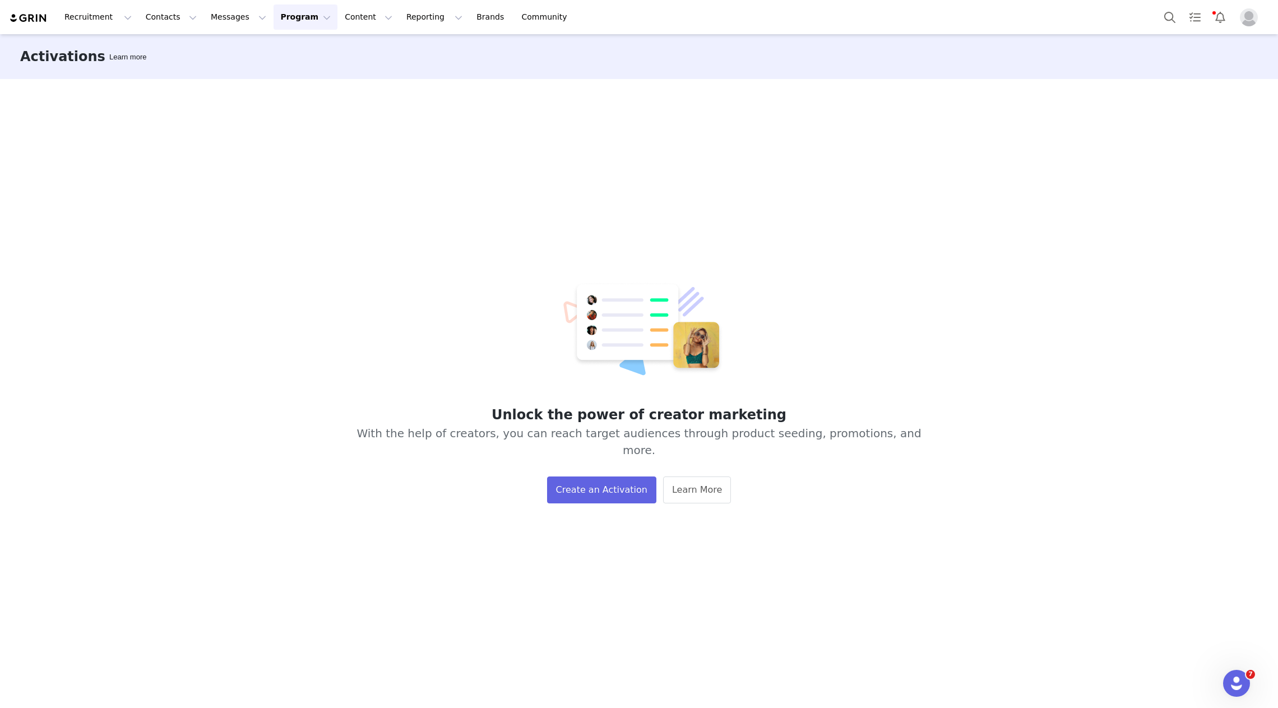
click at [994, 19] on img "Profile" at bounding box center [1249, 17] width 18 height 18
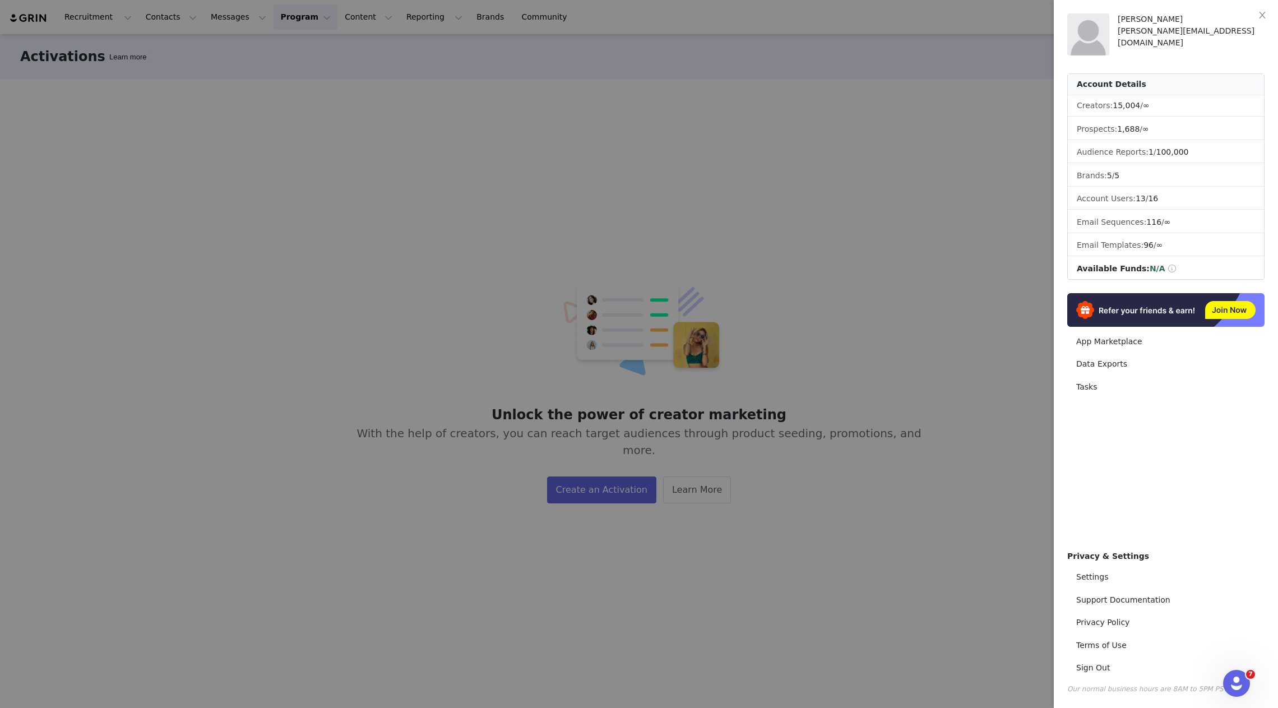
click at [707, 209] on div at bounding box center [639, 354] width 1278 height 708
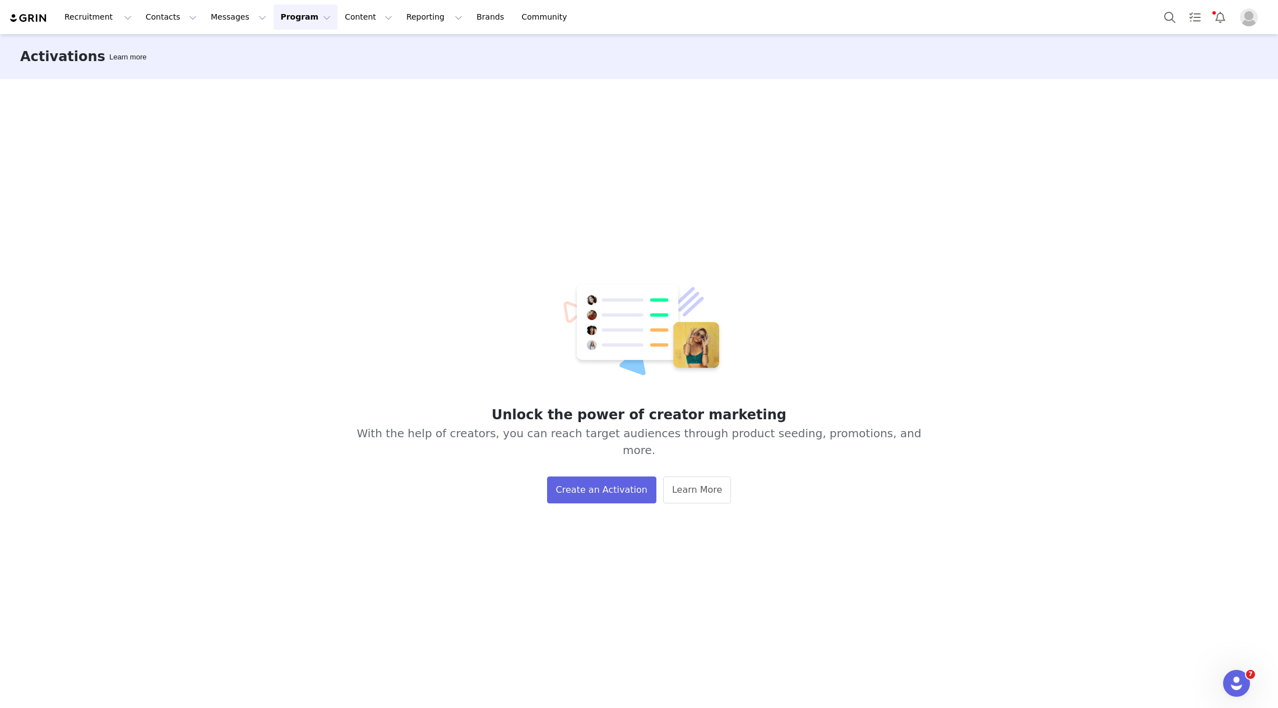
click at [295, 18] on button "Program Program" at bounding box center [306, 16] width 64 height 25
click at [295, 47] on p "Activations" at bounding box center [286, 50] width 43 height 12
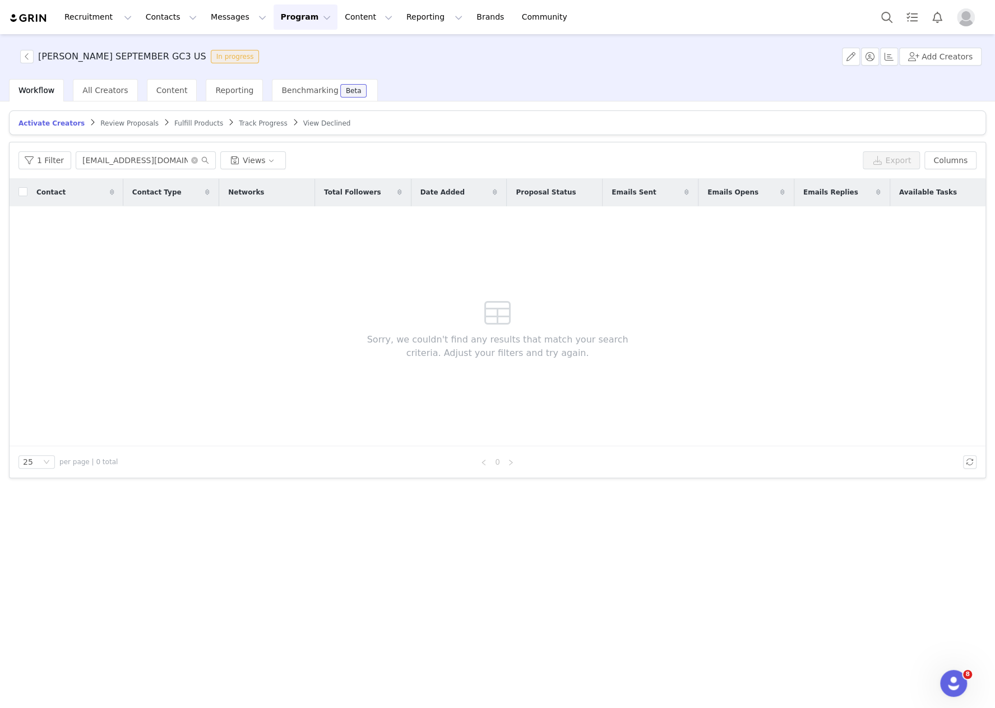
click at [128, 121] on span "Review Proposals" at bounding box center [129, 123] width 58 height 8
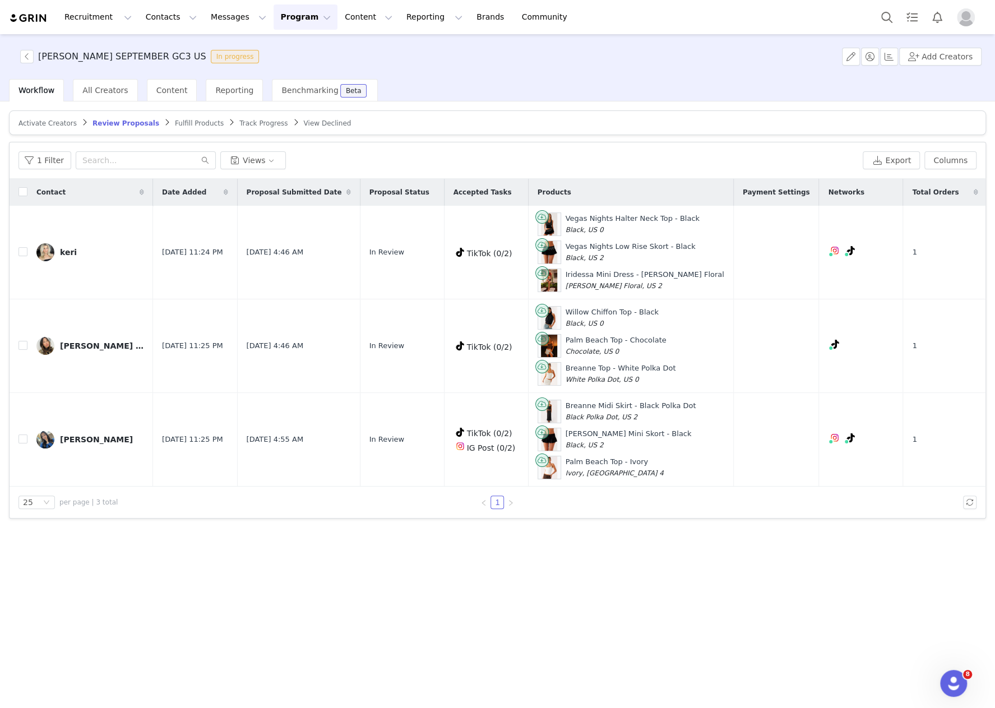
click at [57, 125] on span "Activate Creators" at bounding box center [47, 123] width 58 height 8
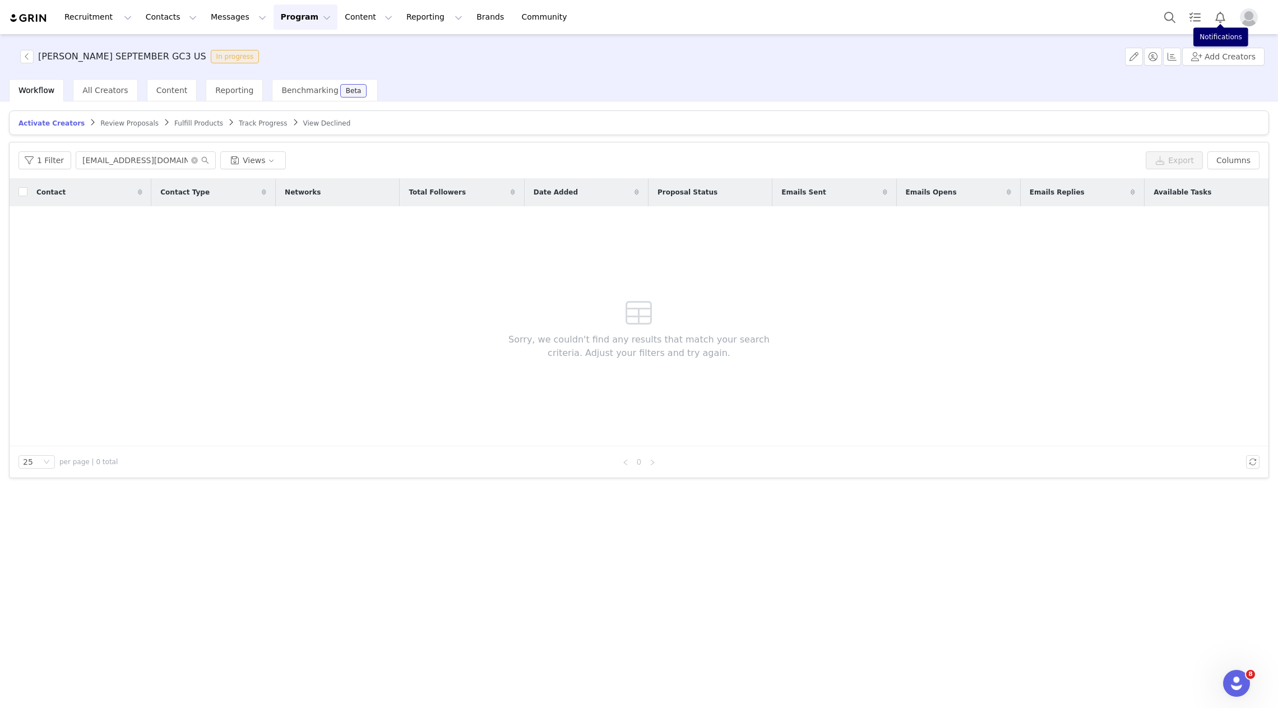
click at [994, 19] on img "Profile" at bounding box center [1249, 17] width 18 height 18
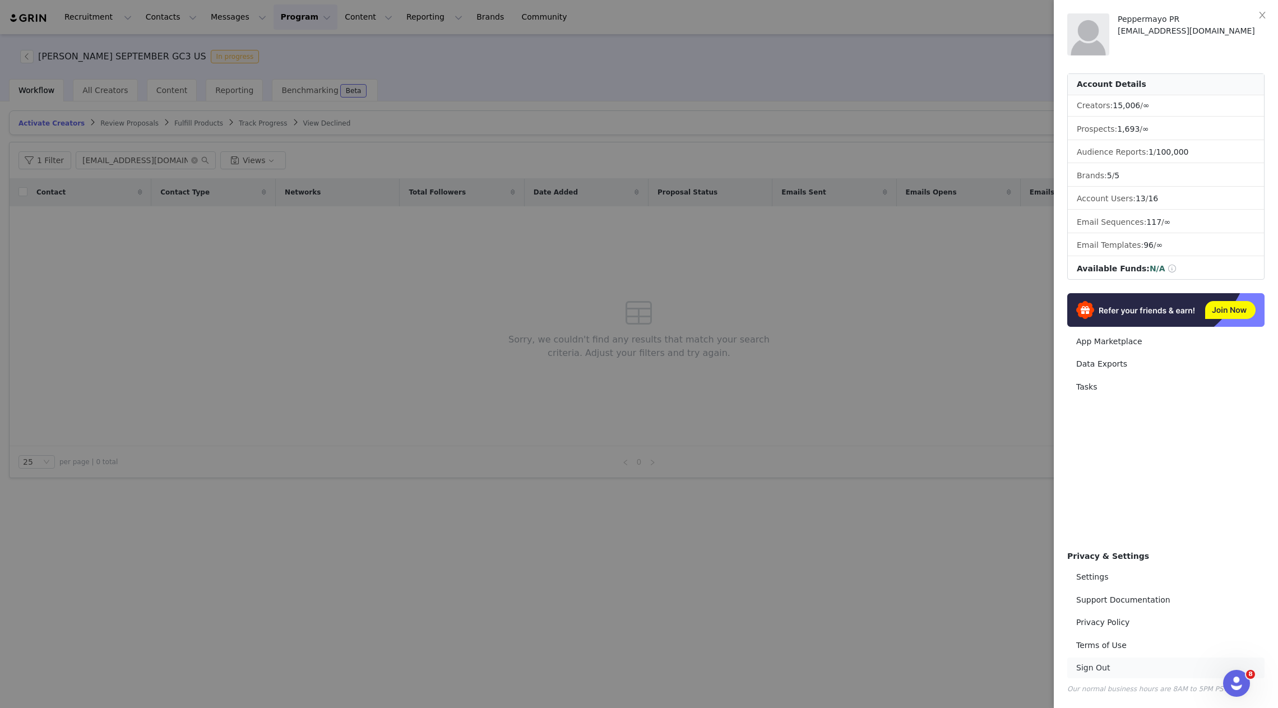
click at [994, 668] on link "Sign Out" at bounding box center [1165, 667] width 197 height 21
